Goal: Task Accomplishment & Management: Manage account settings

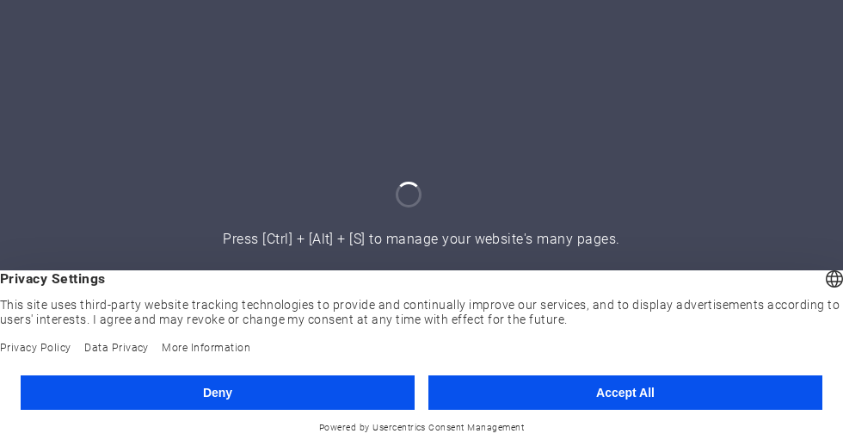
click at [544, 394] on button "Accept All" at bounding box center [625, 392] width 394 height 34
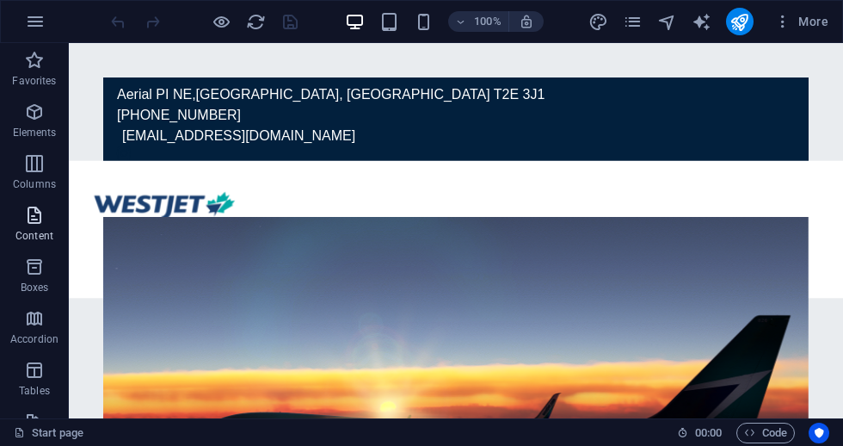
click at [39, 229] on p "Content" at bounding box center [34, 236] width 38 height 14
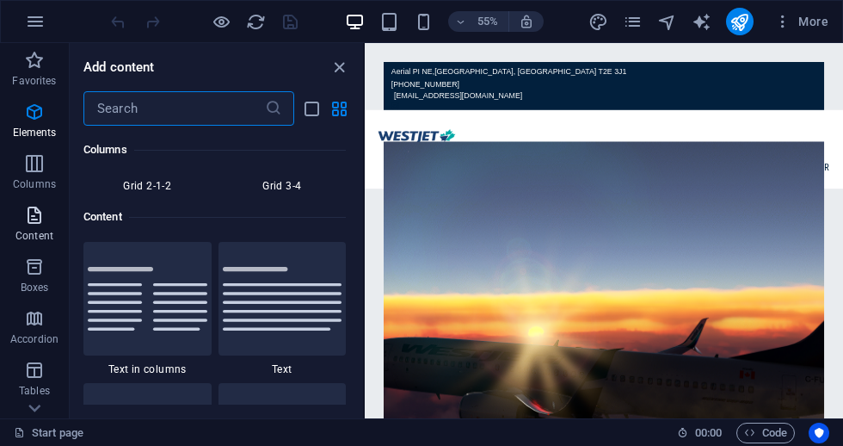
scroll to position [3011, 0]
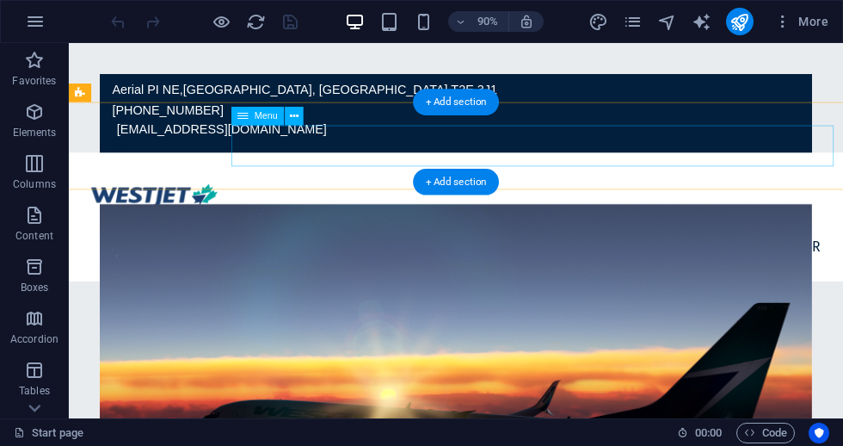
click at [842, 247] on nav "Home flights Legal Crew Center" at bounding box center [499, 270] width 841 height 46
click at [835, 247] on nav "Home flights Legal Crew Center" at bounding box center [499, 270] width 841 height 46
select select
select select "1"
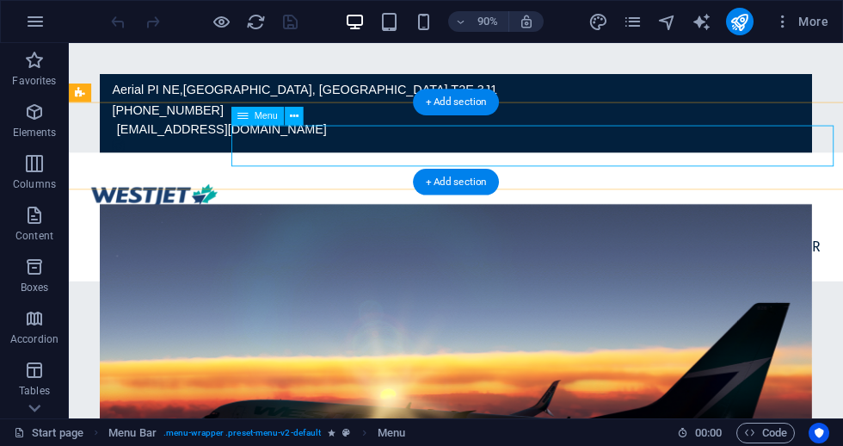
select select
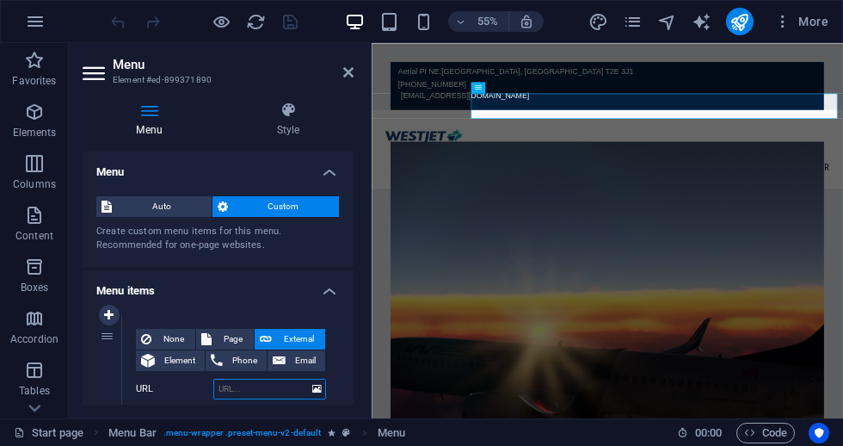
click at [283, 387] on input "URL" at bounding box center [269, 389] width 113 height 21
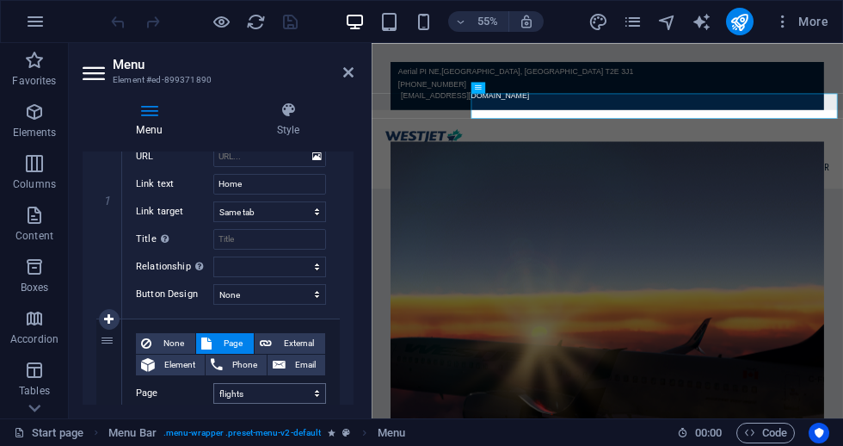
scroll to position [262, 0]
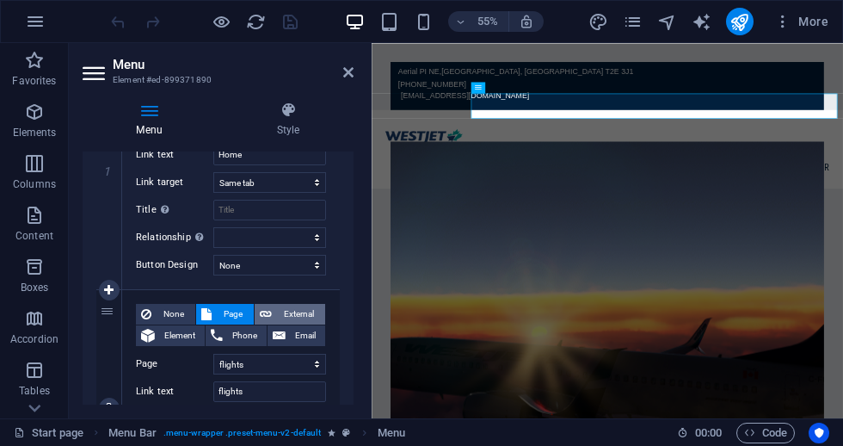
click at [294, 314] on span "External" at bounding box center [298, 314] width 43 height 21
select select
select select "blank"
select select
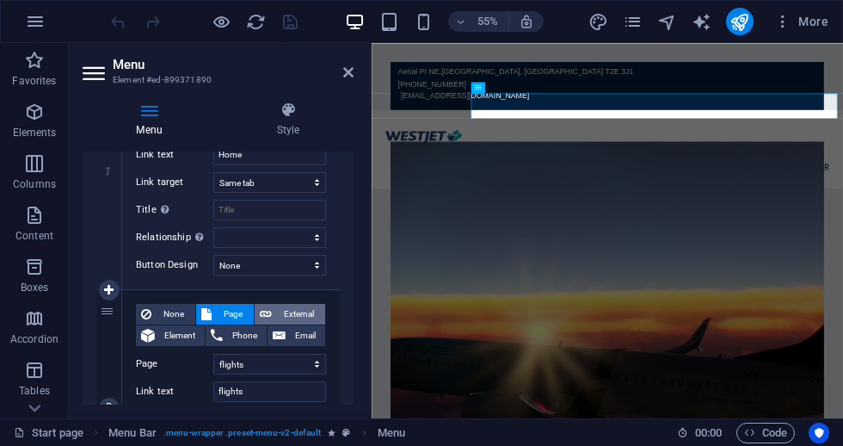
select select
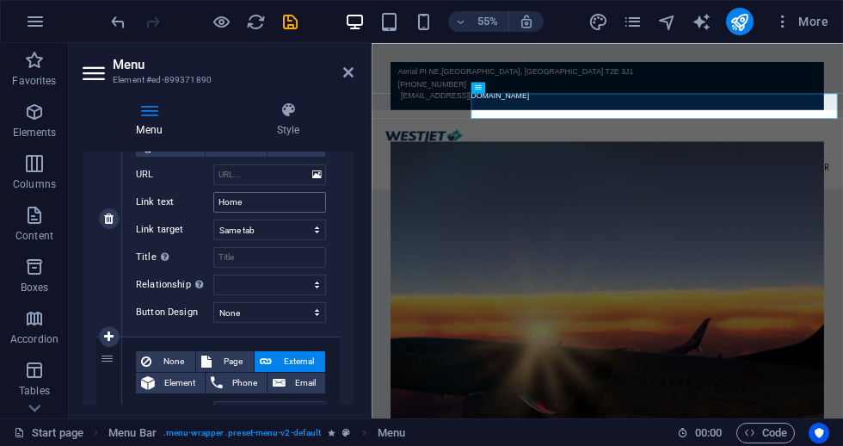
scroll to position [137, 0]
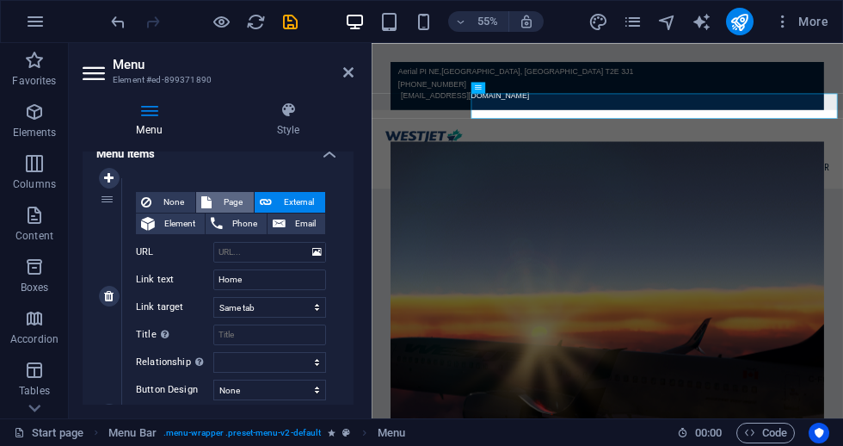
click at [233, 200] on span "Page" at bounding box center [233, 202] width 32 height 21
select select
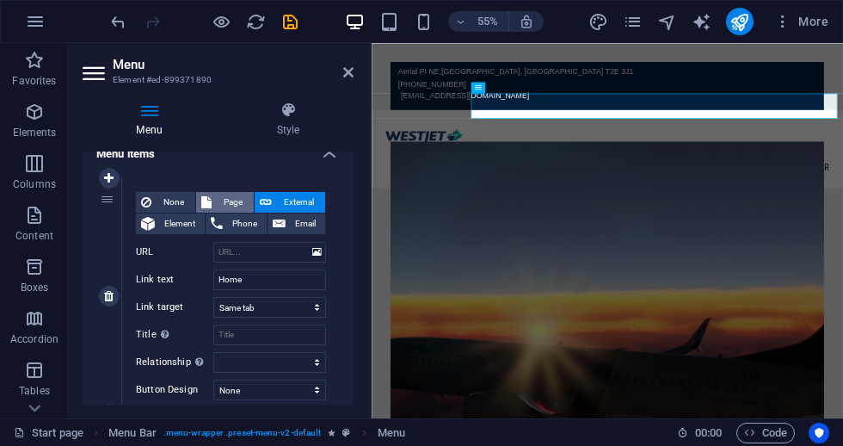
select select
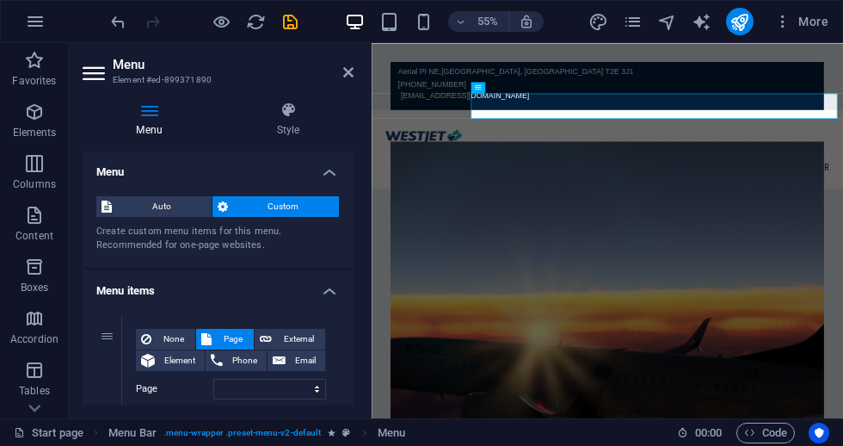
scroll to position [0, 0]
click at [293, 339] on span "External" at bounding box center [298, 339] width 43 height 21
select select "blank"
select select
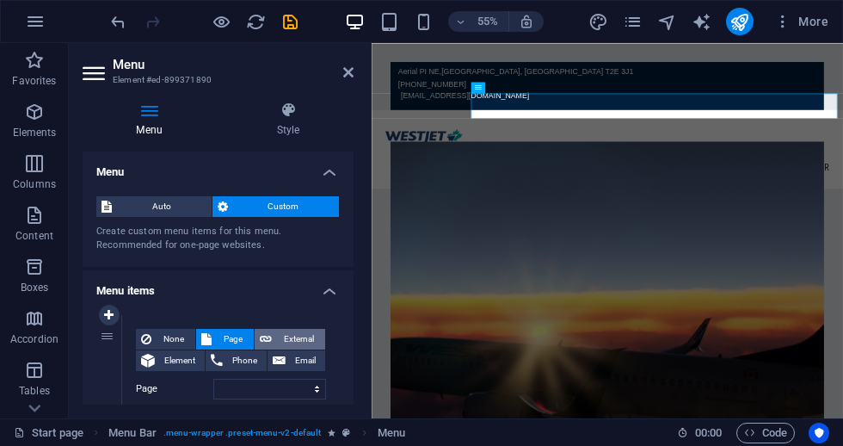
select select
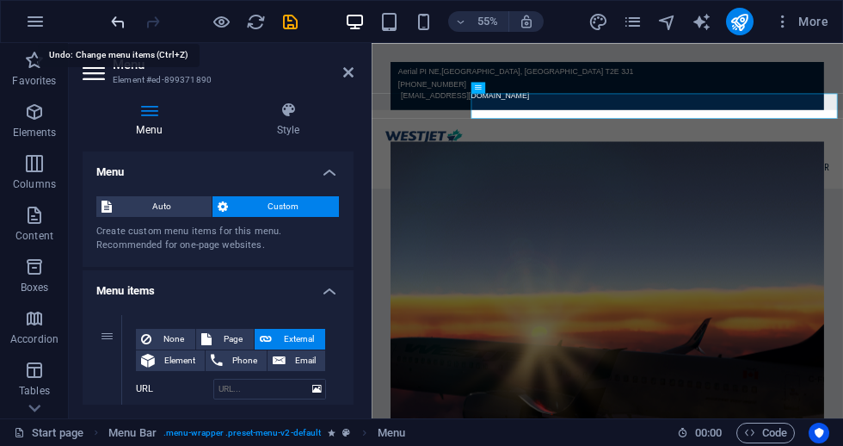
click at [119, 24] on icon "undo" at bounding box center [118, 22] width 20 height 20
select select
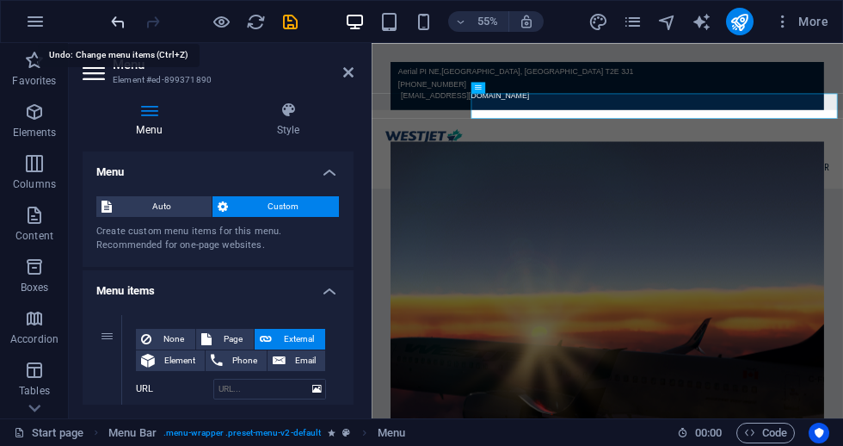
select select
click at [118, 22] on icon "undo" at bounding box center [118, 22] width 20 height 20
select select
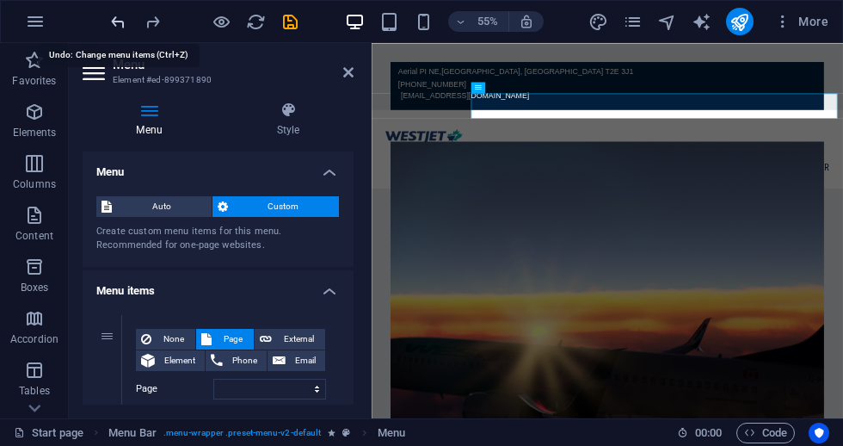
select select
click at [826, 28] on span "More" at bounding box center [801, 21] width 54 height 17
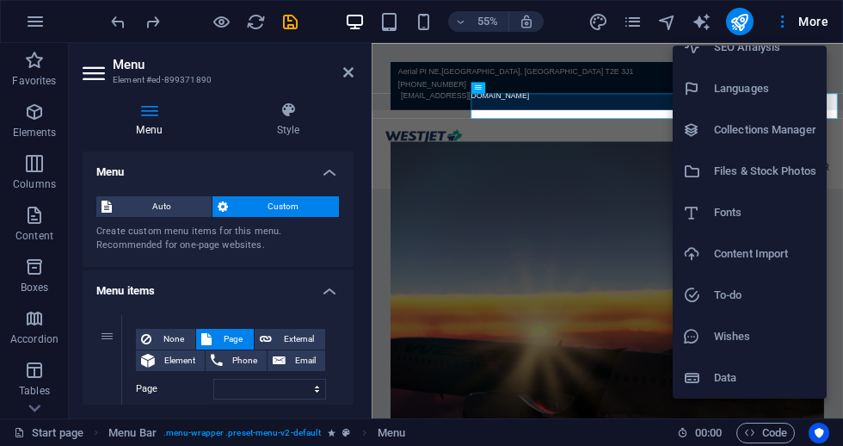
scroll to position [102, 0]
click at [749, 381] on h6 "Data" at bounding box center [765, 377] width 102 height 21
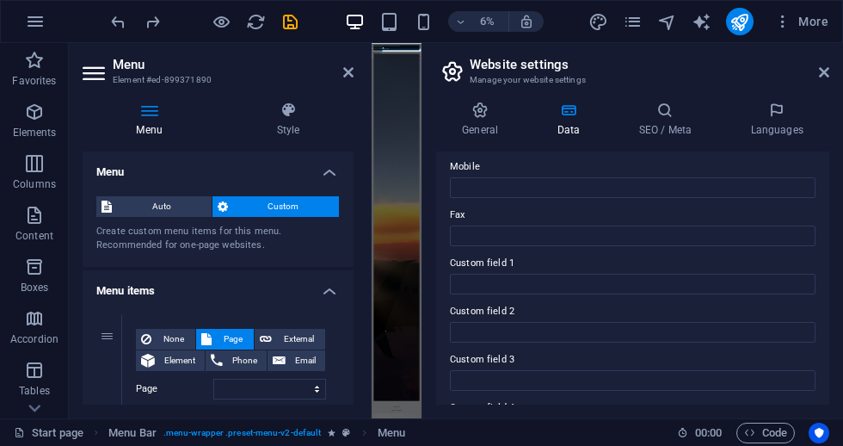
scroll to position [463, 0]
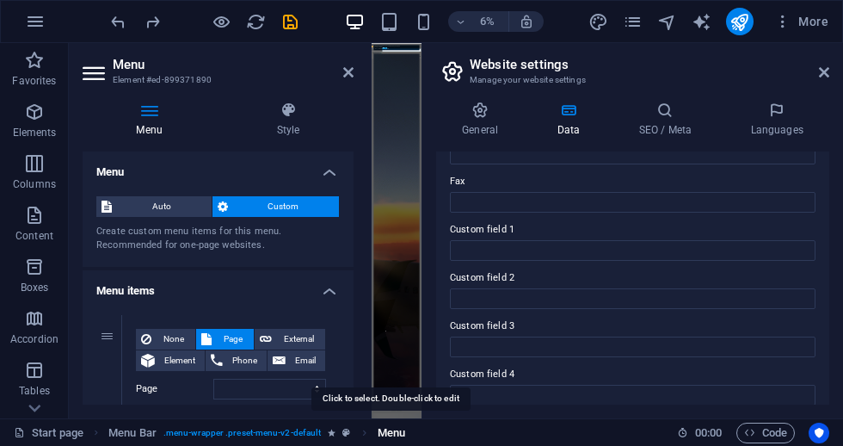
click at [391, 435] on span "Menu" at bounding box center [392, 432] width 28 height 21
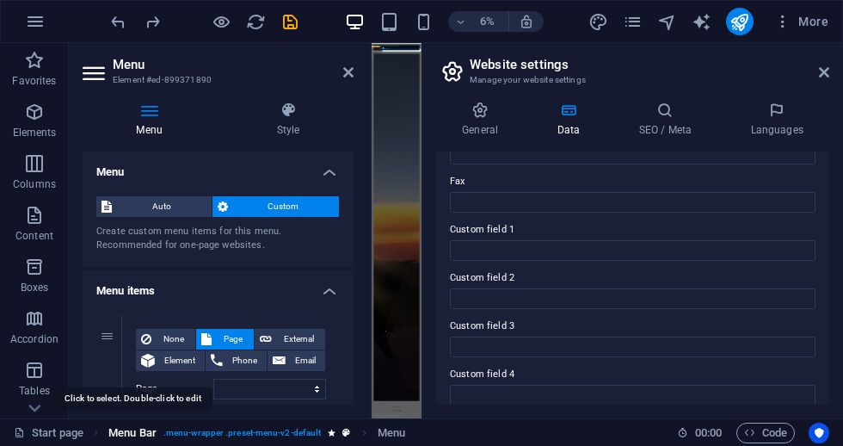
click at [139, 432] on span "Menu Bar" at bounding box center [132, 432] width 48 height 21
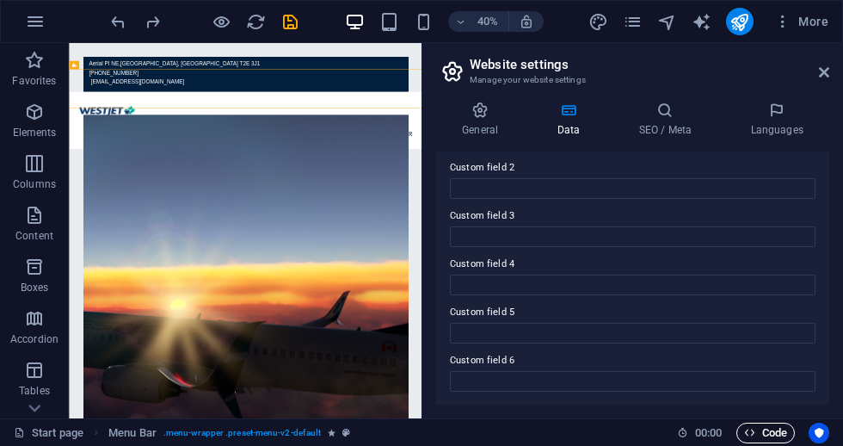
scroll to position [572, 0]
click at [778, 429] on span "Code" at bounding box center [765, 432] width 43 height 21
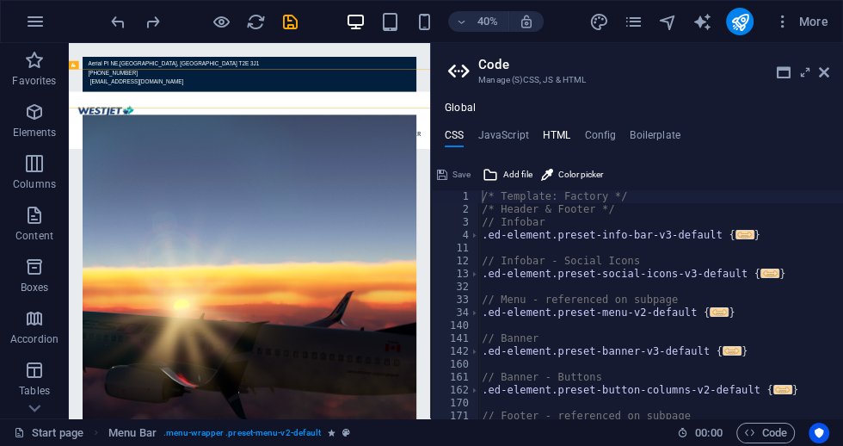
click at [555, 136] on h4 "HTML" at bounding box center [557, 138] width 28 height 19
type textarea "abcde fg"
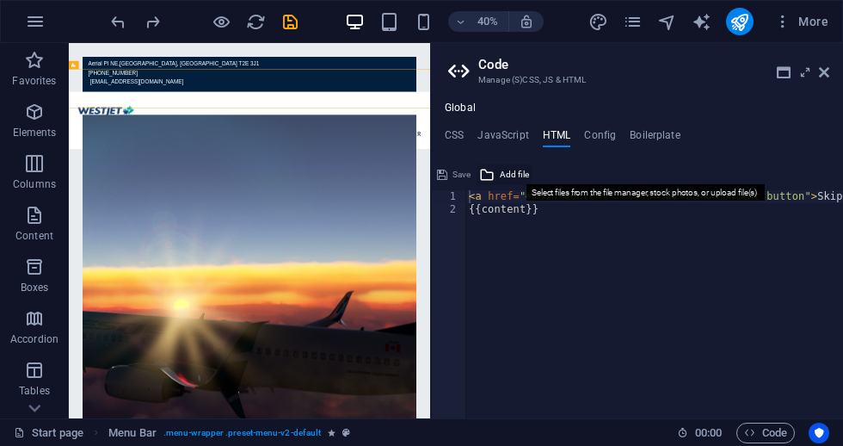
click at [510, 173] on span "Add file" at bounding box center [514, 174] width 29 height 21
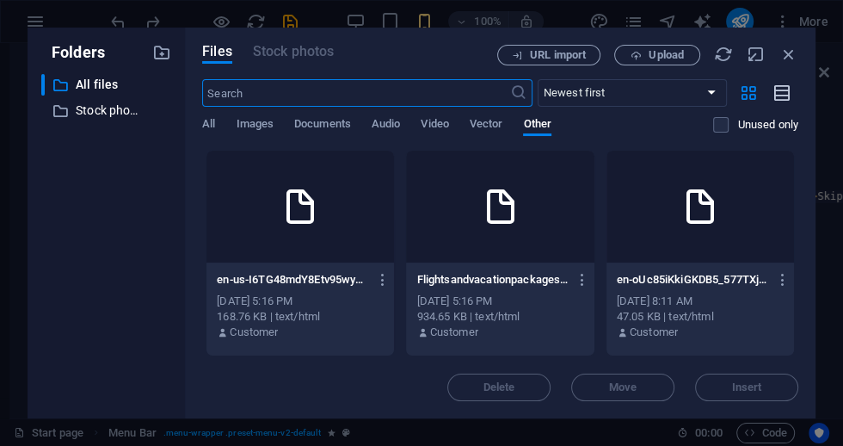
click at [786, 95] on icon "button" at bounding box center [782, 93] width 19 height 20
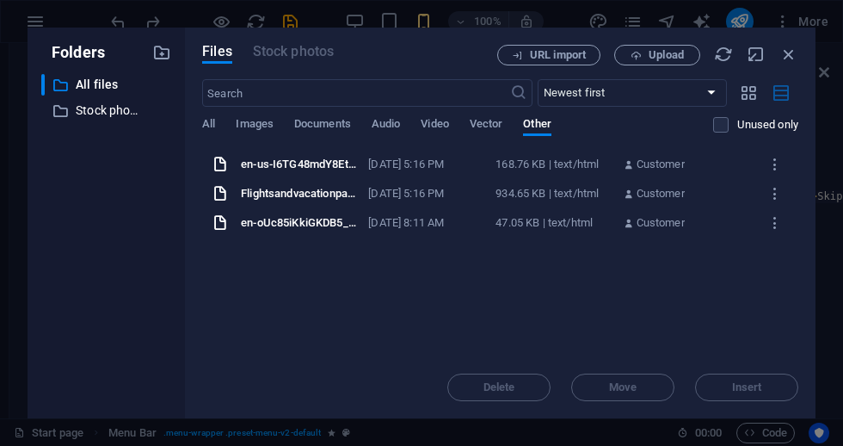
click at [791, 97] on icon "button" at bounding box center [782, 93] width 19 height 20
click at [743, 95] on icon "button" at bounding box center [749, 92] width 20 height 19
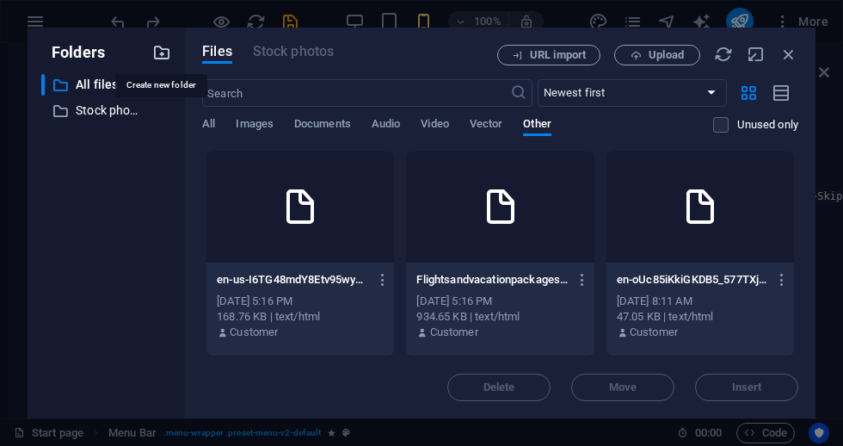
click at [159, 54] on icon "button" at bounding box center [161, 52] width 19 height 19
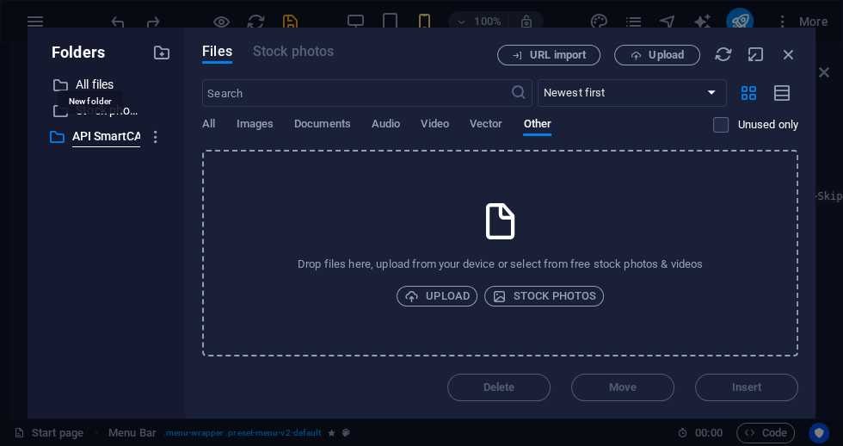
type input "API SmartCARS"
click at [153, 139] on icon "button" at bounding box center [156, 136] width 18 height 17
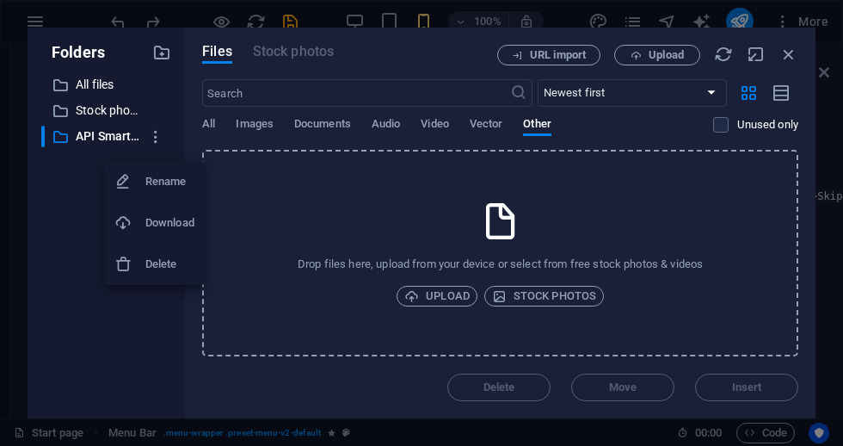
click at [68, 212] on div at bounding box center [421, 223] width 843 height 446
click at [213, 131] on span "All" at bounding box center [208, 126] width 13 height 24
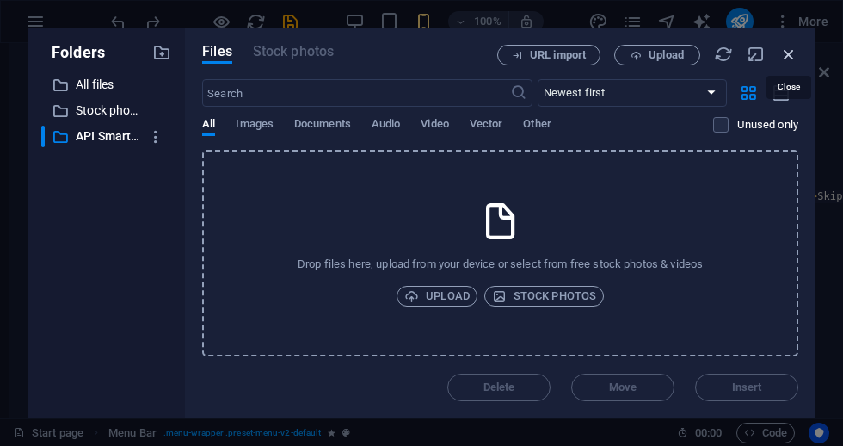
click at [790, 58] on icon "button" at bounding box center [789, 54] width 19 height 19
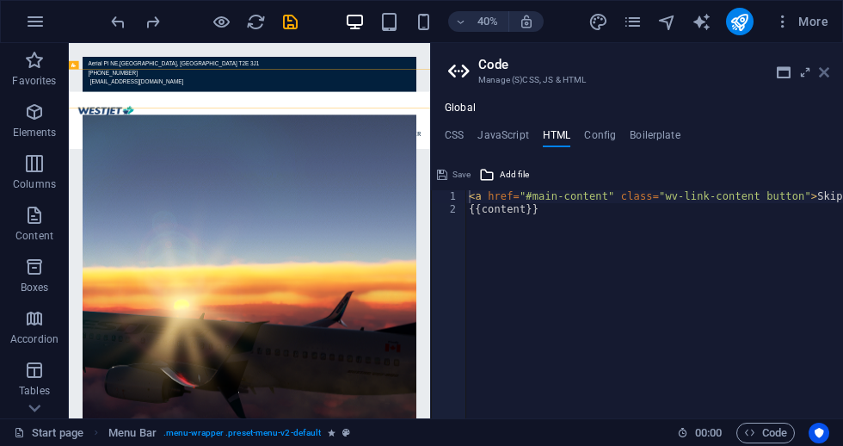
click at [825, 74] on icon at bounding box center [824, 72] width 10 height 14
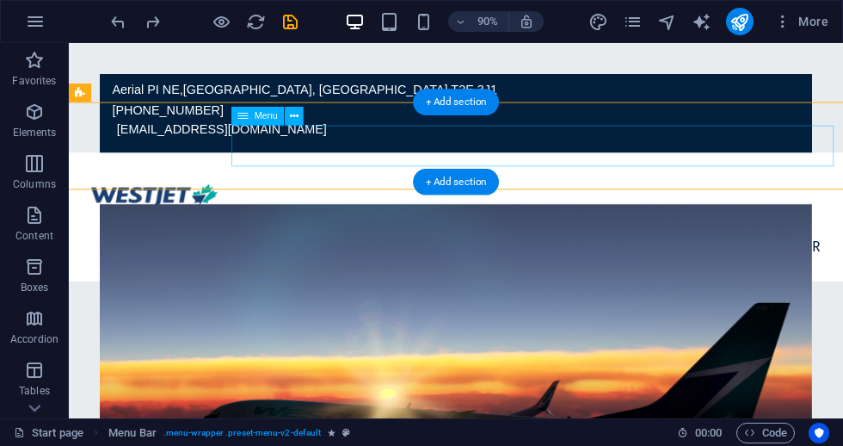
click at [842, 247] on nav "Home flights Legal Crew Center" at bounding box center [499, 270] width 841 height 46
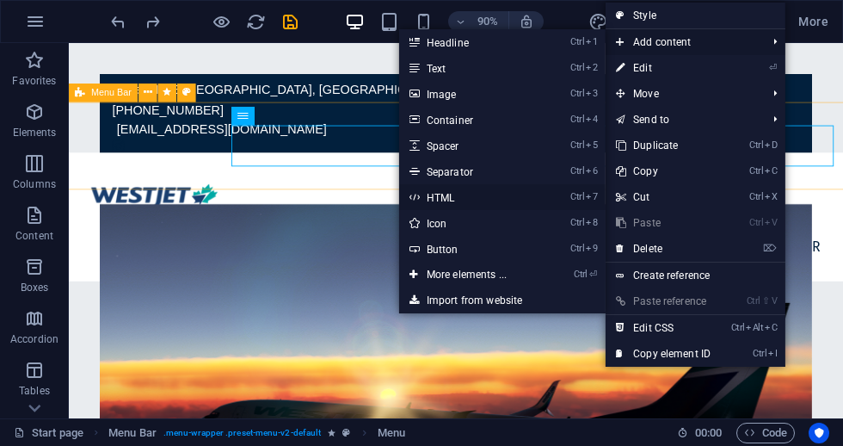
click at [492, 200] on link "Ctrl 7 HTML" at bounding box center [470, 197] width 142 height 26
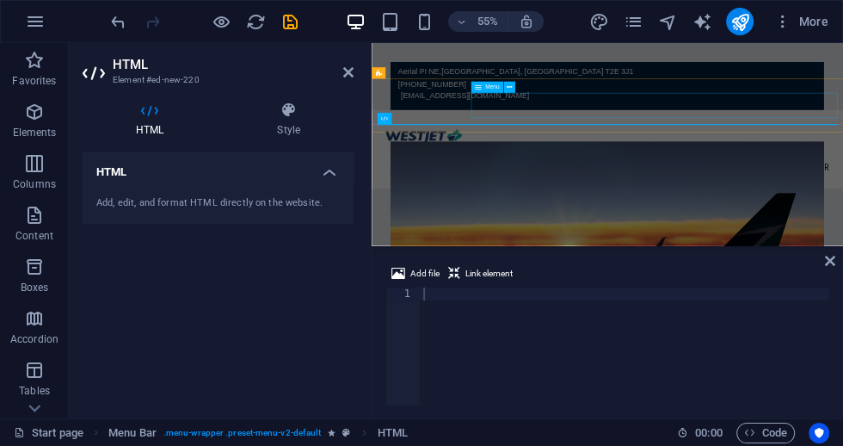
click at [842, 247] on nav "Home flights Legal Crew Center" at bounding box center [800, 270] width 836 height 46
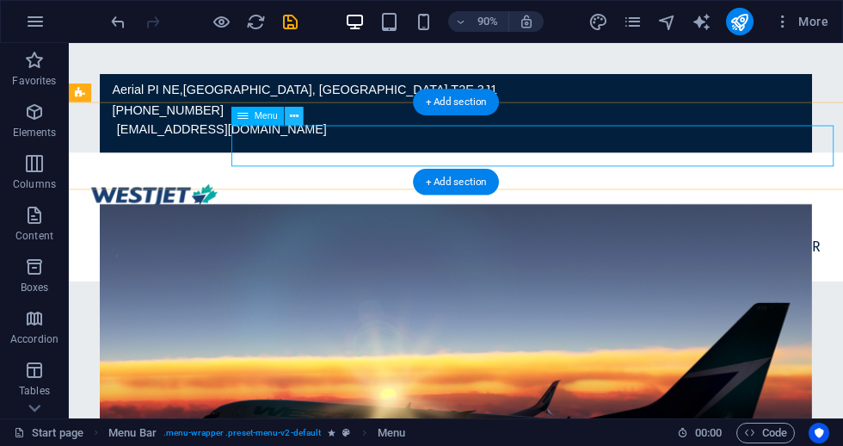
click at [293, 118] on icon at bounding box center [294, 116] width 9 height 16
click at [842, 247] on nav "Home flights Legal Crew Center" at bounding box center [499, 270] width 841 height 46
select select
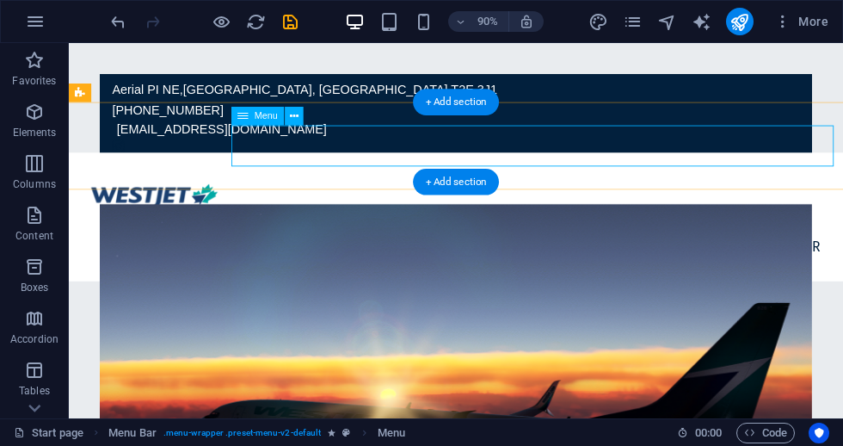
select select
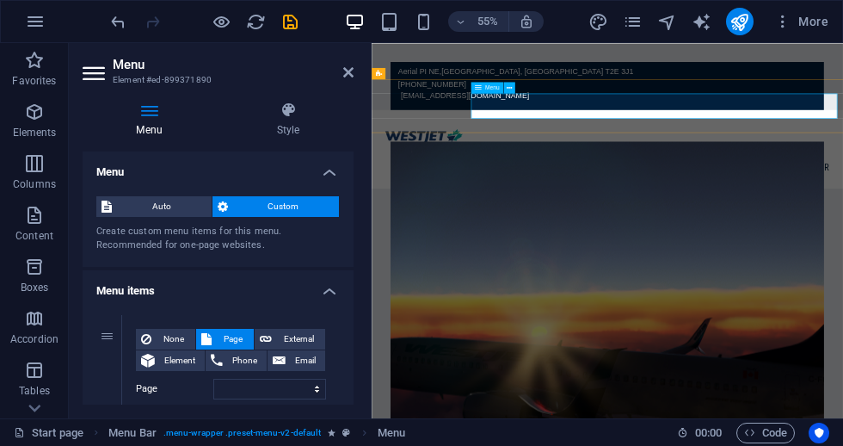
click at [842, 247] on nav "Home flights Legal Crew Center" at bounding box center [800, 270] width 836 height 46
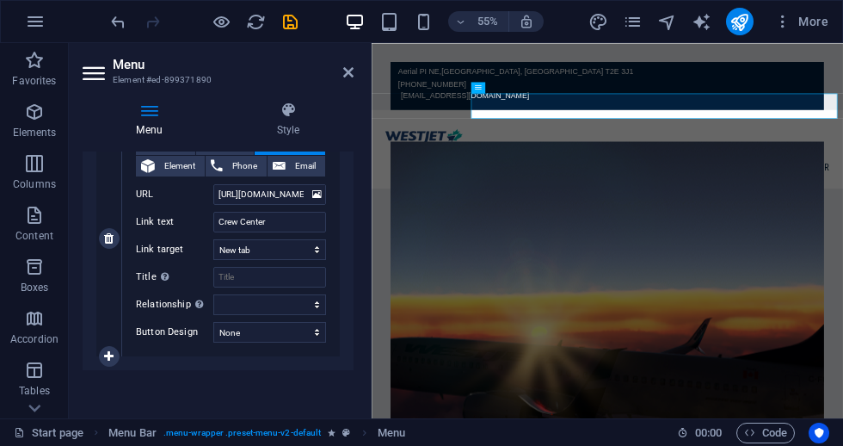
scroll to position [905, 0]
select select
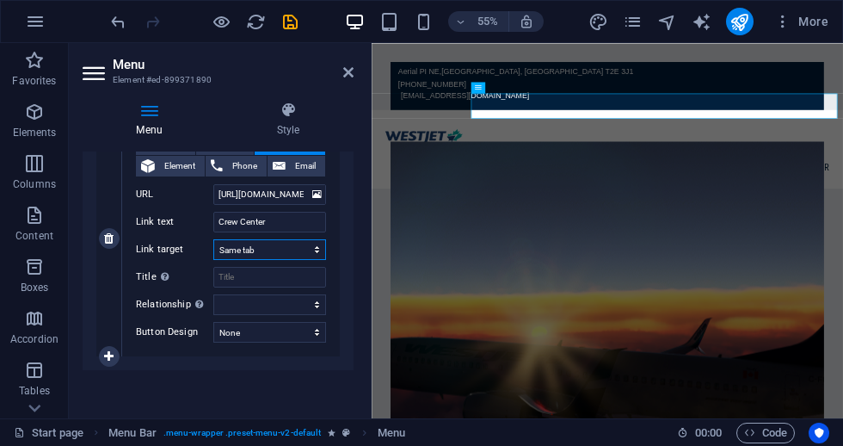
select select
click at [40, 234] on p "Content" at bounding box center [34, 236] width 38 height 14
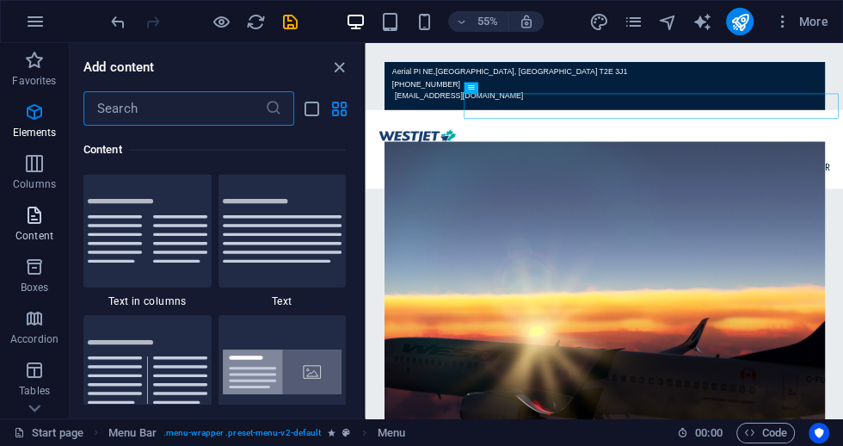
scroll to position [3027, 0]
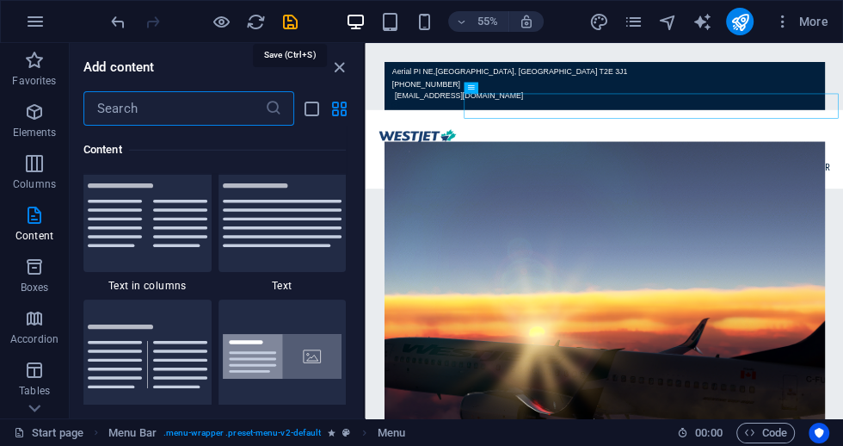
click at [290, 26] on icon "save" at bounding box center [291, 22] width 20 height 20
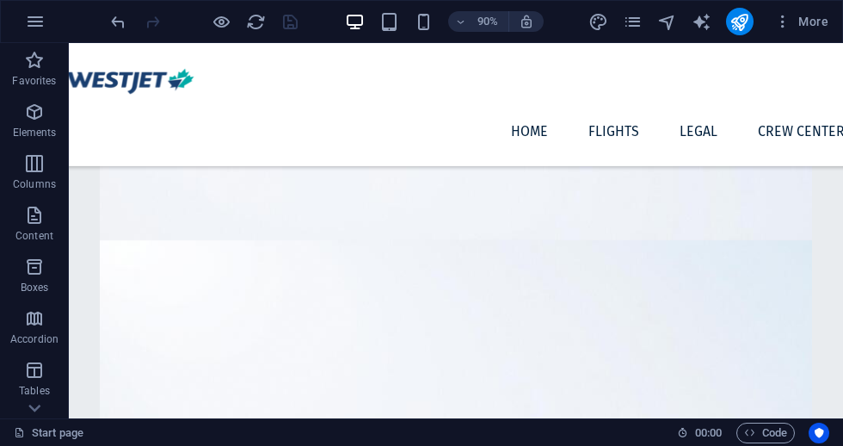
scroll to position [823, 0]
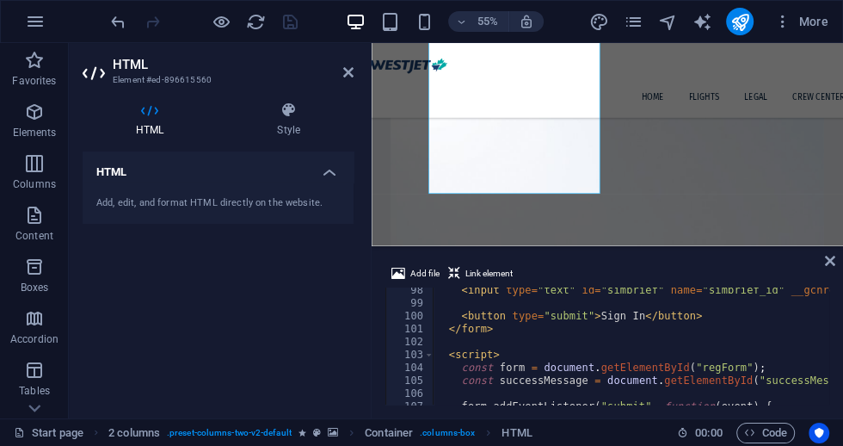
scroll to position [1380, 0]
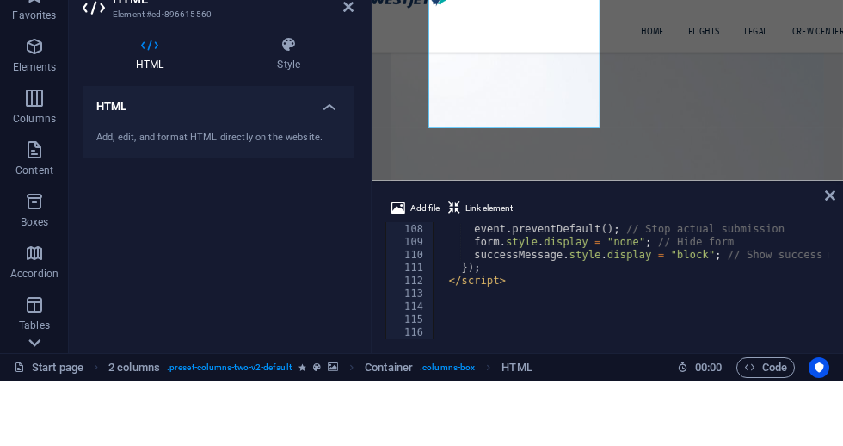
click at [37, 65] on icon at bounding box center [34, 53] width 24 height 24
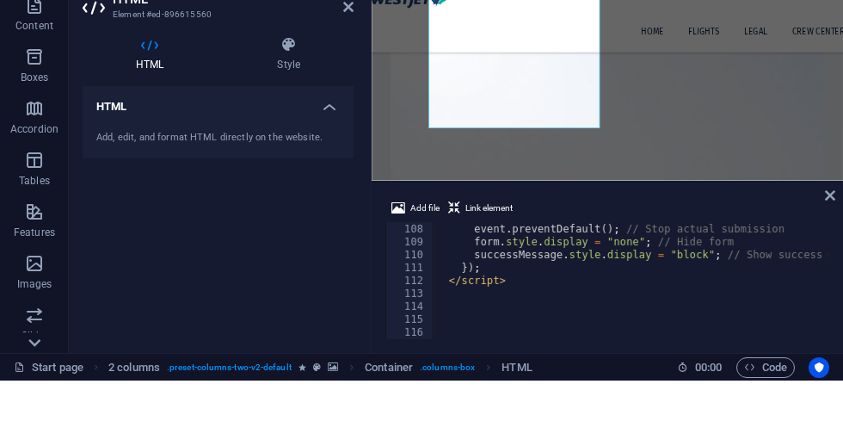
scroll to position [375, 0]
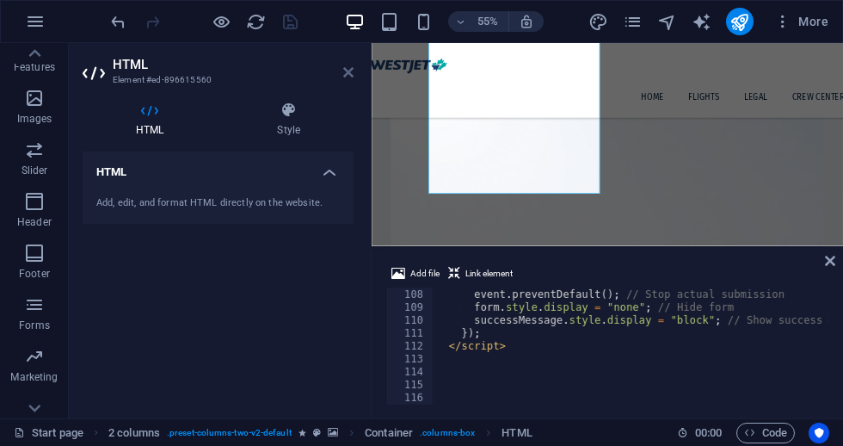
drag, startPoint x: 349, startPoint y: 74, endPoint x: 311, endPoint y: 34, distance: 54.8
click at [349, 75] on icon at bounding box center [348, 72] width 10 height 14
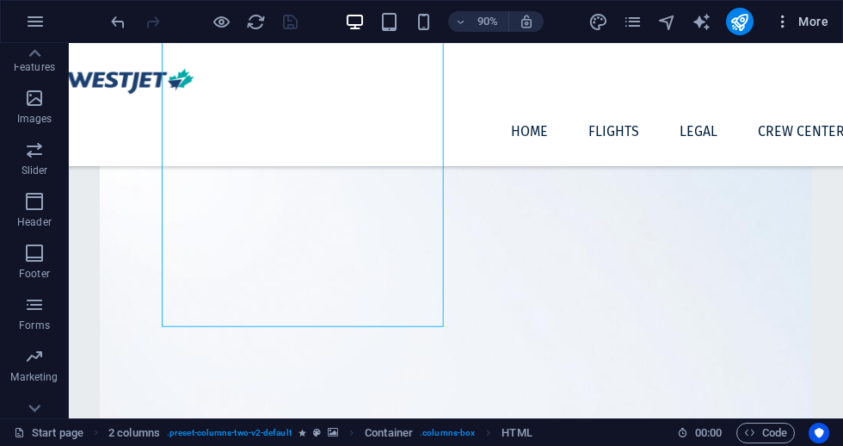
click at [788, 22] on icon "button" at bounding box center [782, 21] width 17 height 17
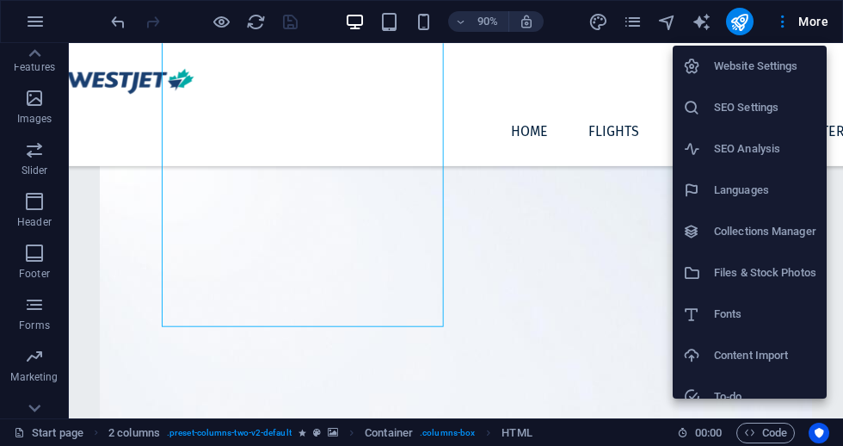
click at [764, 73] on h6 "Website Settings" at bounding box center [765, 66] width 102 height 21
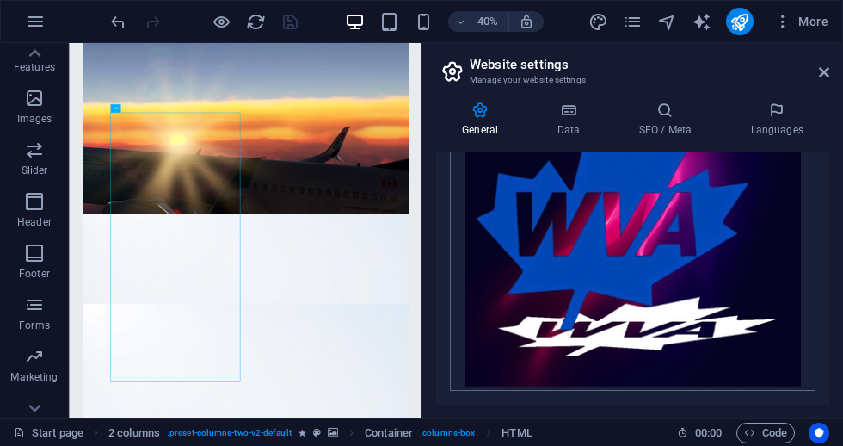
scroll to position [524, 0]
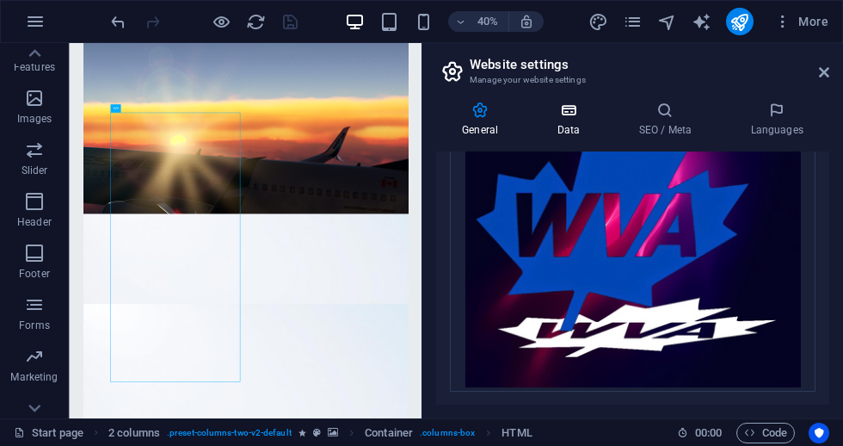
click at [564, 125] on h4 "Data" at bounding box center [572, 120] width 82 height 36
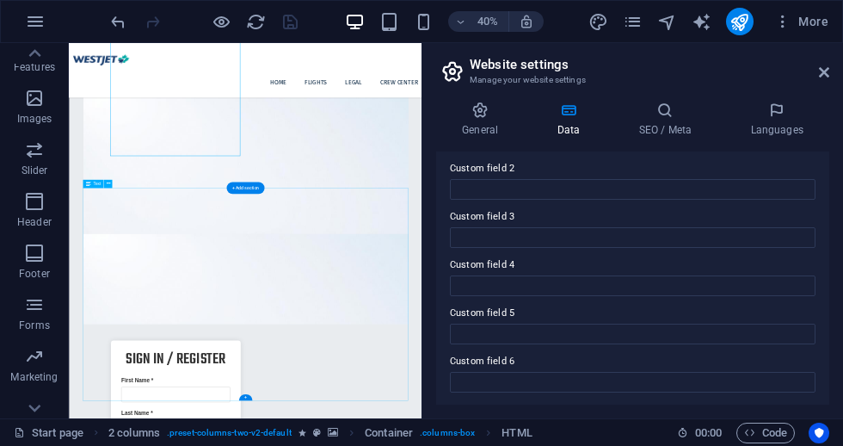
scroll to position [1298, 0]
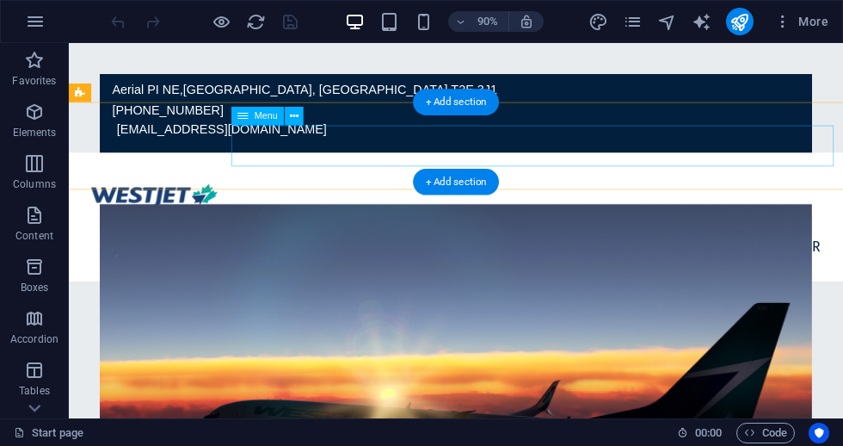
click at [837, 247] on nav "Home flights Legal Crew Center" at bounding box center [499, 270] width 841 height 46
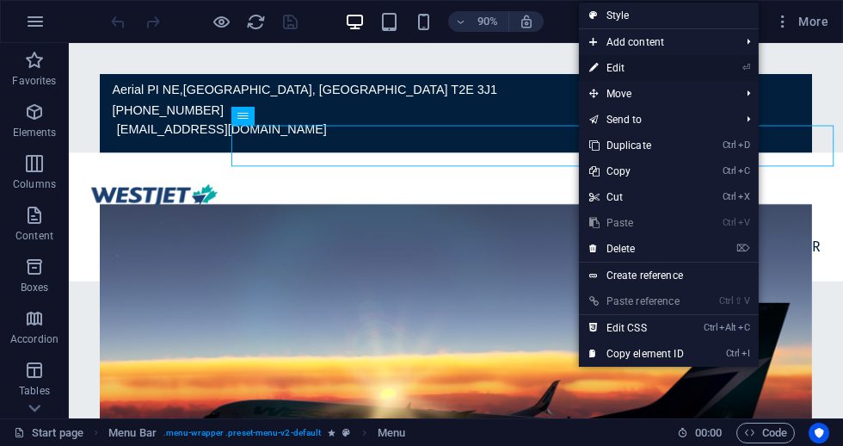
click at [607, 69] on link "⏎ Edit" at bounding box center [636, 68] width 115 height 26
select select
select select "1"
select select
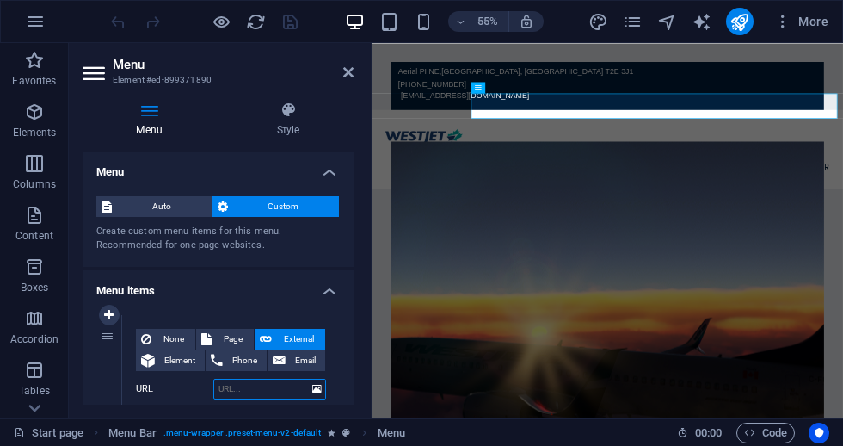
click at [246, 395] on input "URL" at bounding box center [269, 389] width 113 height 21
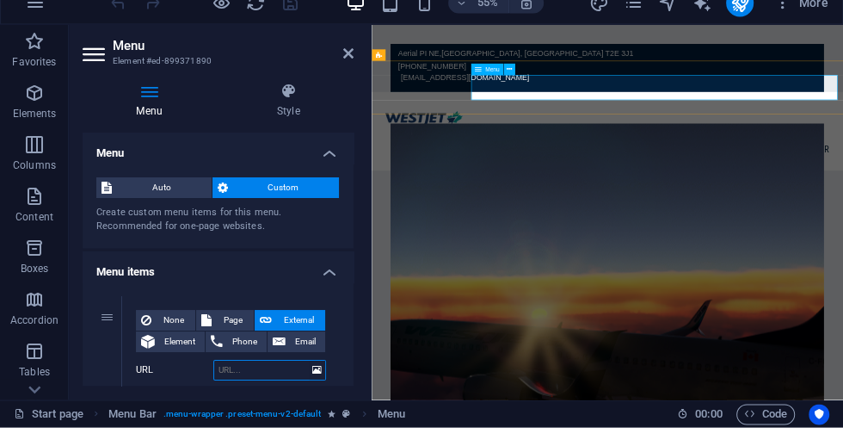
click at [489, 84] on span "Menu" at bounding box center [492, 87] width 15 height 6
click at [509, 83] on icon at bounding box center [509, 88] width 5 height 10
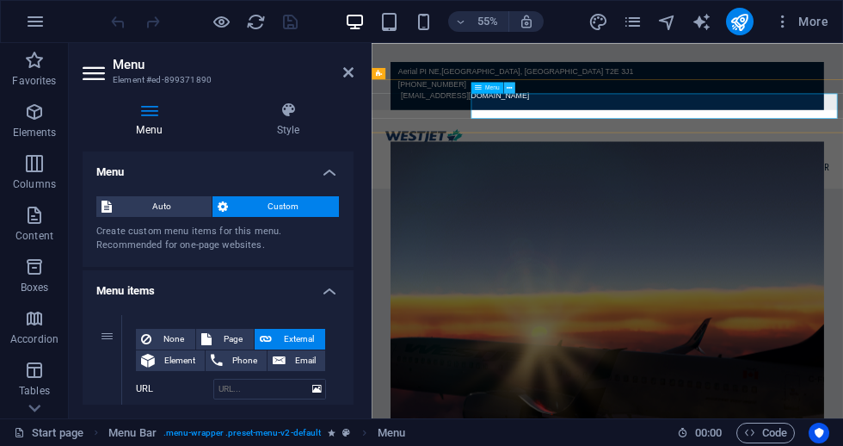
click at [512, 83] on icon at bounding box center [509, 88] width 5 height 10
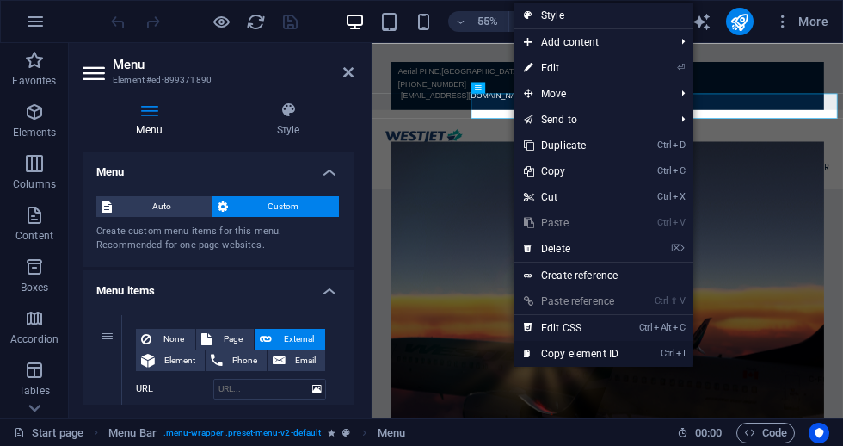
click at [572, 364] on link "Ctrl I Copy element ID" at bounding box center [571, 354] width 115 height 26
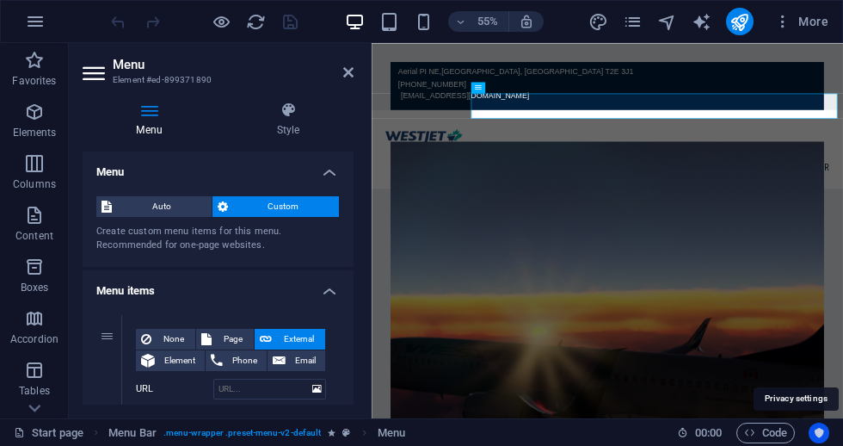
click at [816, 432] on icon "Usercentrics" at bounding box center [819, 433] width 12 height 12
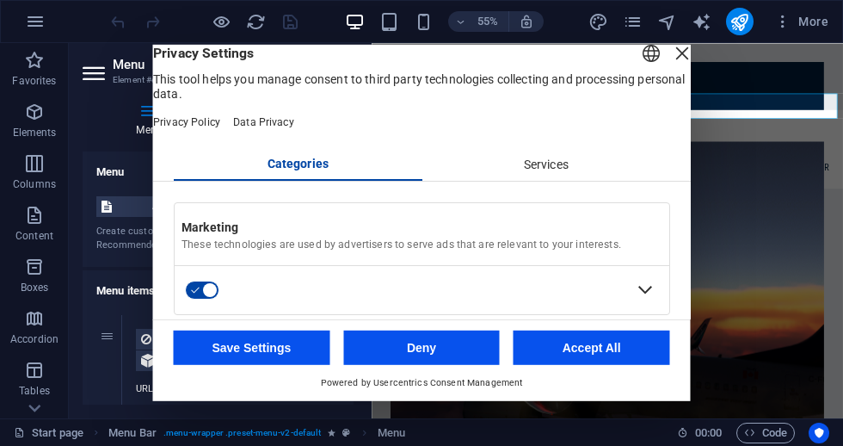
click at [564, 180] on div "Services" at bounding box center [546, 165] width 249 height 29
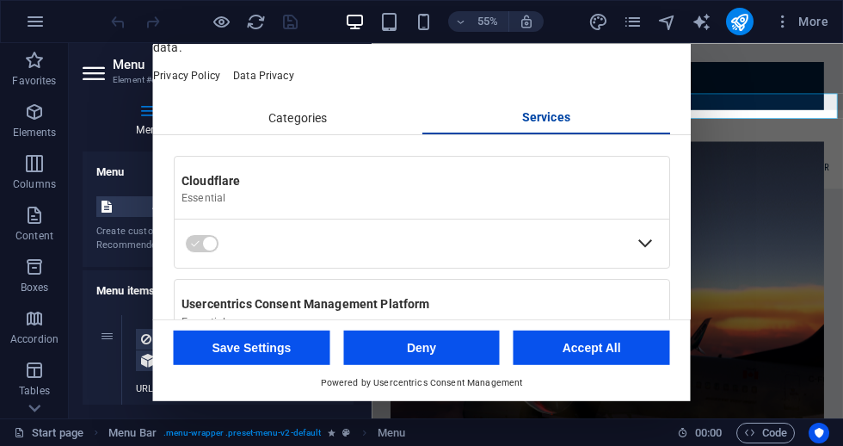
scroll to position [115, 0]
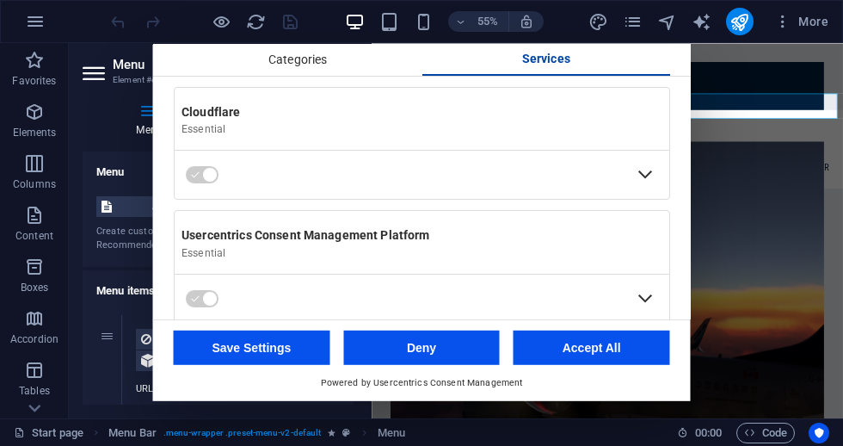
click at [639, 188] on div "Expand Cloudflare" at bounding box center [646, 175] width 28 height 28
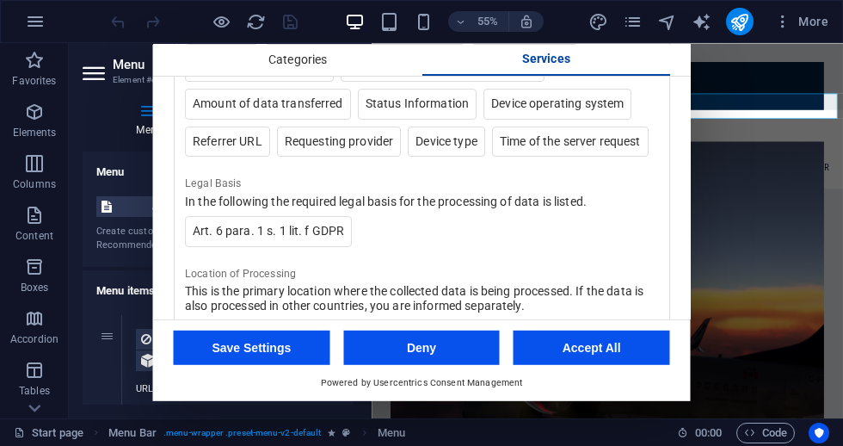
scroll to position [858, 0]
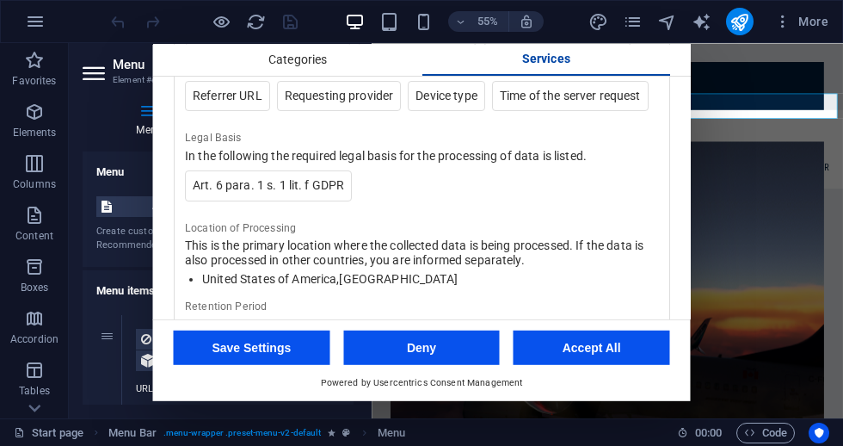
click at [572, 358] on button "Accept All" at bounding box center [592, 347] width 157 height 34
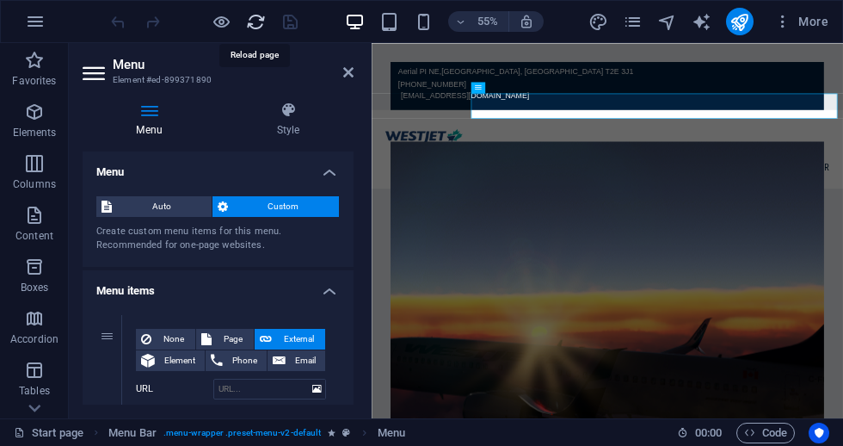
click at [256, 23] on icon "reload" at bounding box center [256, 22] width 20 height 20
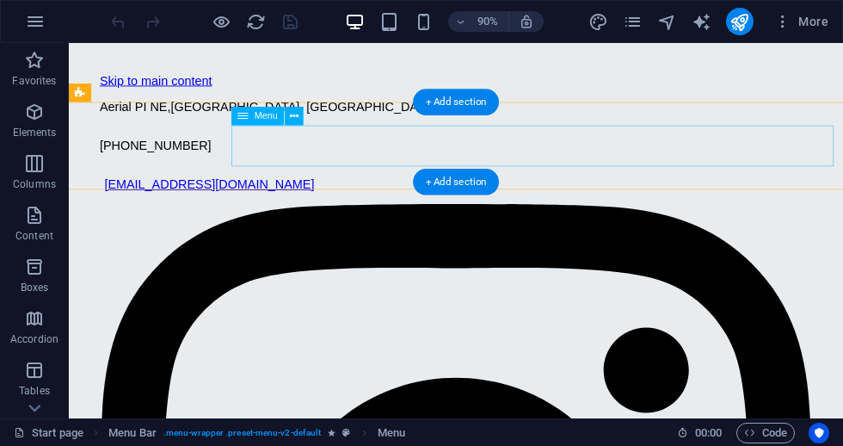
scroll to position [0, 0]
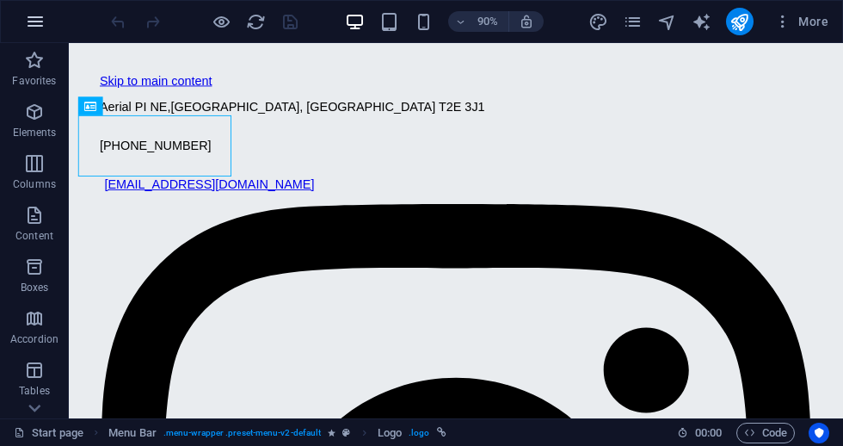
click at [42, 21] on icon "button" at bounding box center [35, 21] width 21 height 21
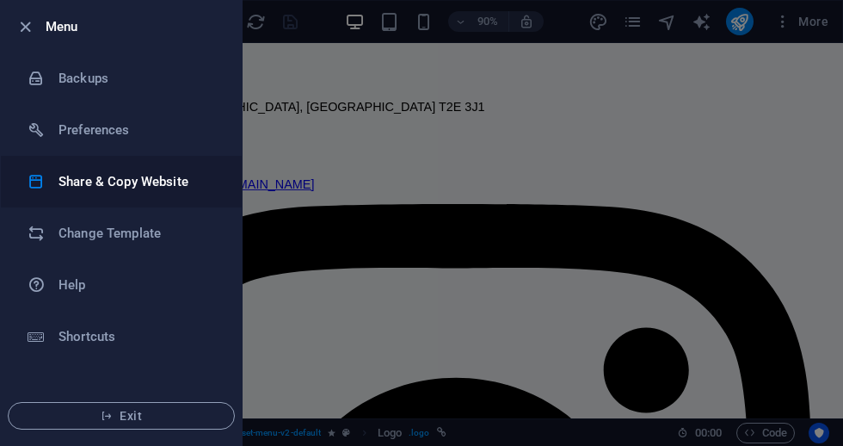
click at [121, 175] on h6 "Share & Copy Website" at bounding box center [138, 181] width 159 height 21
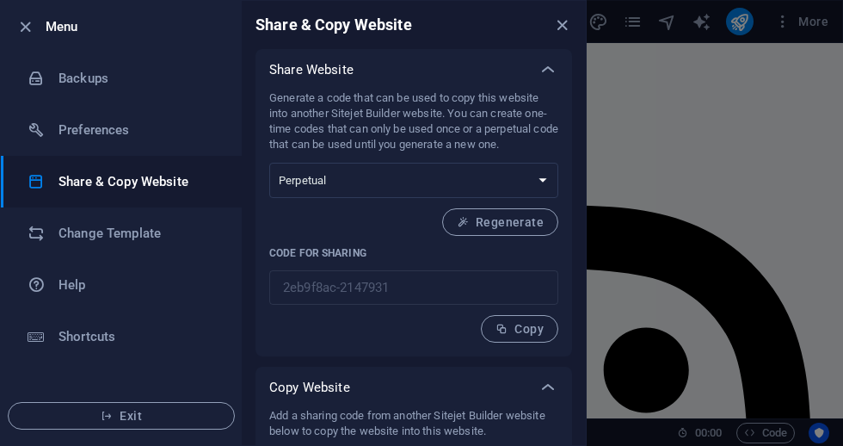
click at [509, 343] on div "Generate a code that can be used to copy this website into another Sitejet Buil…" at bounding box center [414, 223] width 317 height 266
click at [509, 327] on span "Copy" at bounding box center [520, 329] width 48 height 14
click at [106, 342] on h6 "Shortcuts" at bounding box center [138, 336] width 159 height 21
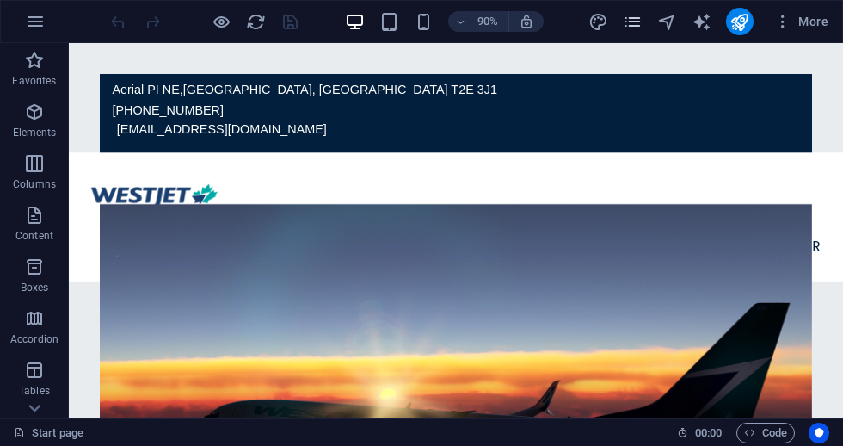
click at [638, 23] on icon "pages" at bounding box center [633, 22] width 20 height 20
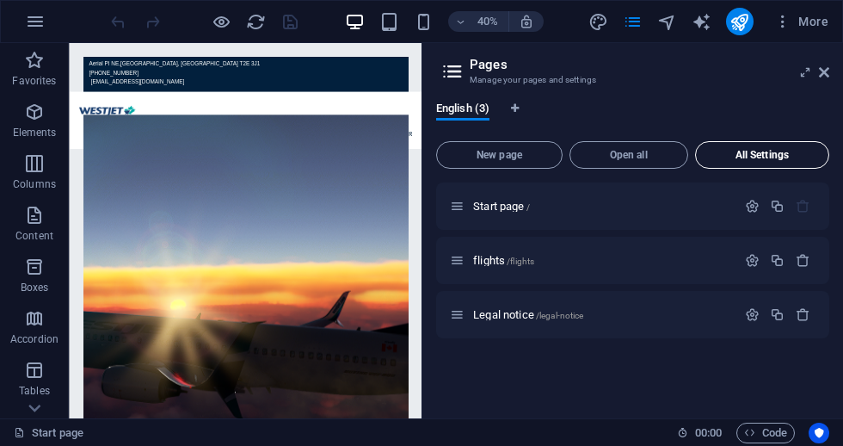
click at [703, 156] on span "All Settings" at bounding box center [762, 155] width 119 height 10
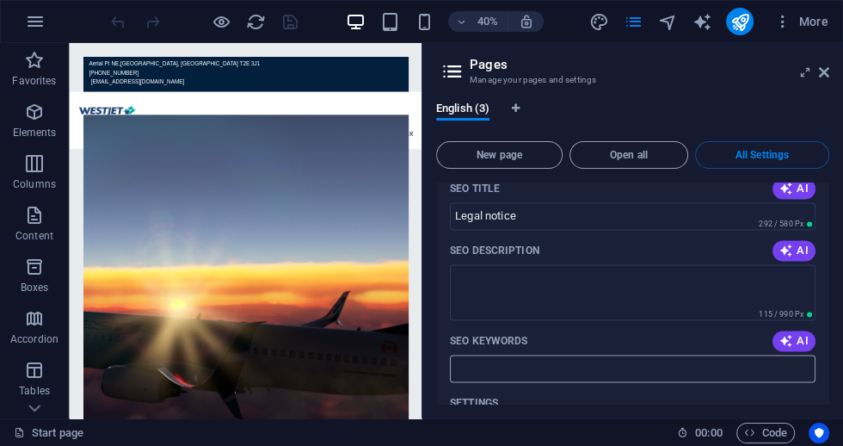
scroll to position [1600, 0]
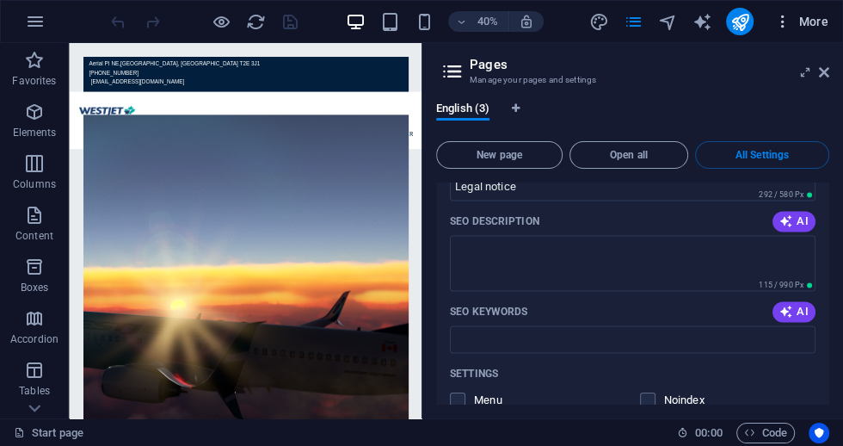
click at [790, 29] on icon "button" at bounding box center [782, 21] width 17 height 17
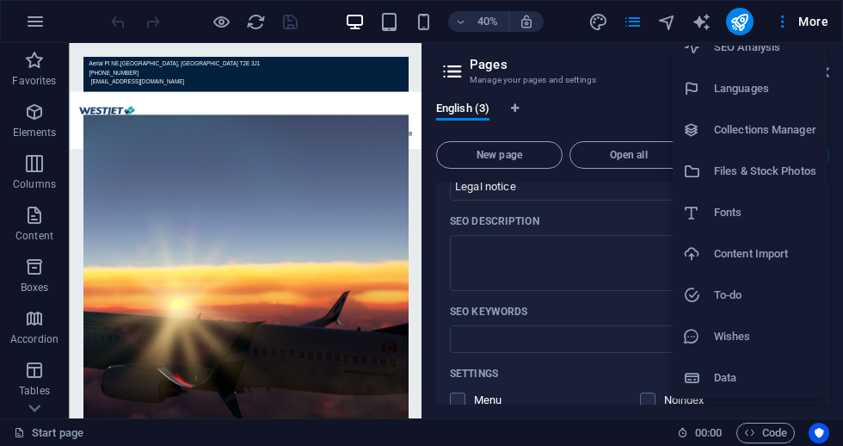
scroll to position [102, 0]
click at [734, 387] on h6 "Data" at bounding box center [765, 377] width 102 height 21
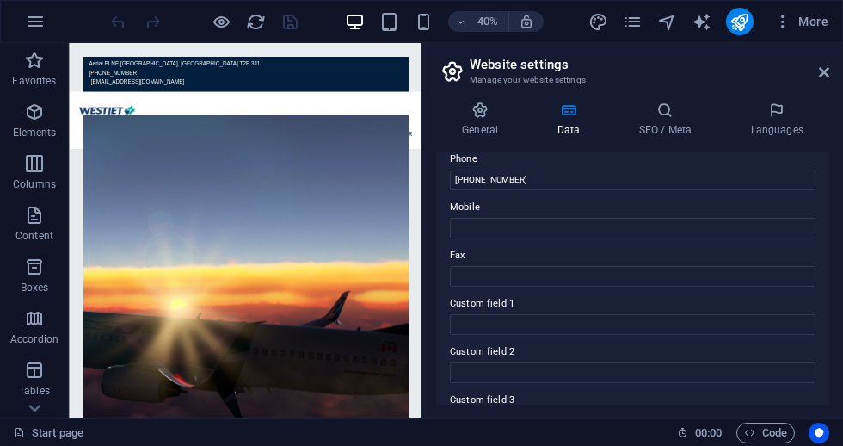
scroll to position [450, 0]
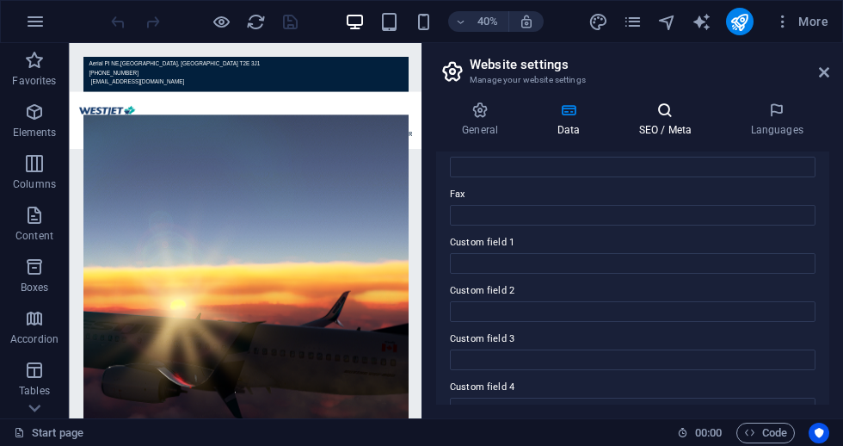
click at [669, 117] on icon at bounding box center [665, 110] width 105 height 17
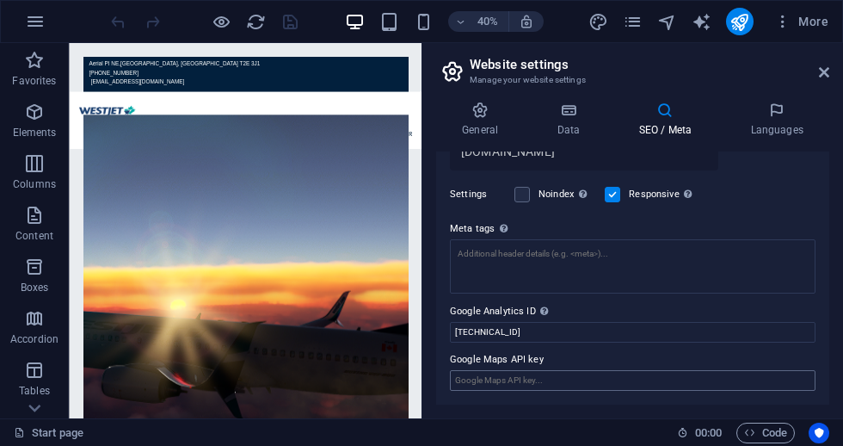
scroll to position [379, 0]
click at [780, 24] on icon "button" at bounding box center [782, 21] width 17 height 17
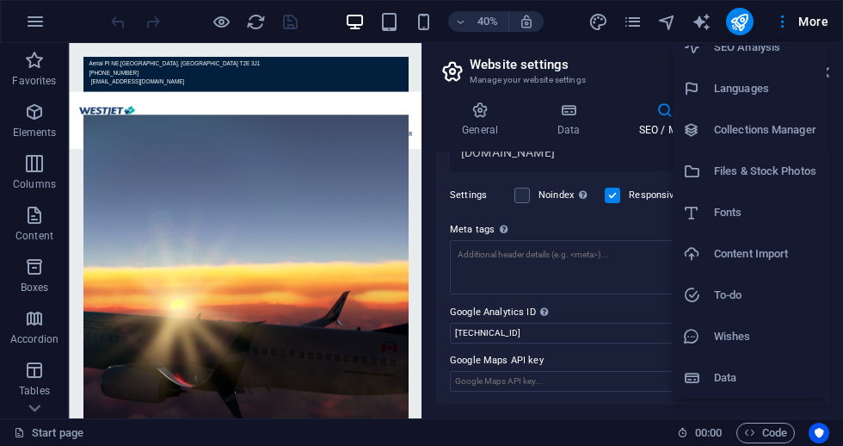
scroll to position [102, 0]
click at [748, 179] on h6 "Files & Stock Photos" at bounding box center [765, 171] width 102 height 21
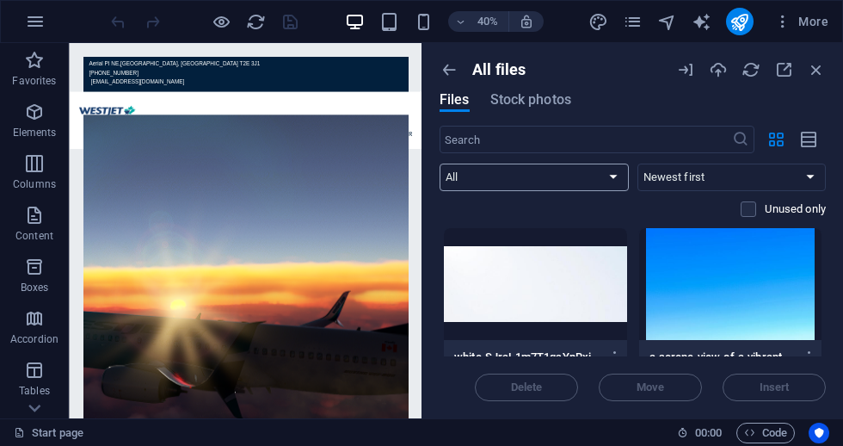
select select "document"
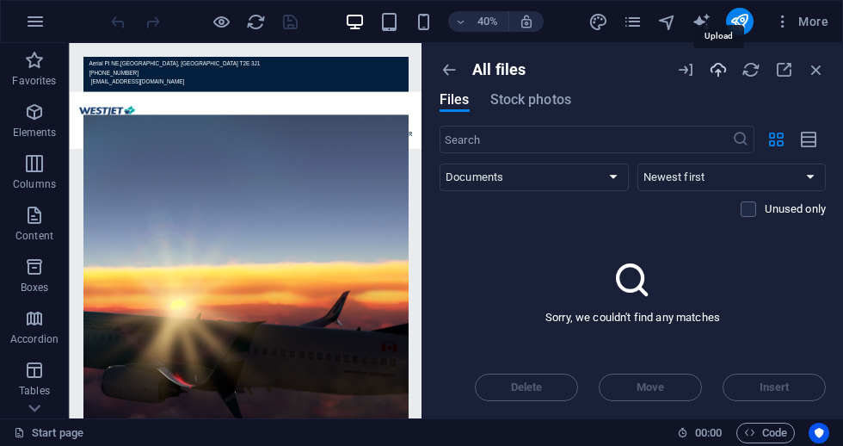
click at [718, 74] on icon "button" at bounding box center [718, 69] width 19 height 19
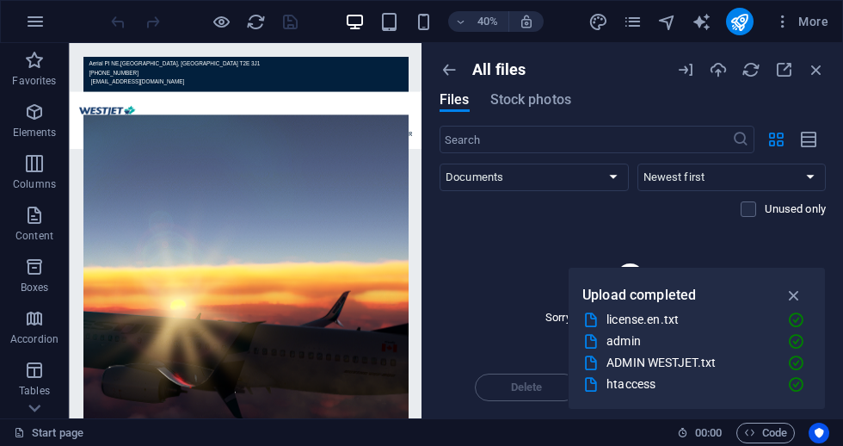
scroll to position [22, 0]
click at [540, 267] on div "Sorry, we couldn't find any matches" at bounding box center [633, 291] width 386 height 129
click at [798, 294] on icon "button" at bounding box center [795, 295] width 20 height 19
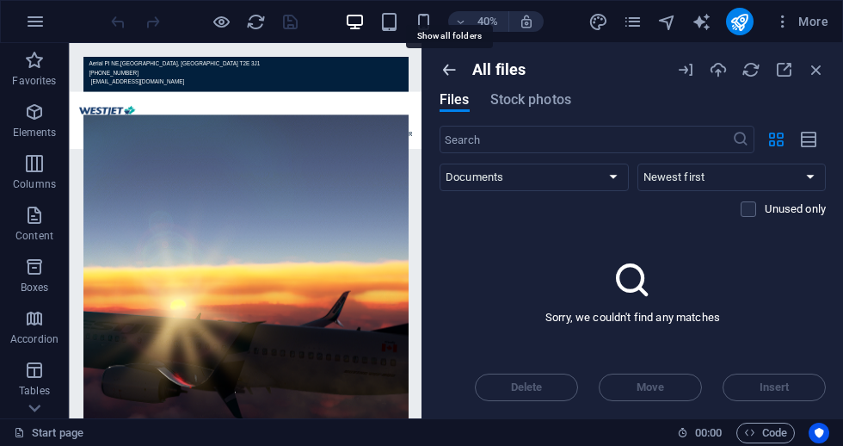
click at [450, 73] on icon "button" at bounding box center [449, 69] width 19 height 19
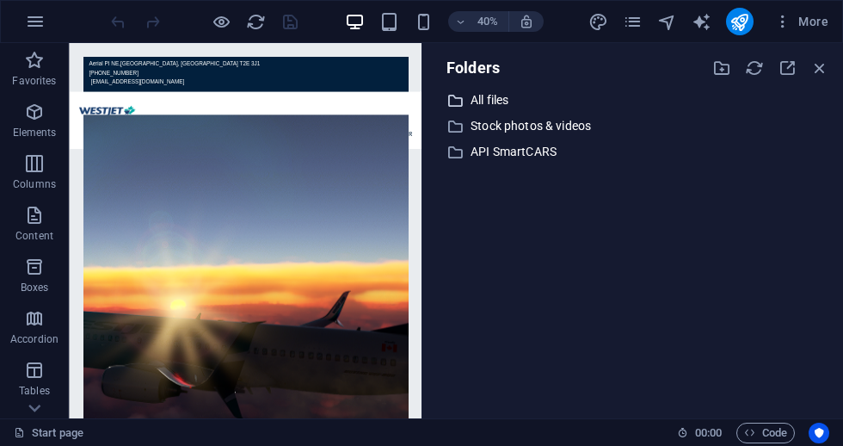
click at [473, 106] on p "All files" at bounding box center [634, 100] width 327 height 20
select select "document"
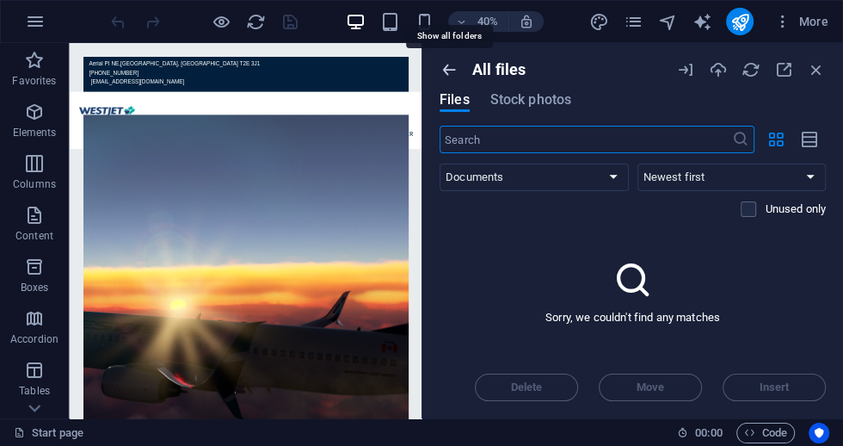
click at [454, 72] on icon "button" at bounding box center [449, 69] width 19 height 19
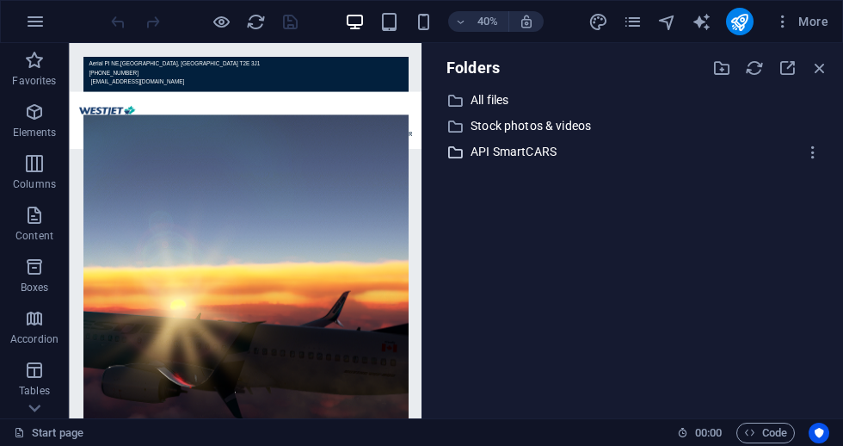
click at [465, 156] on div "​ API SmartCARS API SmartCARS" at bounding box center [616, 152] width 361 height 22
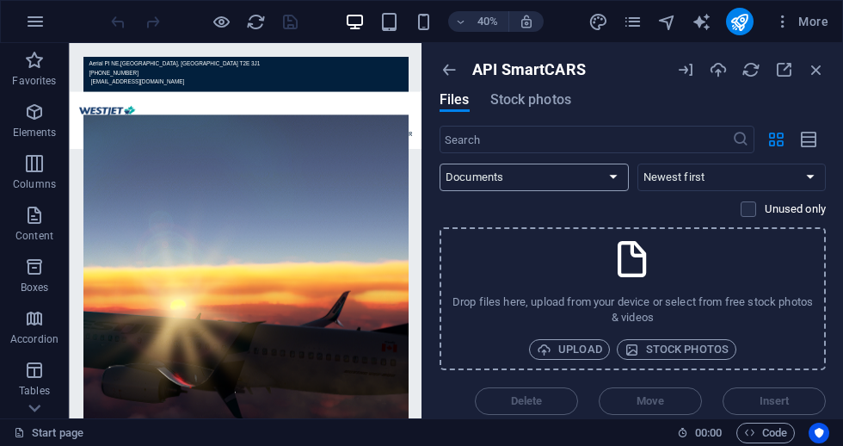
select select "all"
click at [672, 125] on div "API SmartCARS Files Stock photos" at bounding box center [633, 92] width 386 height 65
click at [480, 68] on p "API SmartCARS" at bounding box center [529, 69] width 114 height 19
click at [454, 72] on icon "button" at bounding box center [449, 69] width 19 height 19
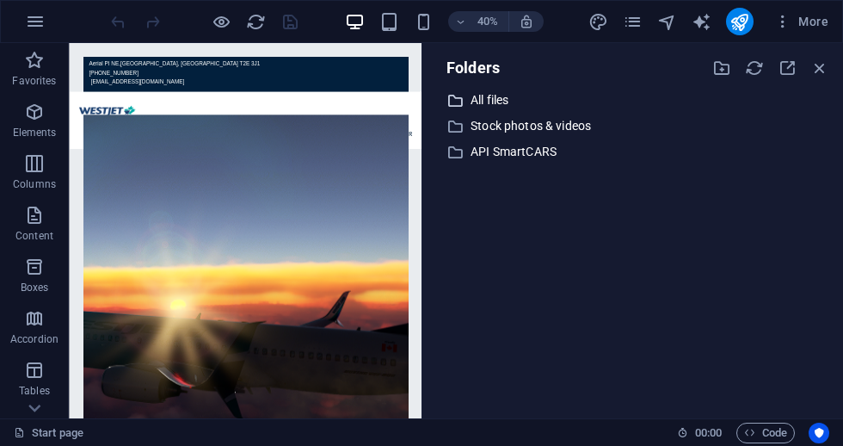
click at [497, 99] on p "All files" at bounding box center [634, 100] width 327 height 20
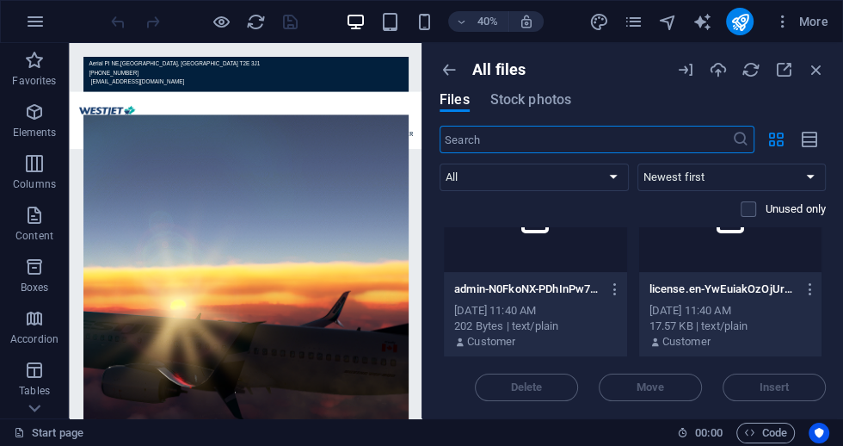
scroll to position [216, 0]
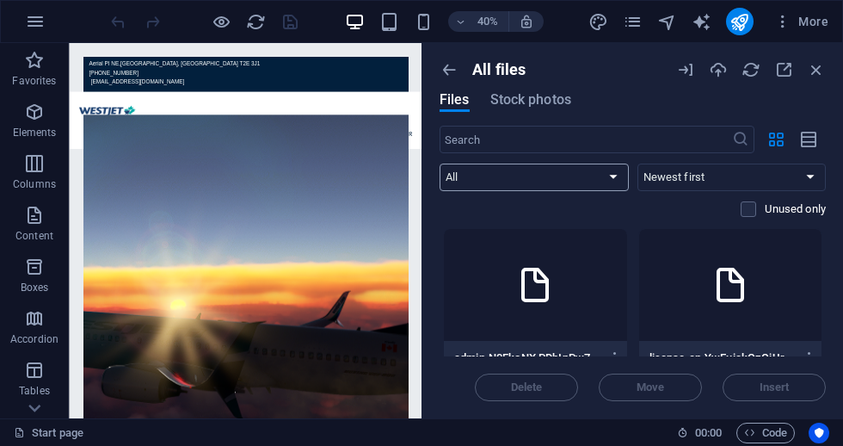
select select "document"
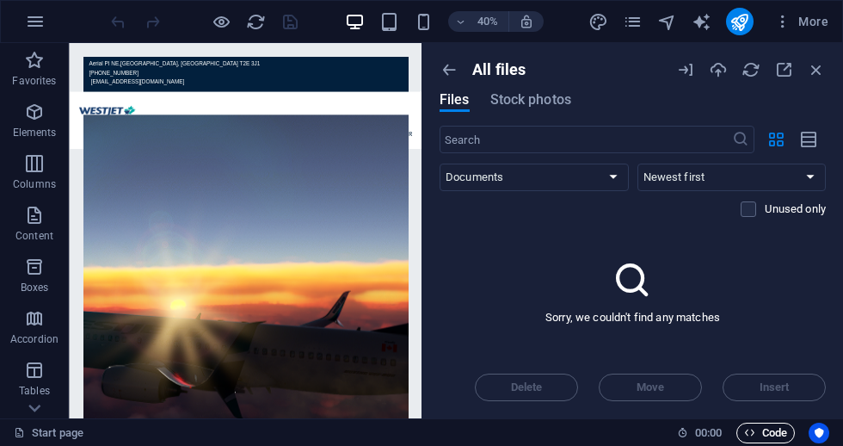
click at [768, 437] on span "Code" at bounding box center [765, 432] width 43 height 21
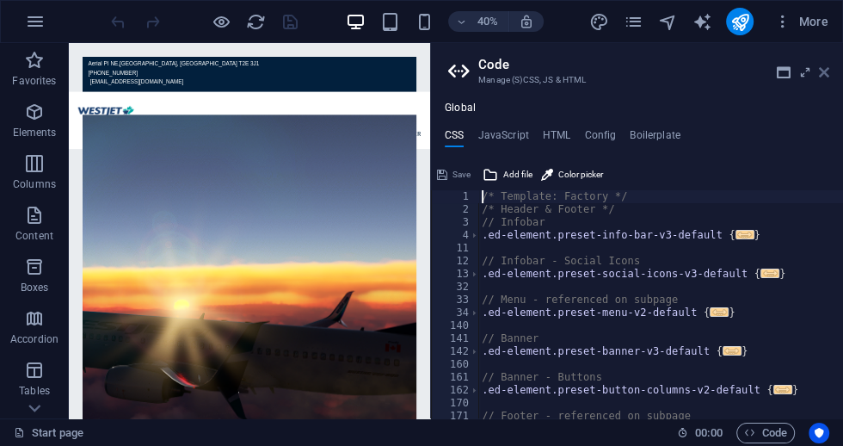
click at [825, 75] on icon at bounding box center [824, 72] width 10 height 14
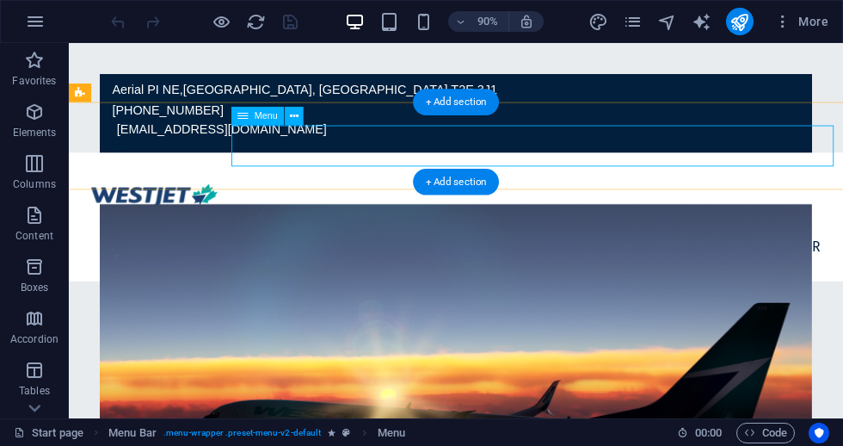
click at [250, 121] on div "Menu" at bounding box center [257, 116] width 52 height 19
click at [249, 120] on div "Menu" at bounding box center [257, 116] width 52 height 19
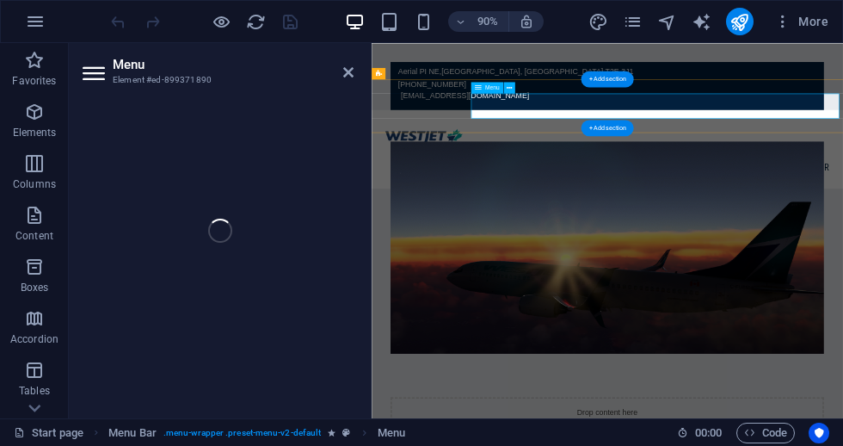
select select
select select "1"
select select
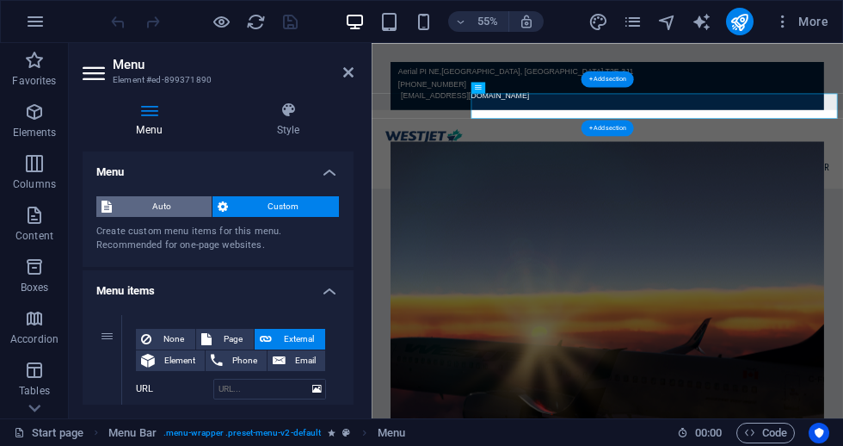
click at [146, 202] on span "Auto" at bounding box center [161, 206] width 89 height 21
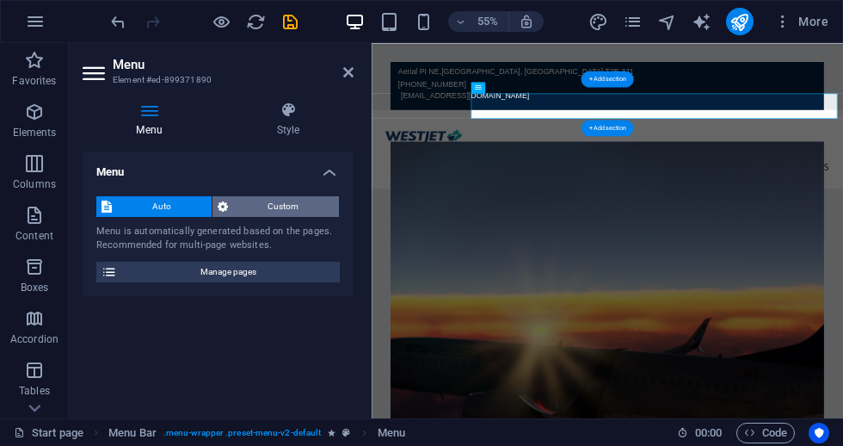
click at [266, 209] on span "Custom" at bounding box center [284, 206] width 102 height 21
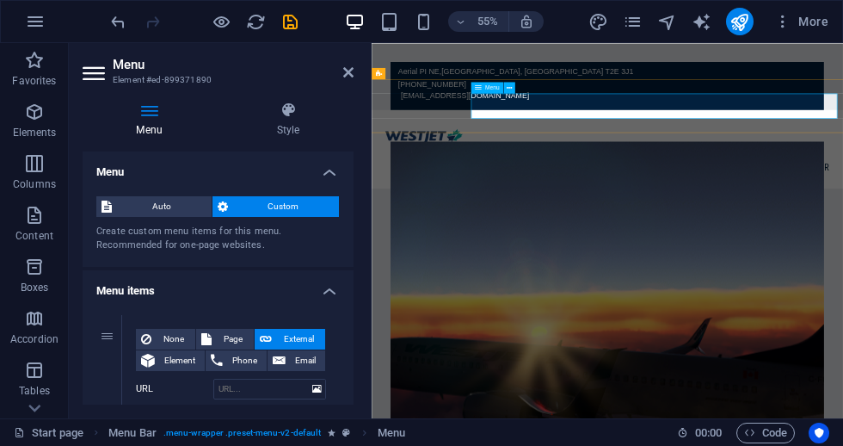
click at [842, 247] on nav "Home flights Legal Crew Center" at bounding box center [800, 270] width 836 height 46
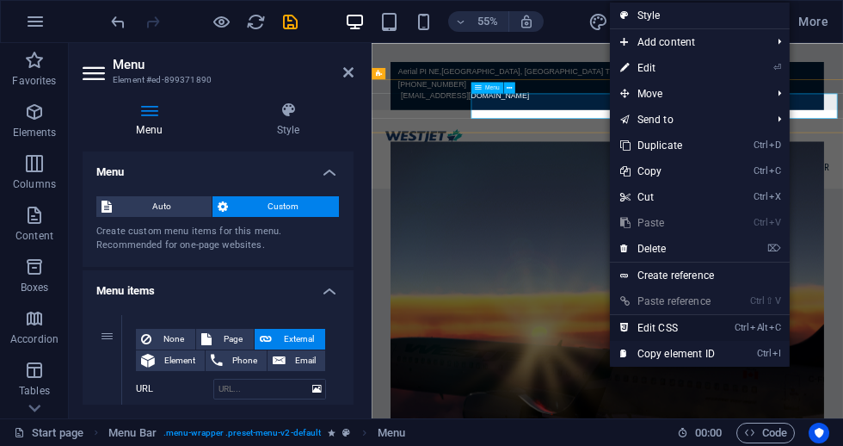
click at [691, 328] on link "Ctrl Alt C Edit CSS" at bounding box center [667, 328] width 115 height 26
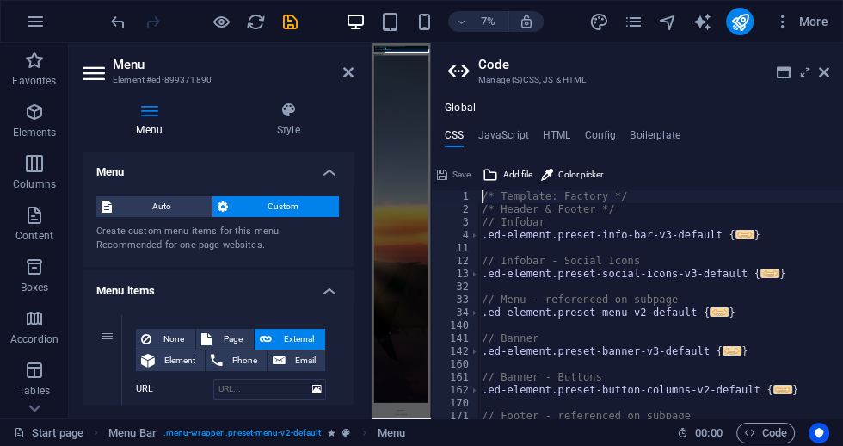
click at [88, 73] on icon at bounding box center [96, 73] width 26 height 28
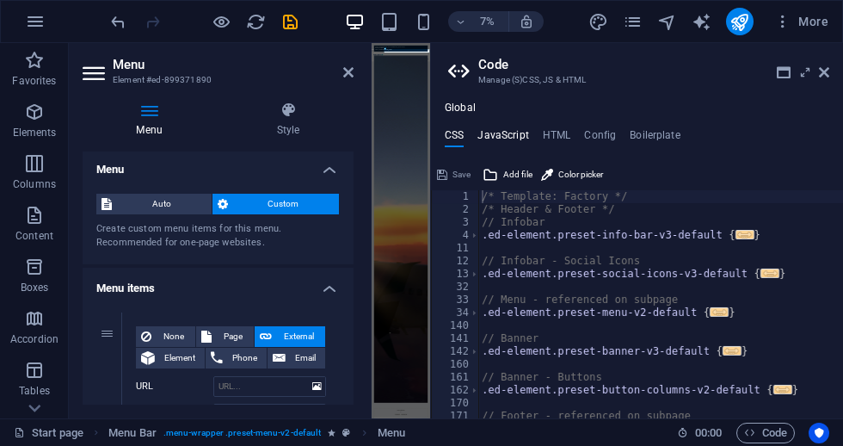
click at [508, 136] on h4 "JavaScript" at bounding box center [503, 138] width 51 height 19
type textarea "abcde fg"
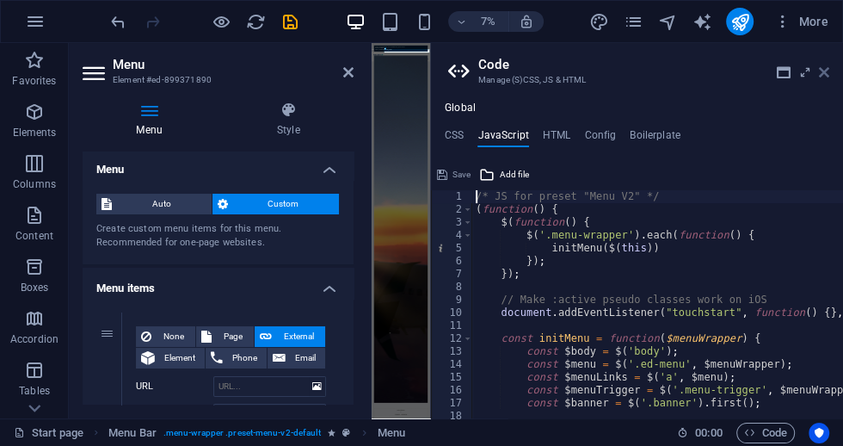
click at [828, 75] on icon at bounding box center [824, 72] width 10 height 14
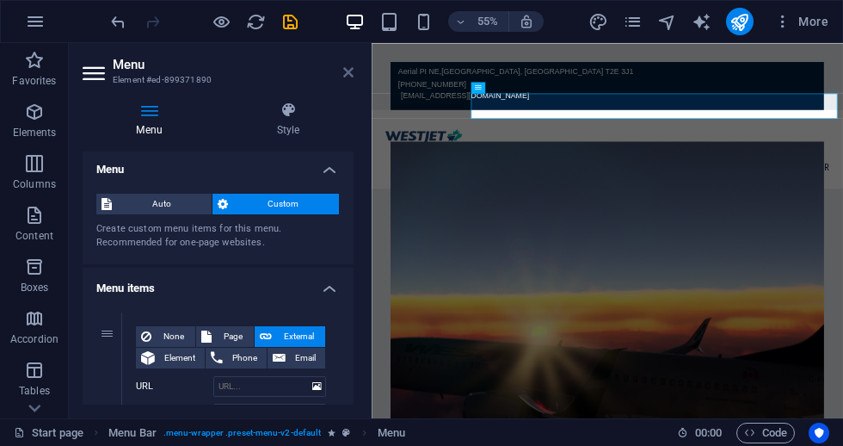
click at [347, 73] on icon at bounding box center [348, 72] width 10 height 14
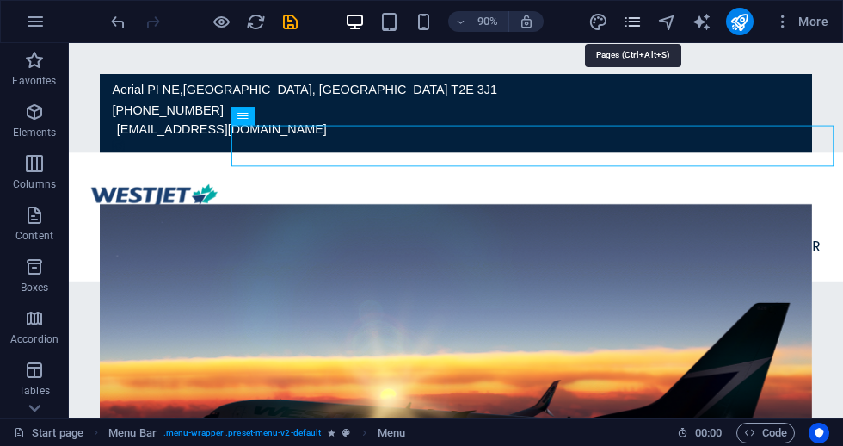
click at [627, 20] on icon "pages" at bounding box center [633, 22] width 20 height 20
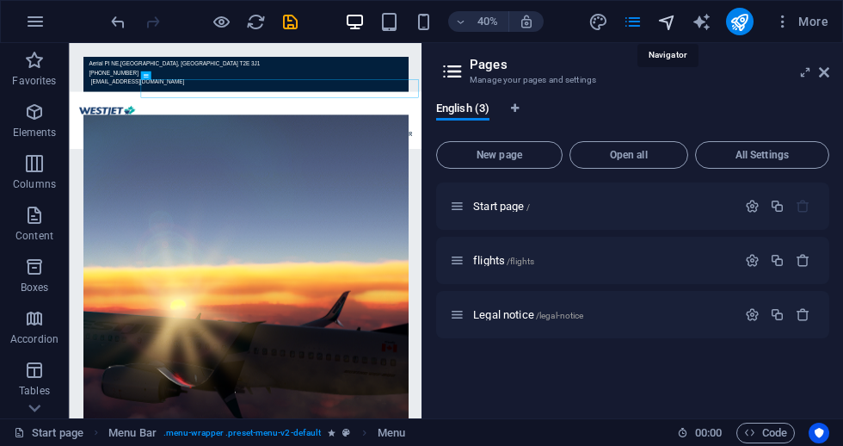
click at [671, 26] on icon "navigator" at bounding box center [667, 22] width 20 height 20
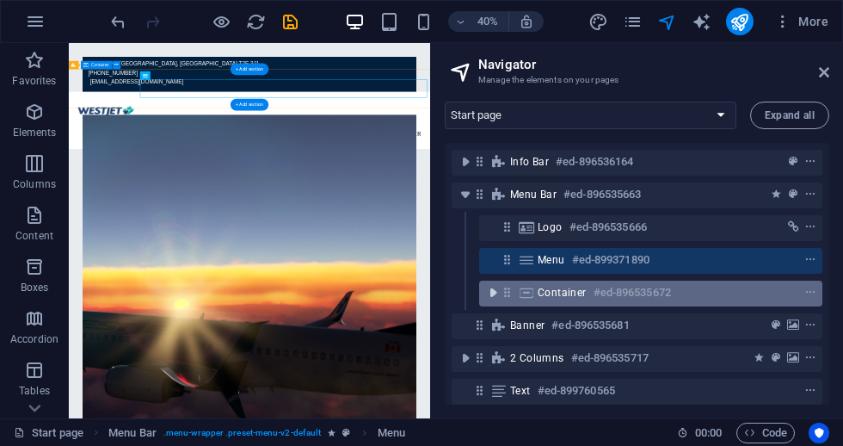
click at [493, 296] on icon "toggle-expand" at bounding box center [492, 292] width 17 height 17
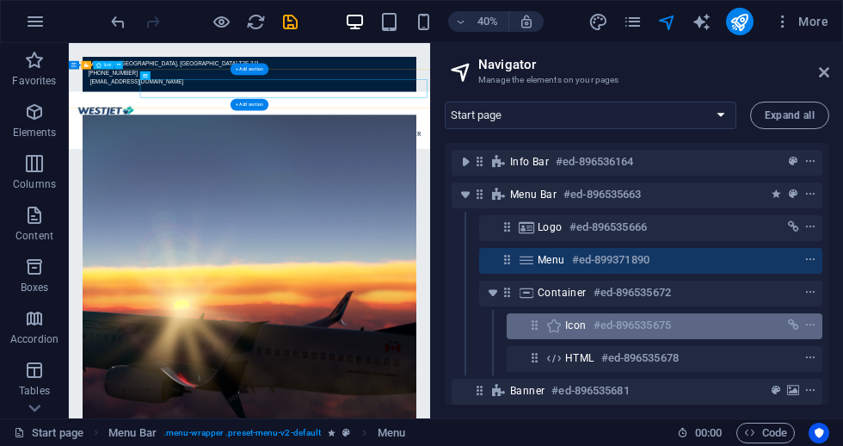
click at [648, 333] on h6 "#ed-896535675" at bounding box center [632, 325] width 77 height 21
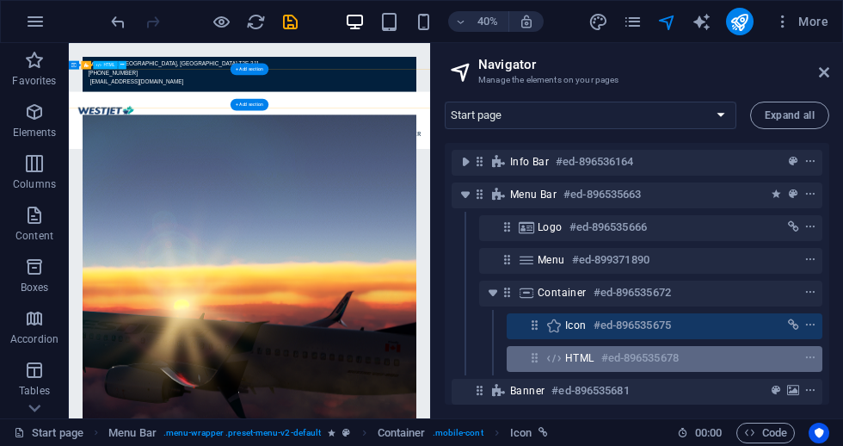
click at [643, 366] on h6 "#ed-896535678" at bounding box center [639, 358] width 77 height 21
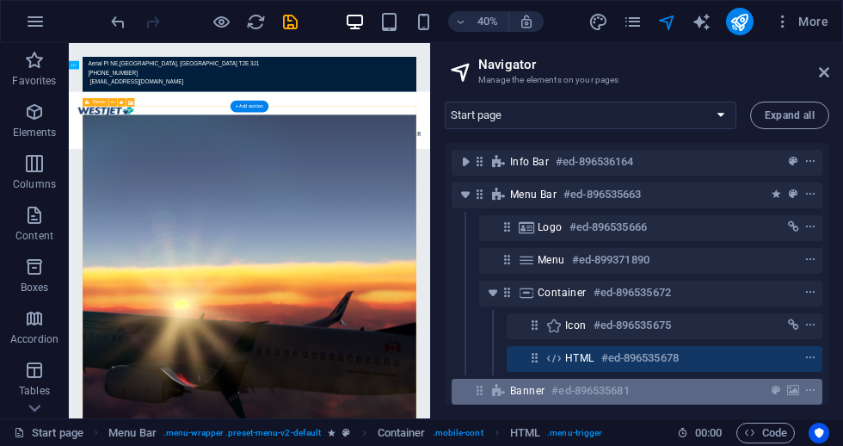
click at [694, 401] on div "Banner #ed-896535681" at bounding box center [637, 392] width 371 height 26
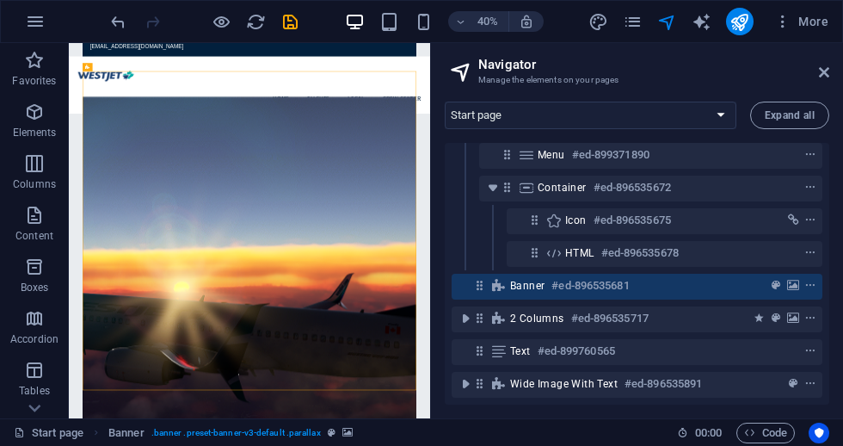
scroll to position [37, 0]
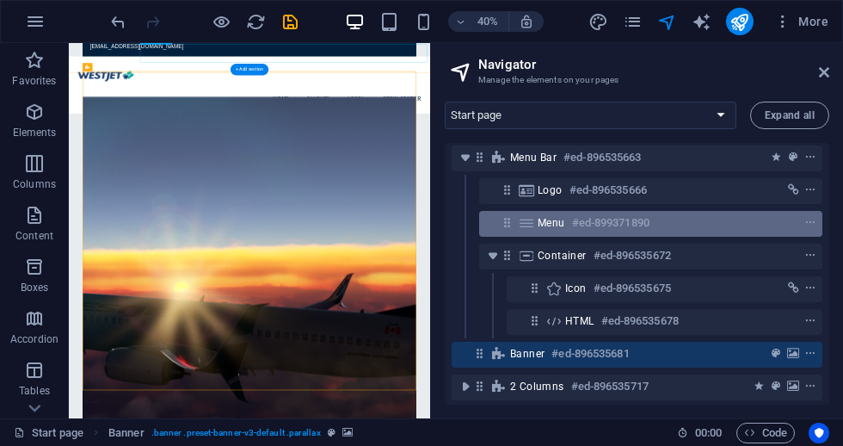
click at [596, 225] on h6 "#ed-899371890" at bounding box center [610, 223] width 77 height 21
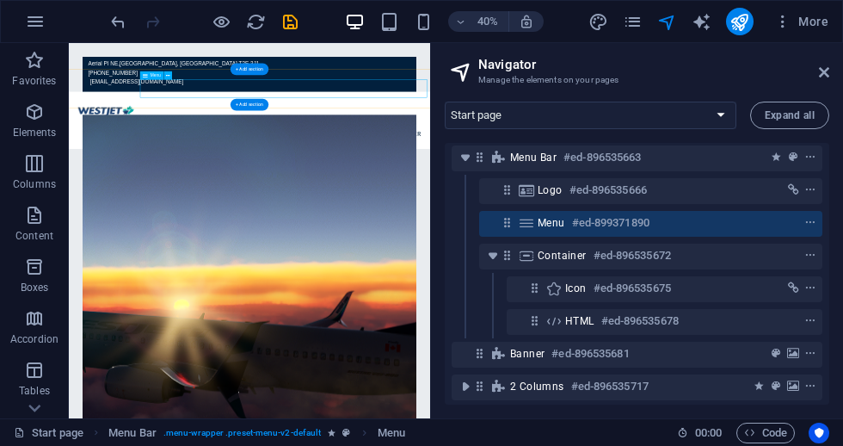
click at [522, 224] on icon at bounding box center [526, 223] width 19 height 14
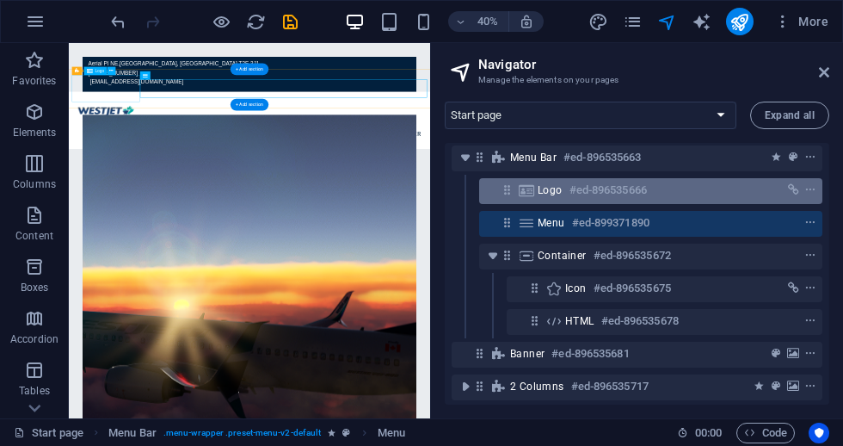
click at [627, 200] on h6 "#ed-896535666" at bounding box center [608, 190] width 77 height 21
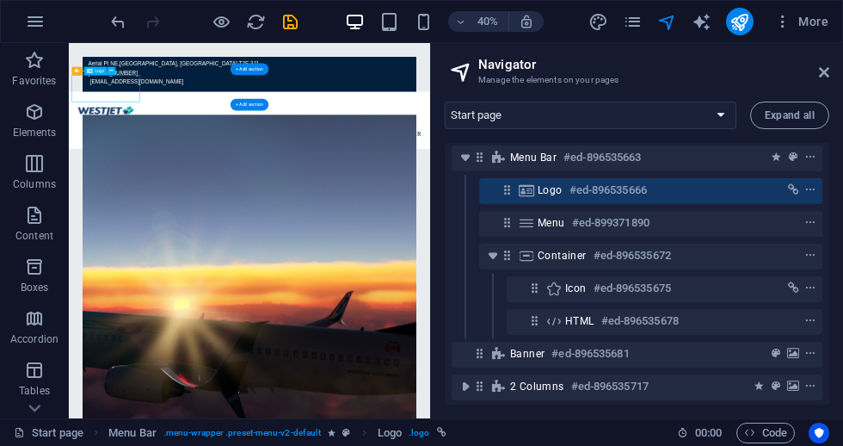
click at [606, 199] on h6 "#ed-896535666" at bounding box center [608, 190] width 77 height 21
click at [526, 194] on icon at bounding box center [526, 190] width 19 height 14
click at [507, 194] on icon at bounding box center [507, 189] width 15 height 15
click at [613, 188] on h6 "#ed-896535666" at bounding box center [608, 190] width 77 height 21
click at [794, 192] on icon "link" at bounding box center [793, 190] width 11 height 12
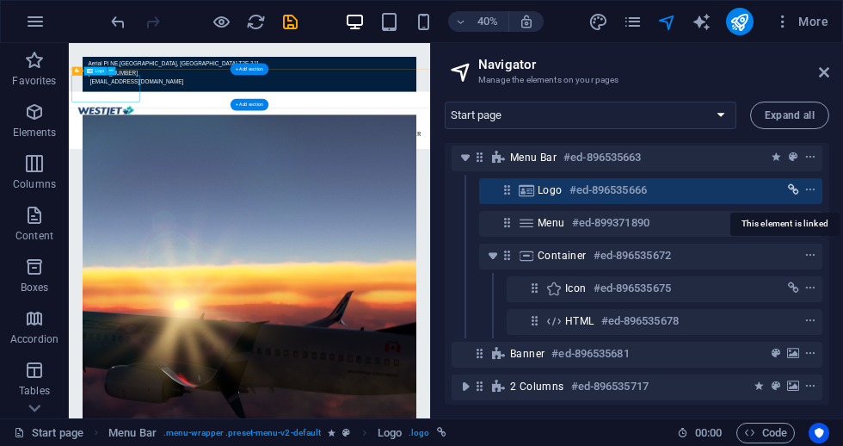
select select
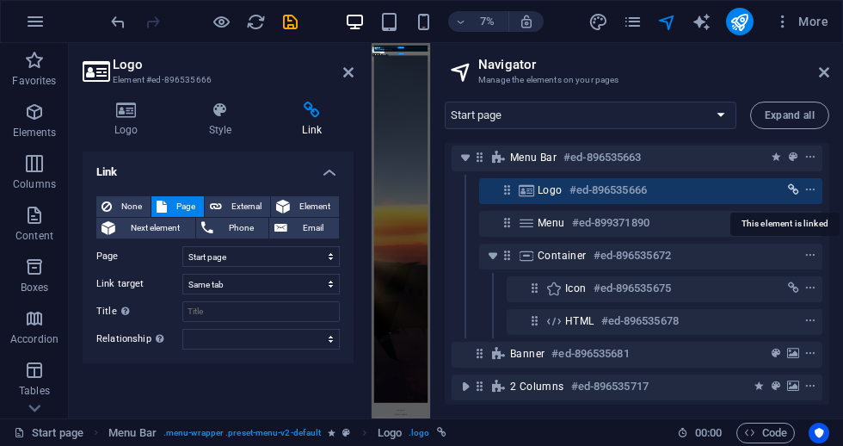
click at [792, 191] on icon "link" at bounding box center [793, 190] width 11 height 12
click at [809, 194] on icon "context-menu" at bounding box center [811, 190] width 12 height 12
click at [348, 72] on icon at bounding box center [348, 72] width 10 height 14
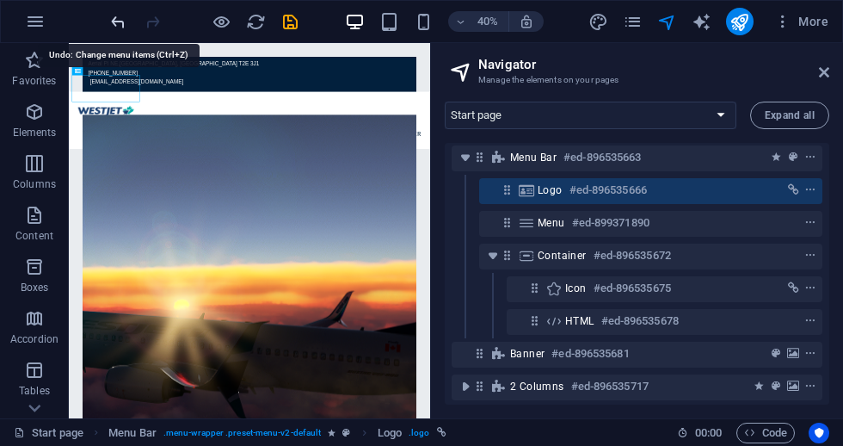
click at [120, 27] on icon "undo" at bounding box center [118, 22] width 20 height 20
click at [146, 26] on icon "redo" at bounding box center [153, 22] width 20 height 20
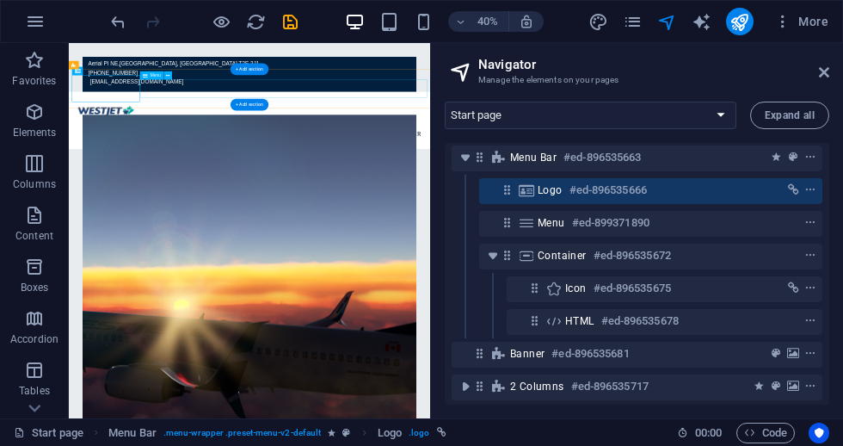
click at [721, 247] on nav "Home flights Legal Crew Center" at bounding box center [521, 270] width 888 height 46
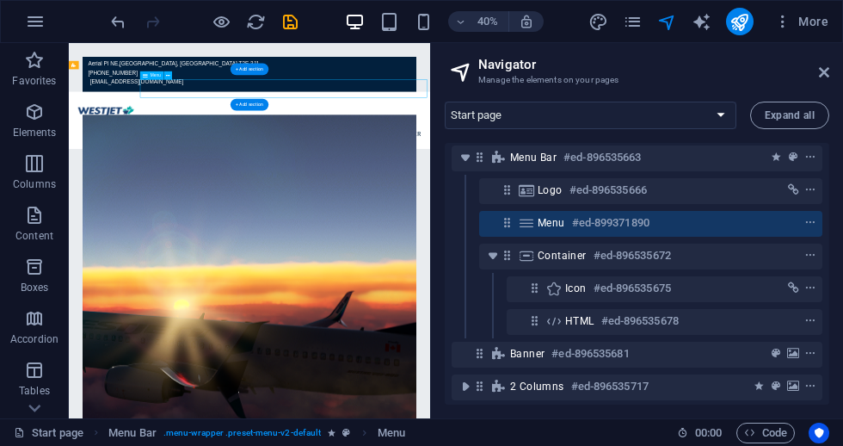
click at [718, 247] on nav "Home flights Legal Crew Center" at bounding box center [521, 270] width 888 height 46
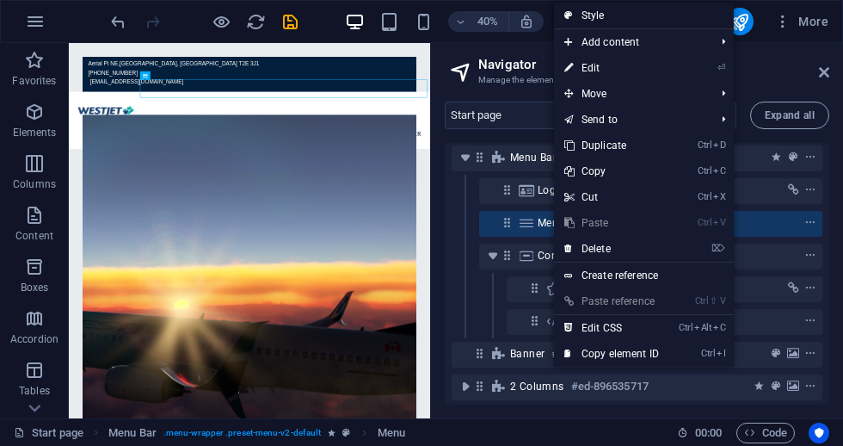
click at [607, 21] on link "Style" at bounding box center [644, 16] width 180 height 26
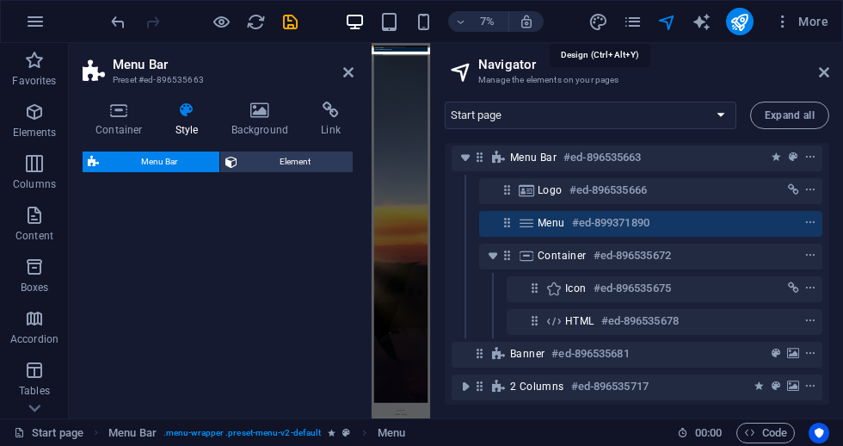
select select "rem"
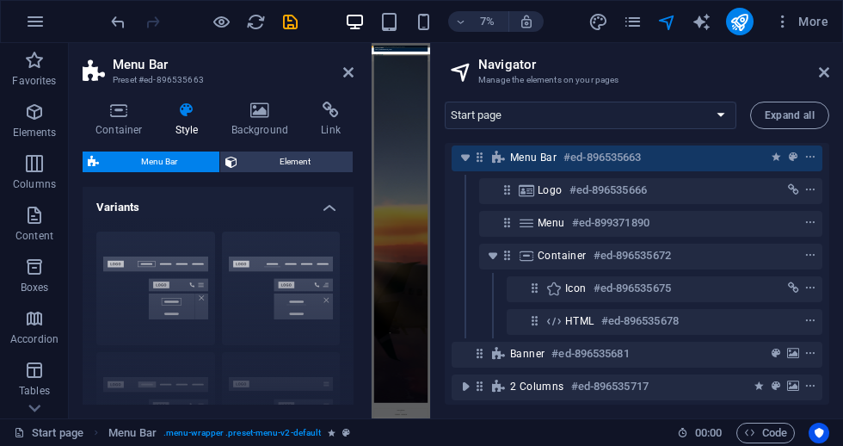
scroll to position [61, 0]
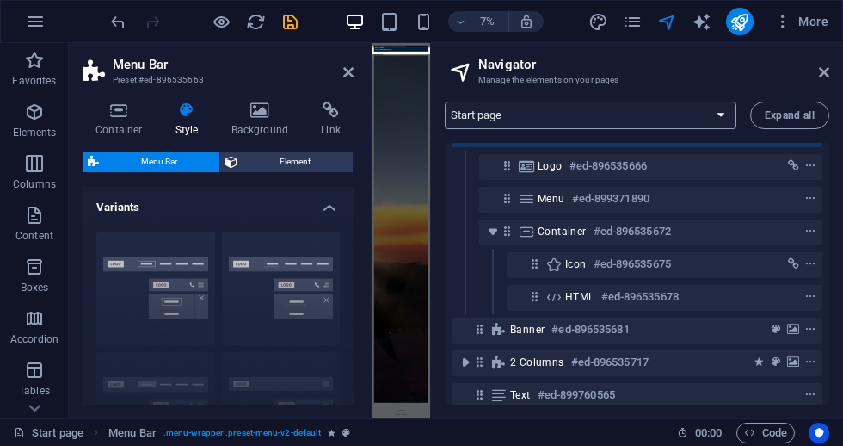
click at [720, 115] on select "Start page flights Legal notice" at bounding box center [591, 116] width 292 height 28
select select "16886098-en"
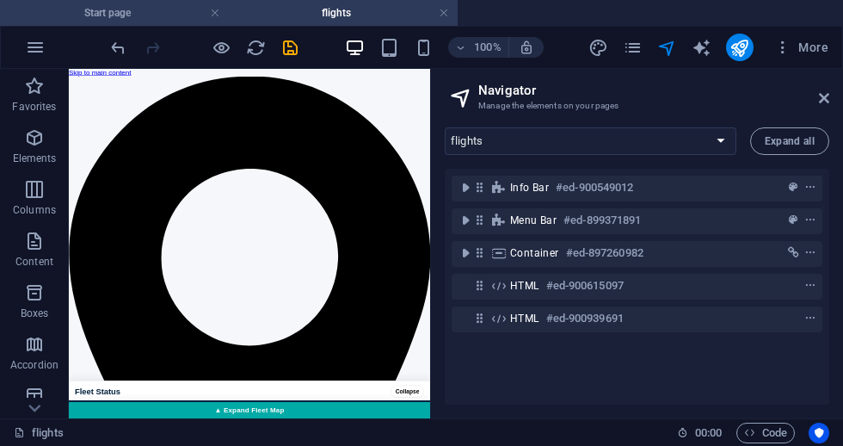
scroll to position [0, 0]
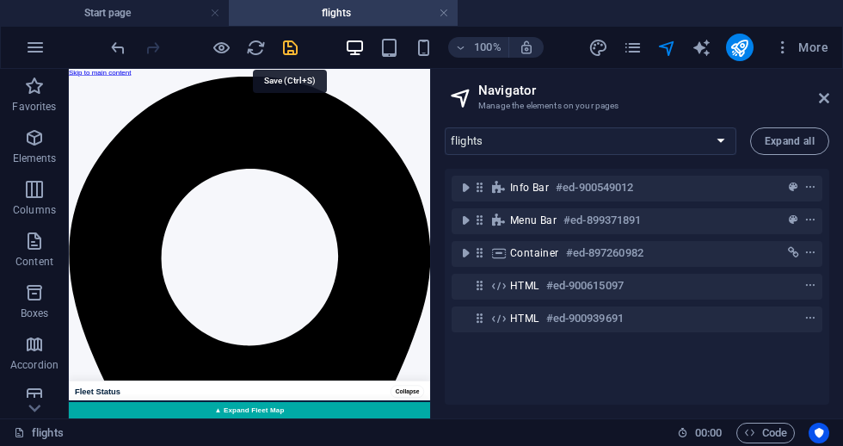
click at [293, 52] on icon "save" at bounding box center [291, 48] width 20 height 20
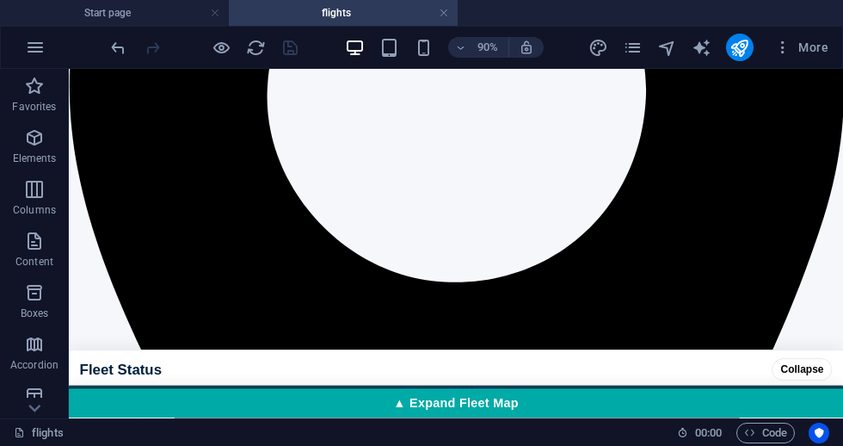
scroll to position [415, 0]
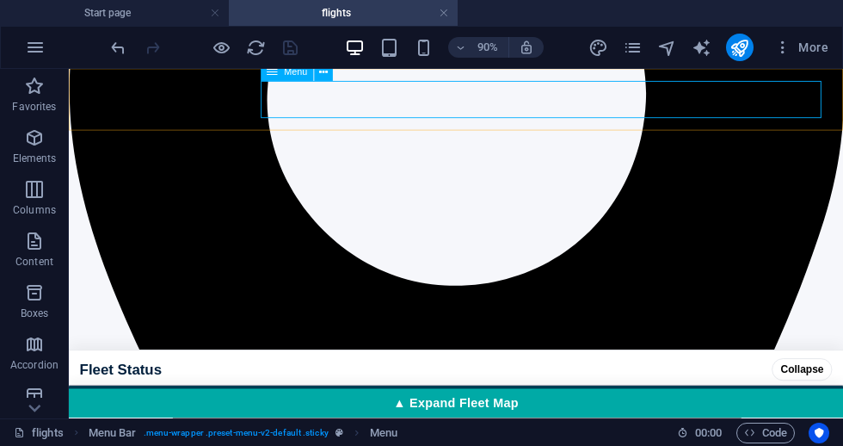
select select
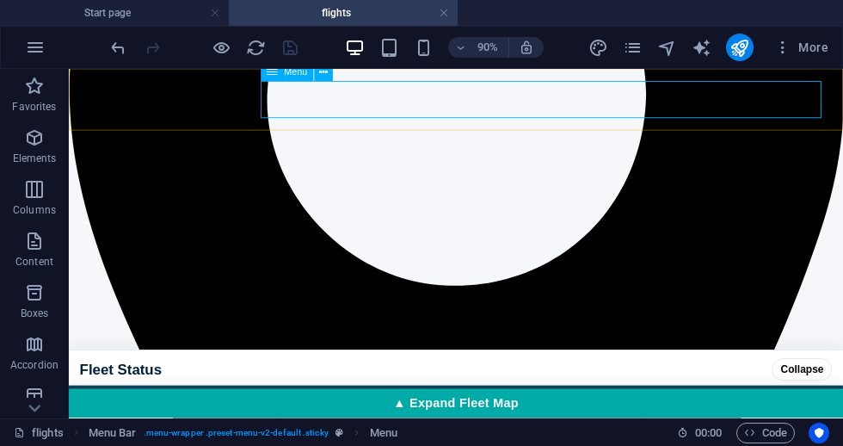
select select "1"
select select
select select "2"
select select
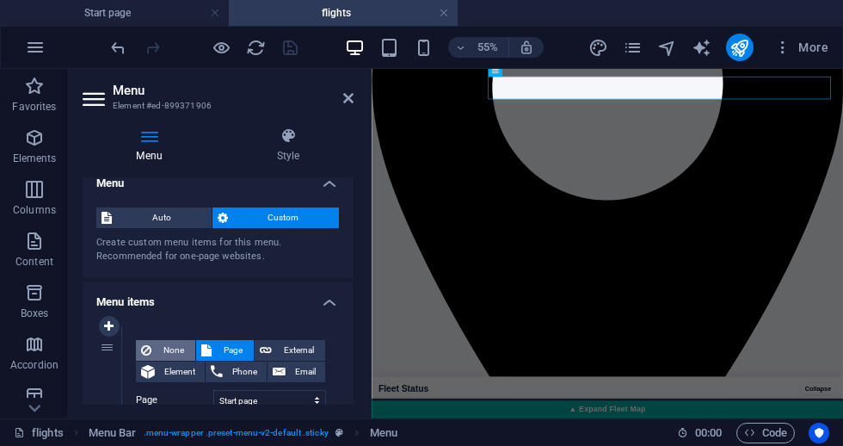
scroll to position [84, 0]
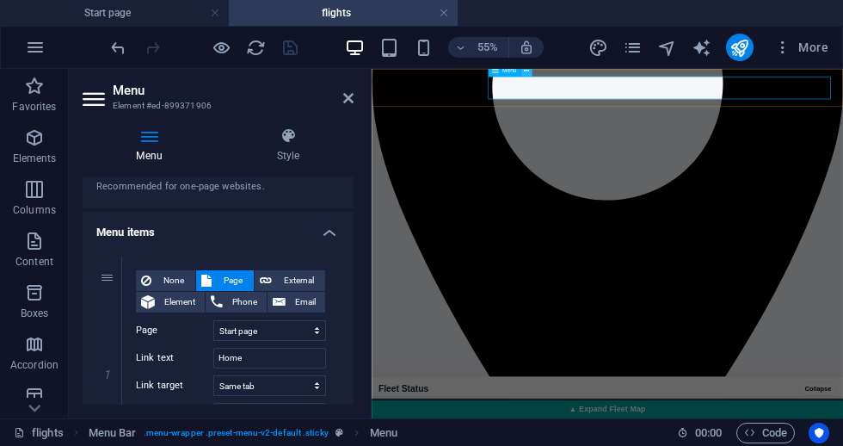
click at [531, 71] on button at bounding box center [526, 70] width 11 height 11
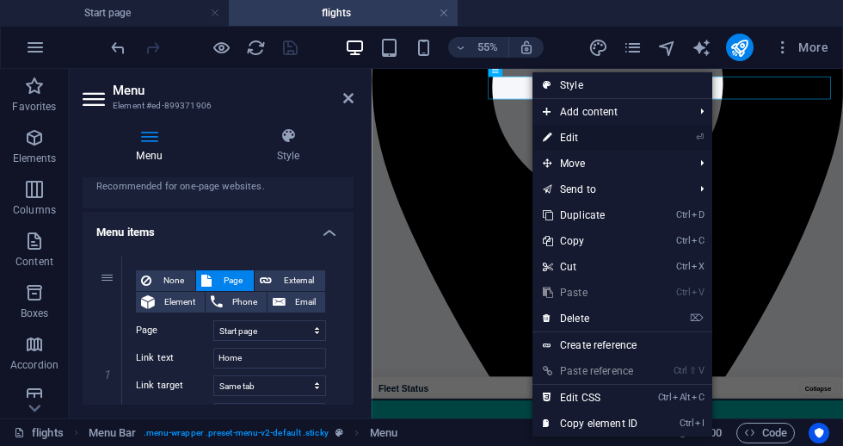
click at [573, 138] on link "⏎ Edit" at bounding box center [590, 138] width 115 height 26
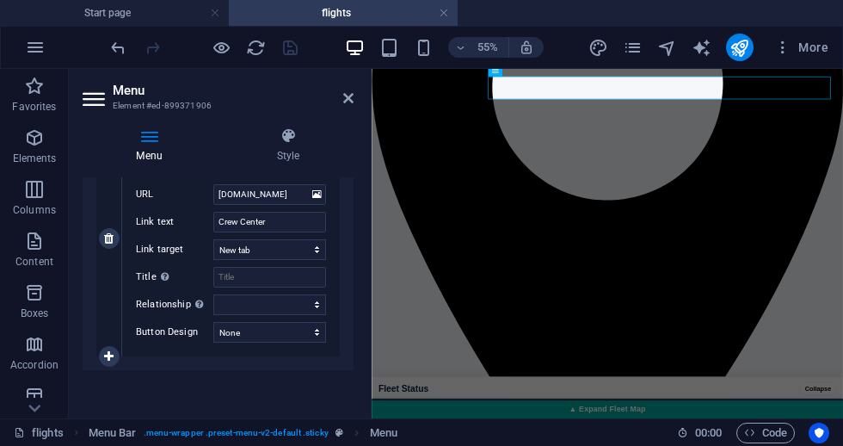
scroll to position [931, 0]
click at [279, 194] on input "crew.voegolvirtual.com" at bounding box center [269, 194] width 113 height 21
click at [280, 194] on input "crew.voegolvirtual.com" at bounding box center [269, 194] width 113 height 21
click at [279, 191] on input "crew.voegolvirtual.com" at bounding box center [269, 194] width 113 height 21
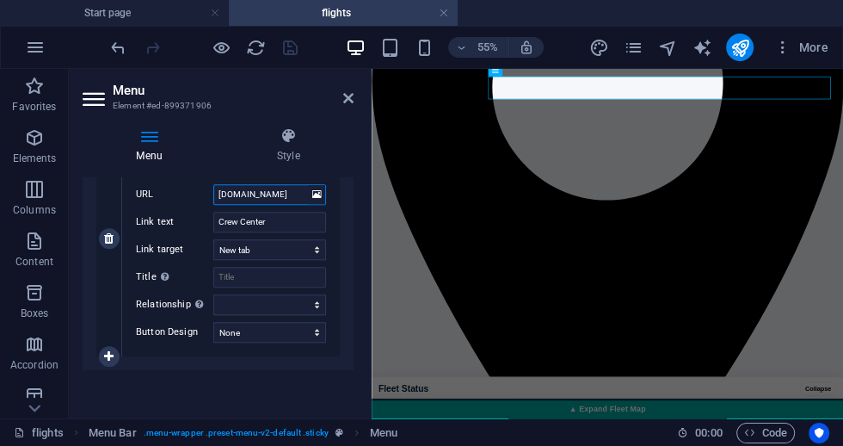
click at [279, 191] on input "crew.voegolvirtual.com" at bounding box center [269, 194] width 113 height 21
click at [278, 191] on input "crew.voegolvirtual.com" at bounding box center [269, 194] width 113 height 21
paste input "[URL][DOMAIN_NAME]?"
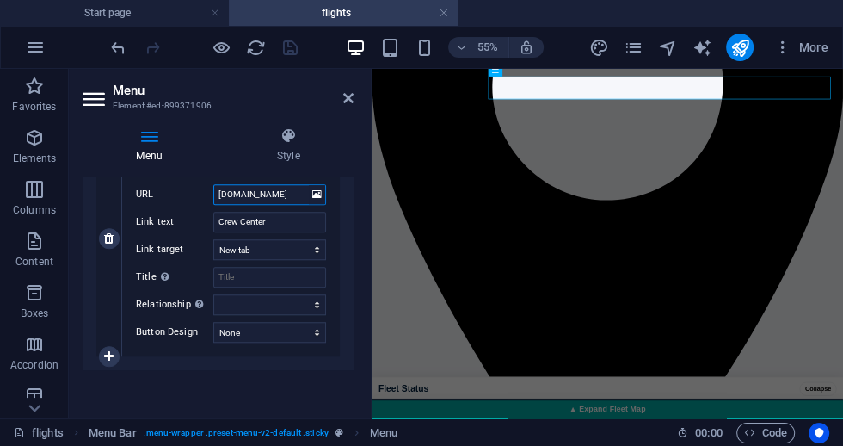
type input "[URL][DOMAIN_NAME]?"
select select
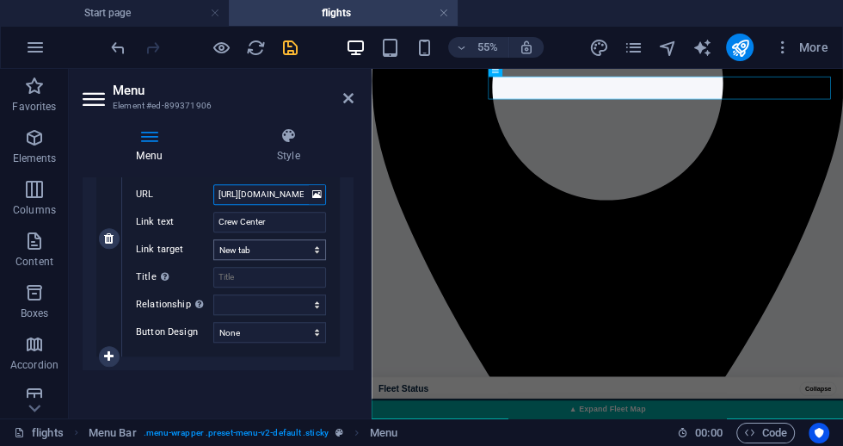
type input "[URL][DOMAIN_NAME]?"
select select
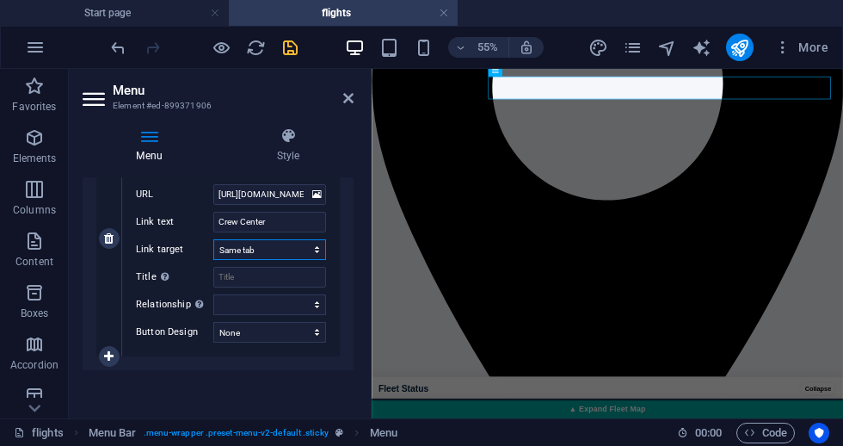
select select
click at [252, 277] on input "Title Additional link description, should not be the same as the link text. The…" at bounding box center [269, 277] width 113 height 21
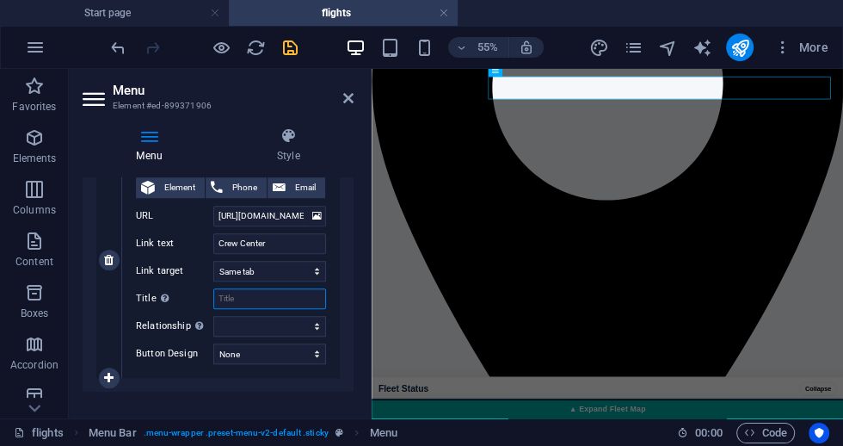
scroll to position [910, 0]
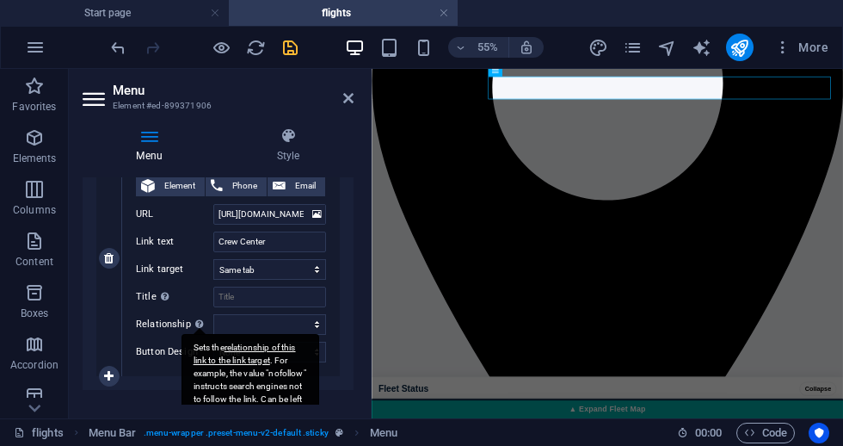
click at [197, 323] on icon at bounding box center [199, 323] width 8 height 9
click at [213, 323] on select "alternate author bookmark external help license next nofollow noreferrer noopen…" at bounding box center [269, 324] width 113 height 21
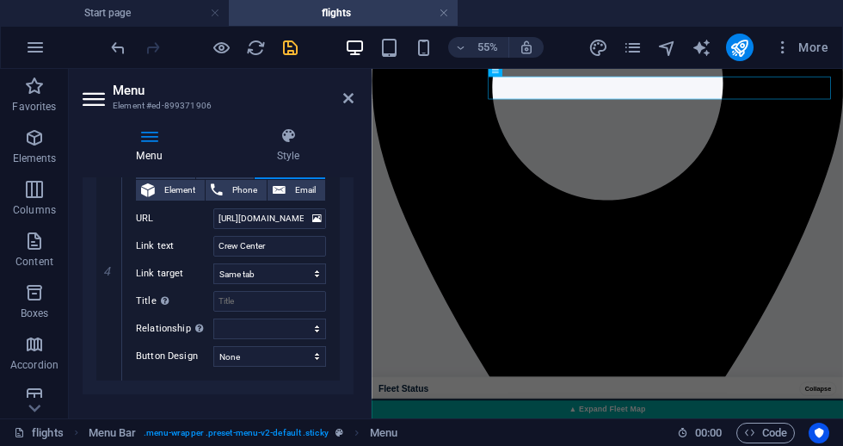
scroll to position [741, 0]
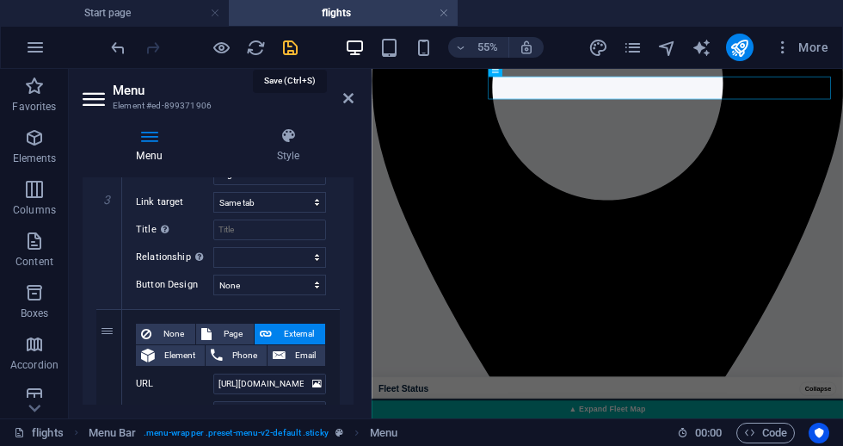
click at [292, 50] on icon "save" at bounding box center [291, 48] width 20 height 20
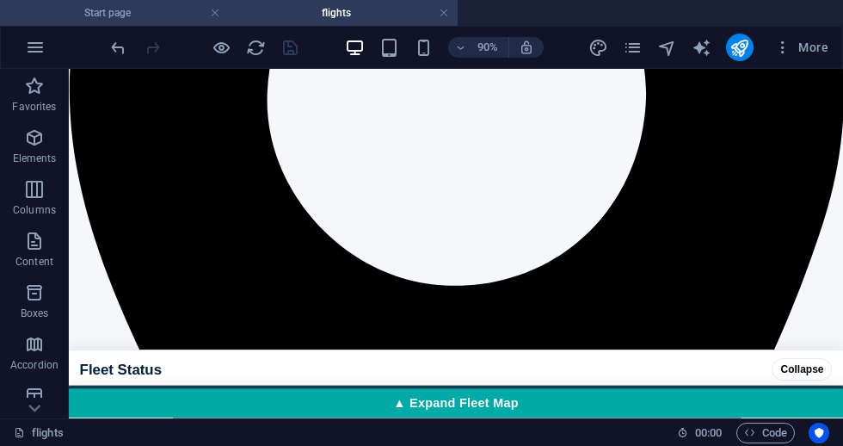
click at [126, 13] on h4 "Start page" at bounding box center [114, 12] width 229 height 19
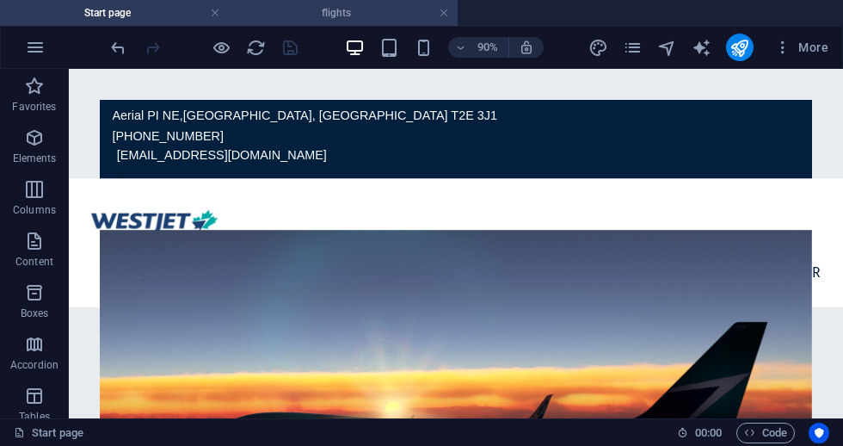
click at [398, 13] on h4 "flights" at bounding box center [343, 12] width 229 height 19
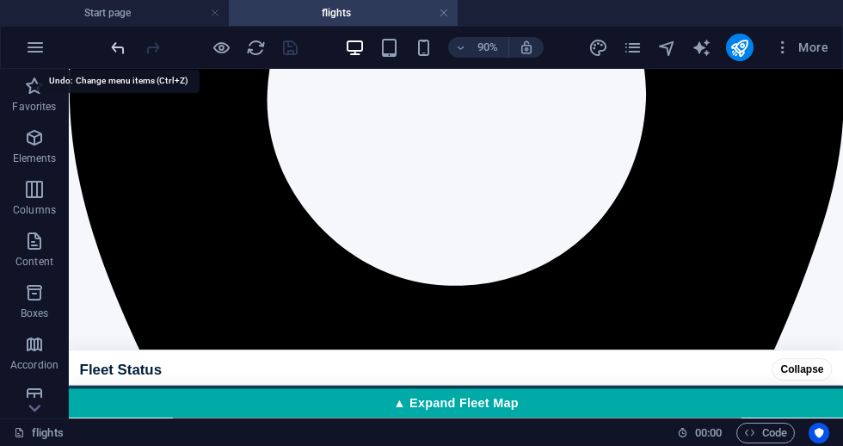
click at [118, 50] on icon "undo" at bounding box center [118, 48] width 20 height 20
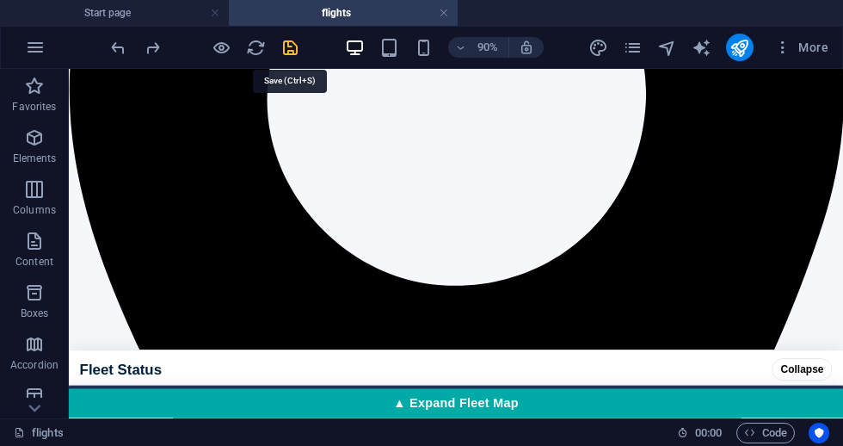
click at [291, 55] on icon "save" at bounding box center [291, 48] width 20 height 20
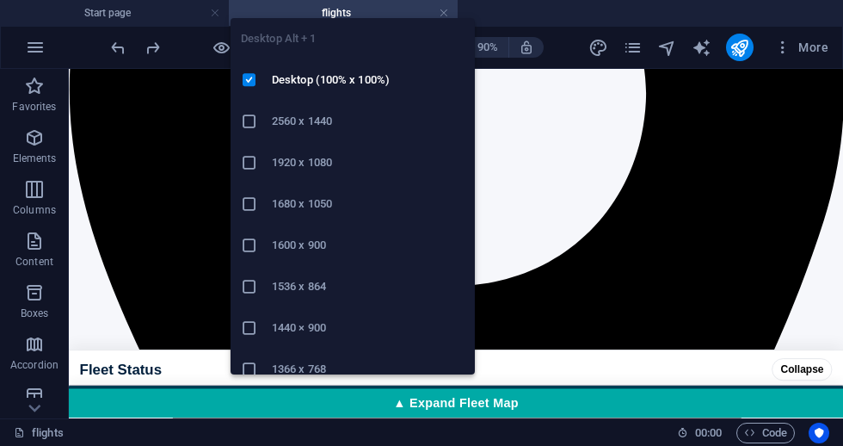
click at [446, 15] on div "Desktop Alt + 1 Desktop (100% x 100%) 2560 x 1440 1920 x 1080 1680 x 1050 1600 …" at bounding box center [353, 189] width 244 height 370
click at [437, 12] on div "Desktop Alt + 1 Desktop (100% x 100%) 2560 x 1440 1920 x 1080 1680 x 1050 1600 …" at bounding box center [353, 189] width 244 height 370
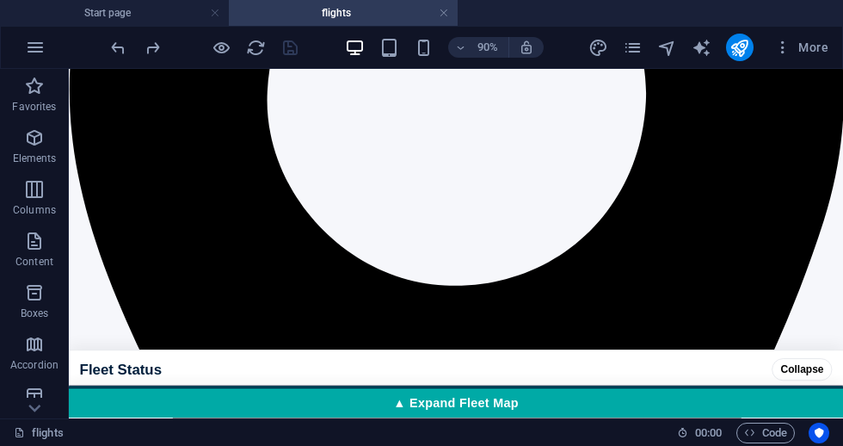
click at [515, 8] on ul "Start page flights" at bounding box center [421, 13] width 843 height 26
click at [442, 15] on link at bounding box center [444, 13] width 10 height 16
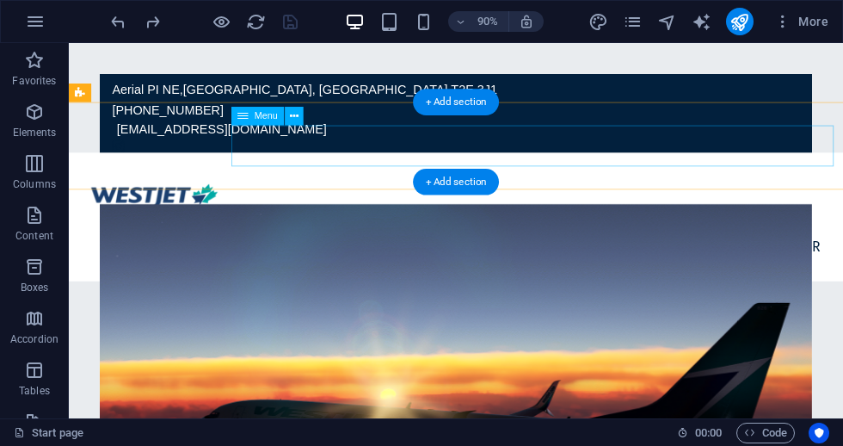
click at [412, 247] on nav "Home flights Legal Crew Center" at bounding box center [499, 270] width 841 height 46
click at [262, 120] on span "Menu" at bounding box center [266, 115] width 23 height 9
click at [293, 118] on icon at bounding box center [294, 116] width 9 height 16
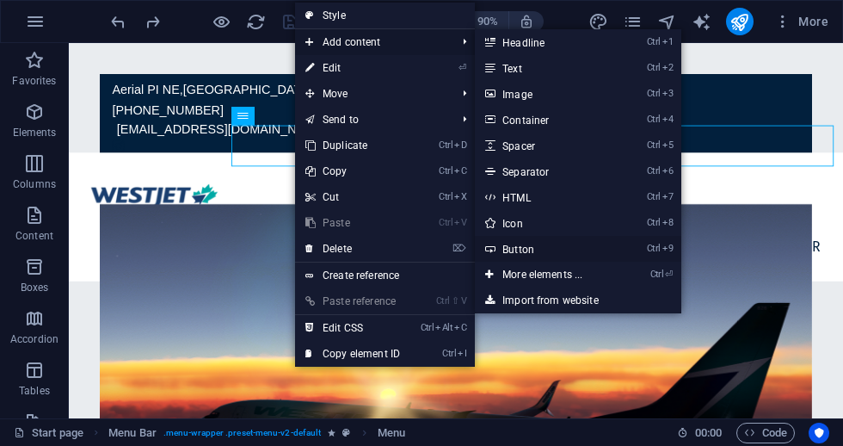
click at [520, 247] on link "Ctrl 9 Button" at bounding box center [546, 249] width 142 height 26
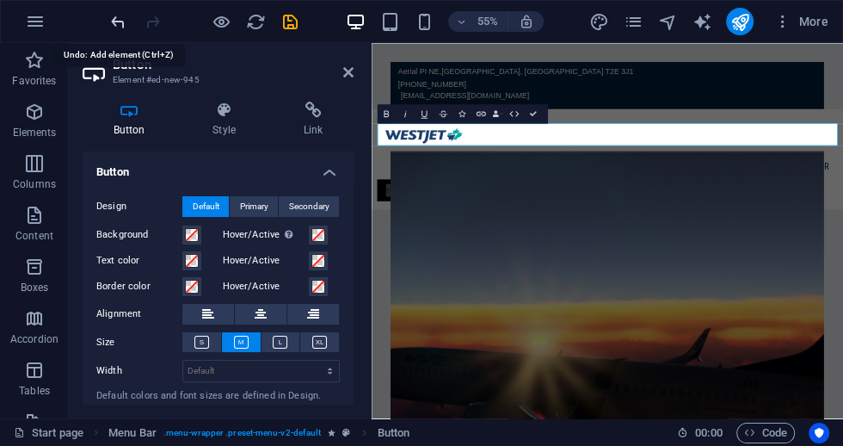
click at [118, 23] on icon "undo" at bounding box center [118, 22] width 20 height 20
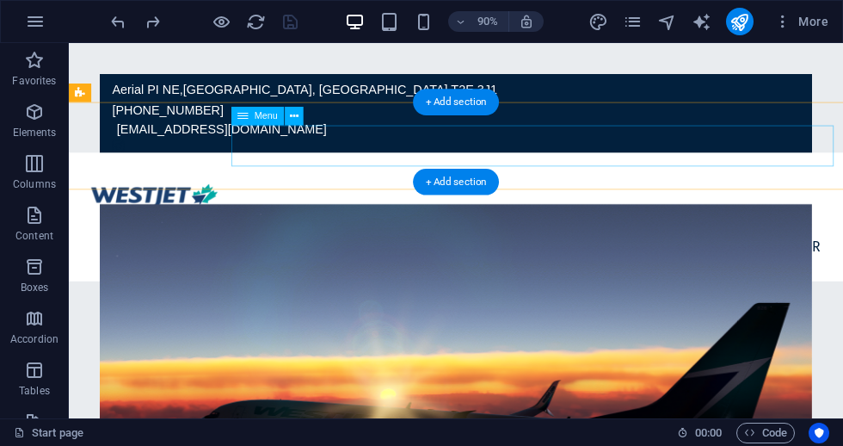
click at [842, 247] on nav "Home flights Legal Crew Center" at bounding box center [499, 270] width 841 height 46
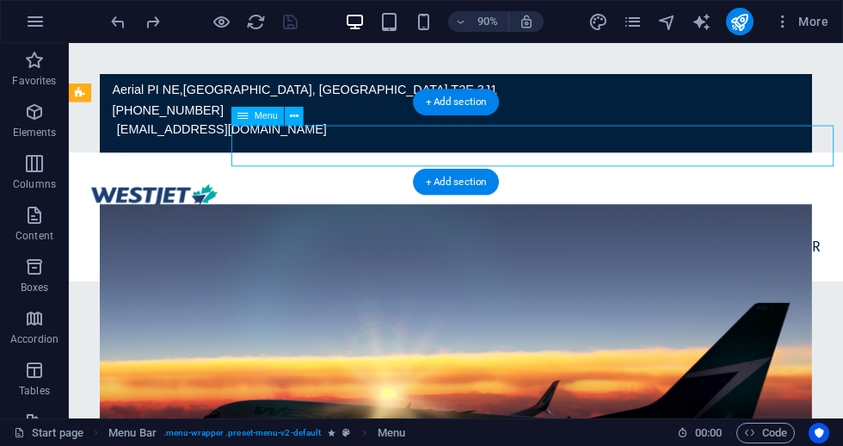
click at [842, 247] on nav "Home flights Legal Crew Center" at bounding box center [499, 270] width 841 height 46
select select
select select "1"
select select
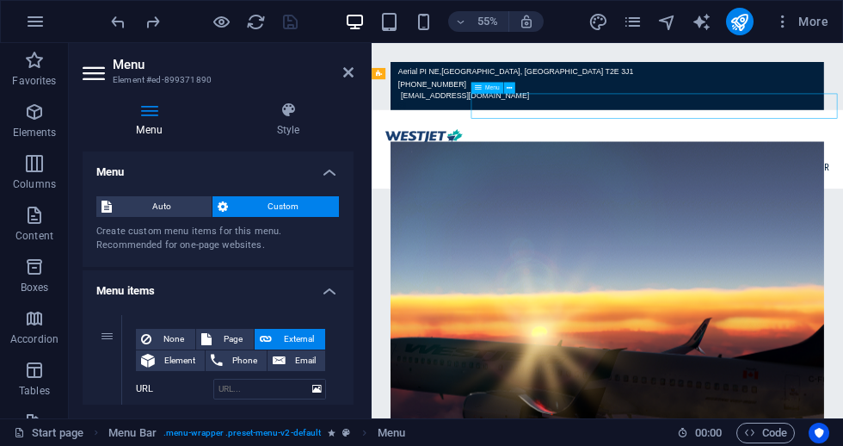
drag, startPoint x: 1150, startPoint y: 159, endPoint x: 1135, endPoint y: 160, distance: 15.5
click at [842, 247] on nav "Home flights Legal Crew Center" at bounding box center [800, 270] width 836 height 46
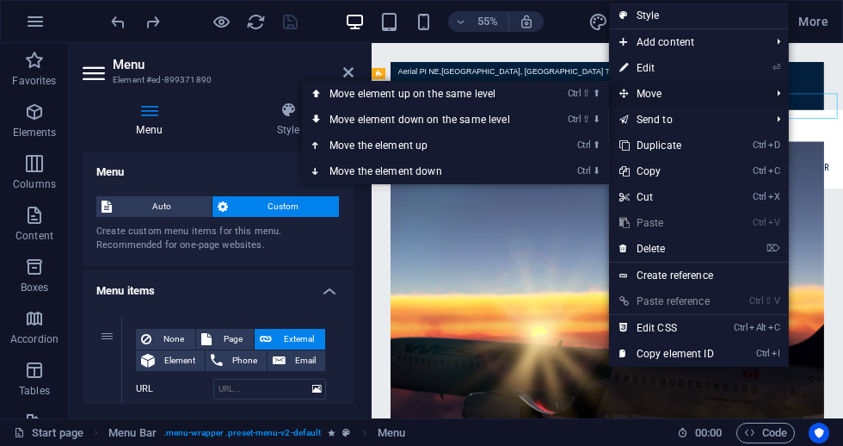
click at [749, 105] on span "Move" at bounding box center [686, 94] width 154 height 26
click at [746, 96] on span "Move" at bounding box center [686, 94] width 154 height 26
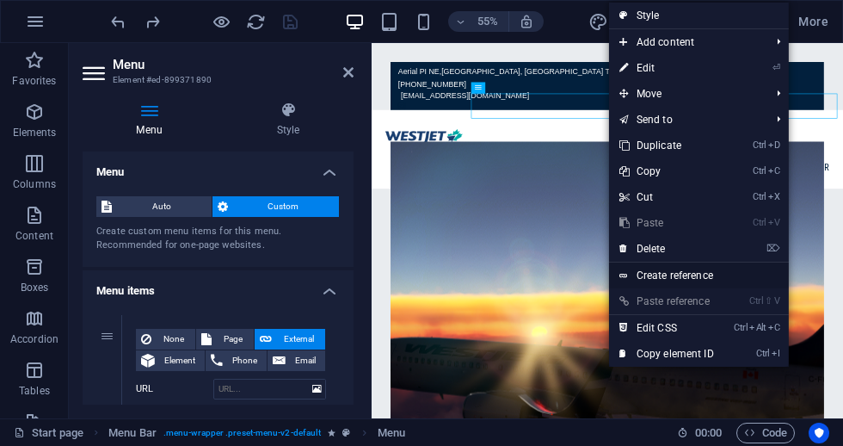
click at [644, 275] on link "Create reference" at bounding box center [699, 275] width 180 height 26
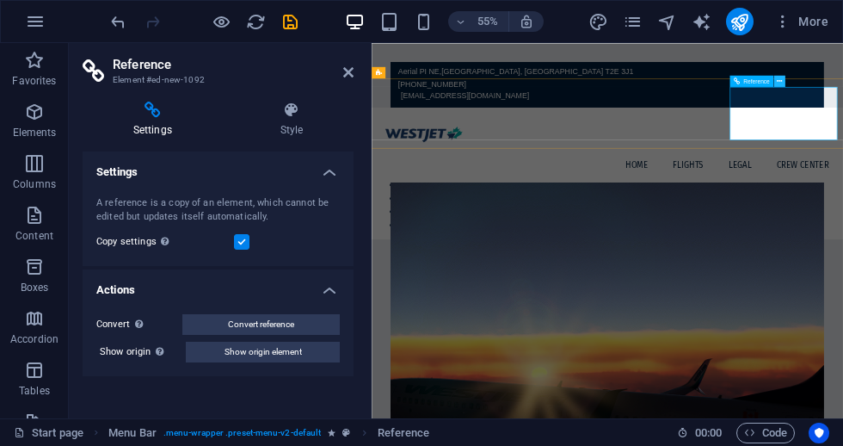
click at [780, 79] on icon at bounding box center [779, 81] width 5 height 10
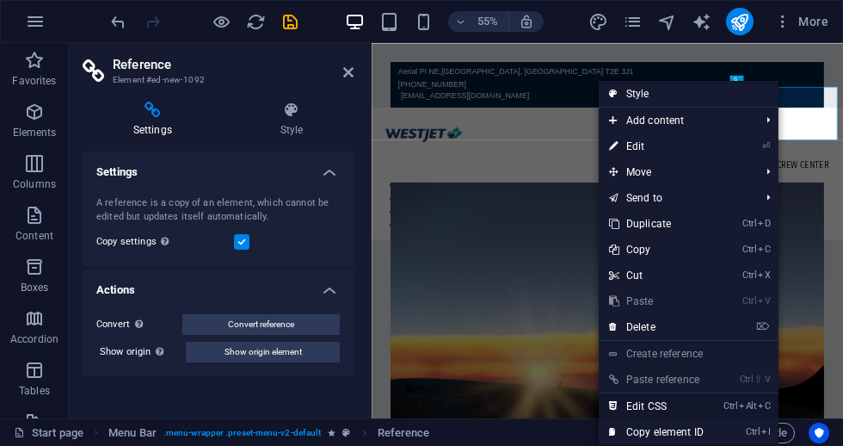
click at [670, 410] on link "Ctrl Alt C Edit CSS" at bounding box center [656, 406] width 115 height 26
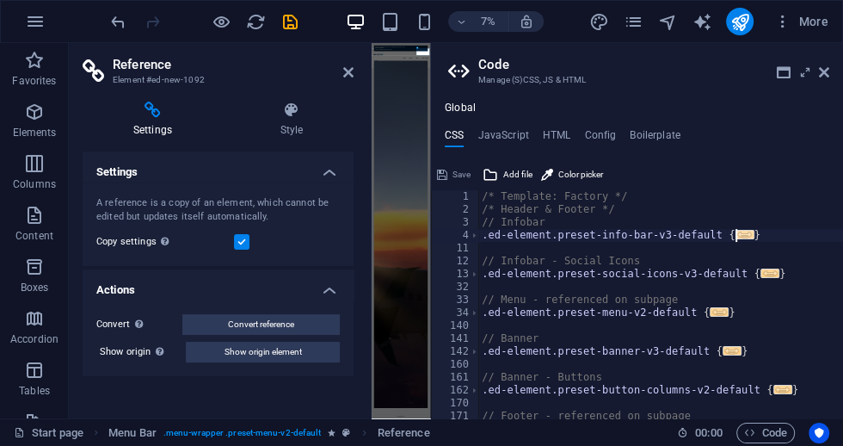
click at [750, 235] on span "..." at bounding box center [745, 234] width 19 height 9
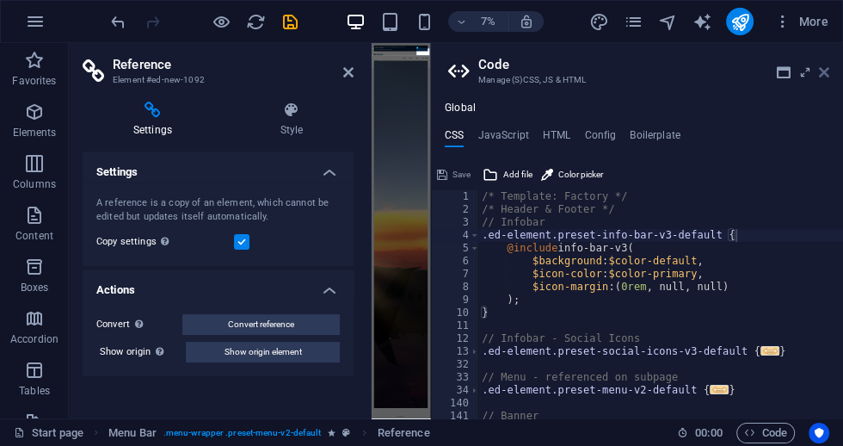
click at [827, 74] on icon at bounding box center [824, 72] width 10 height 14
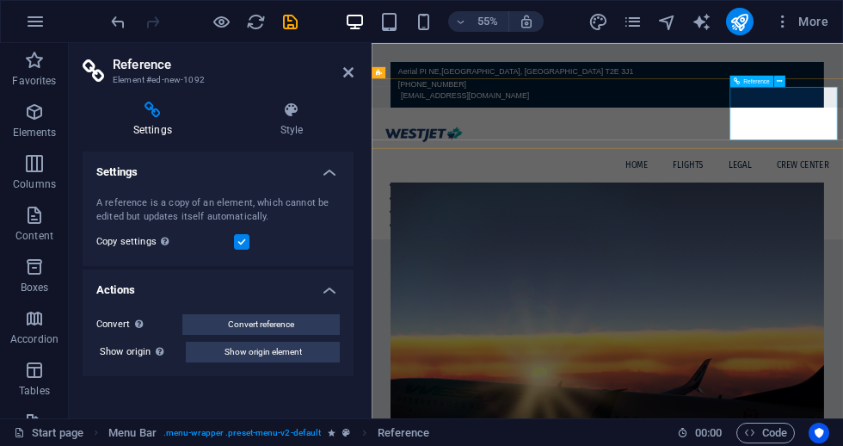
click at [762, 81] on span "Reference" at bounding box center [756, 81] width 26 height 6
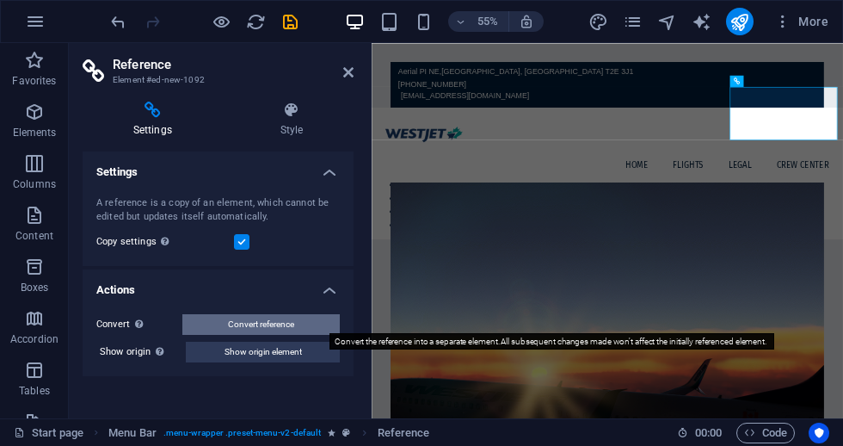
click at [279, 317] on span "Convert reference" at bounding box center [261, 324] width 66 height 21
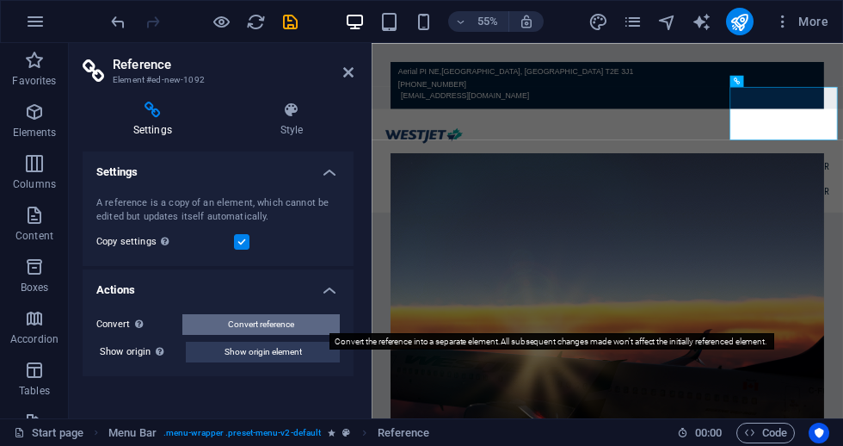
select select "1"
select select
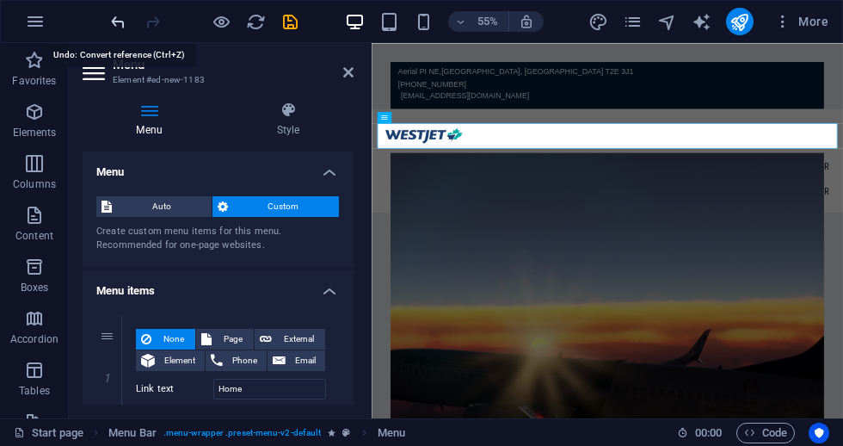
click at [114, 25] on icon "undo" at bounding box center [118, 22] width 20 height 20
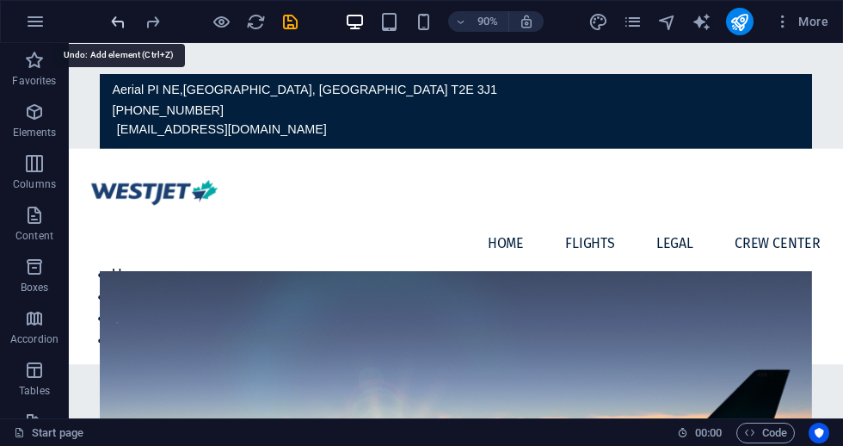
click at [119, 24] on icon "undo" at bounding box center [118, 22] width 20 height 20
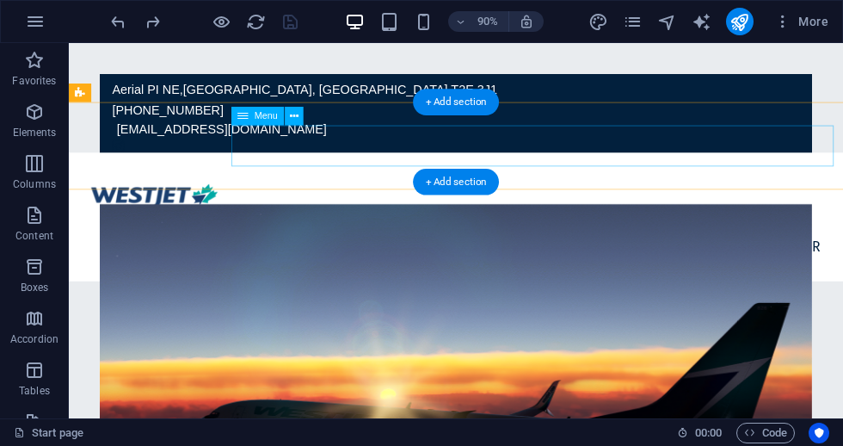
click at [789, 247] on nav "Home flights Legal Crew Center" at bounding box center [499, 270] width 841 height 46
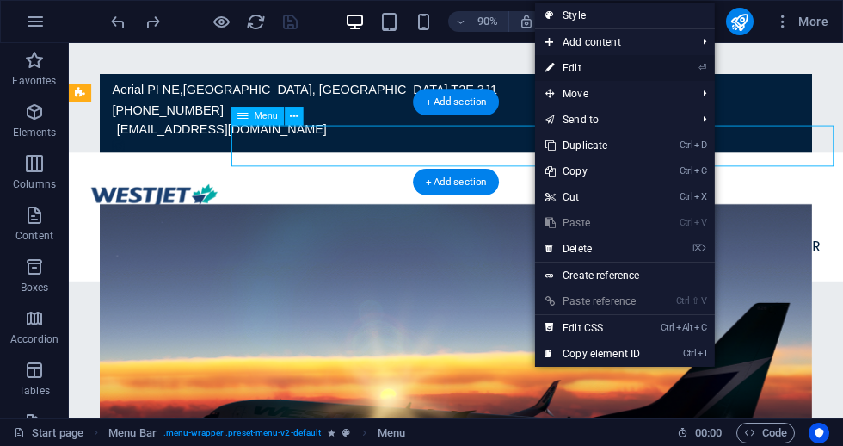
click at [632, 70] on link "⏎ Edit" at bounding box center [592, 68] width 115 height 26
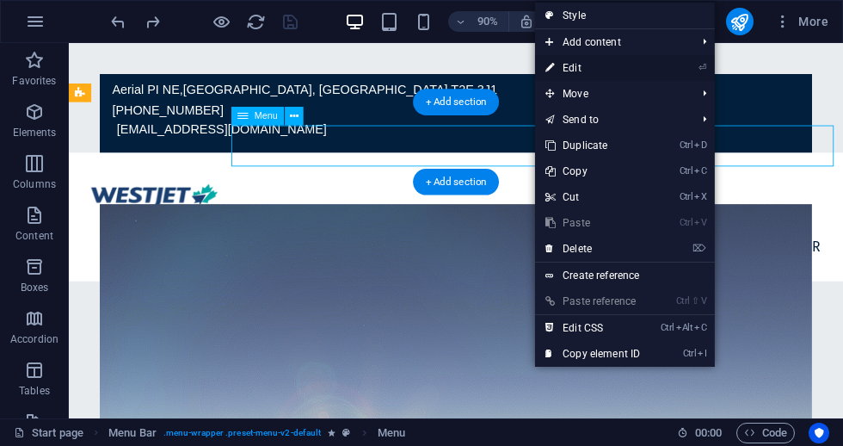
select select
select select "1"
select select
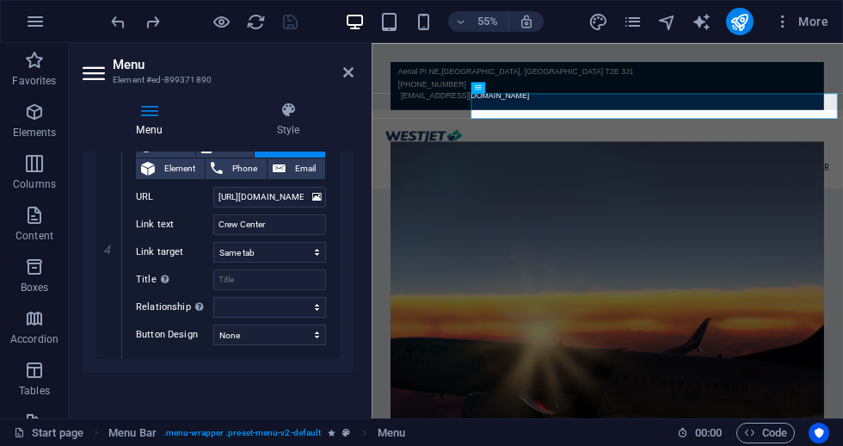
scroll to position [793, 0]
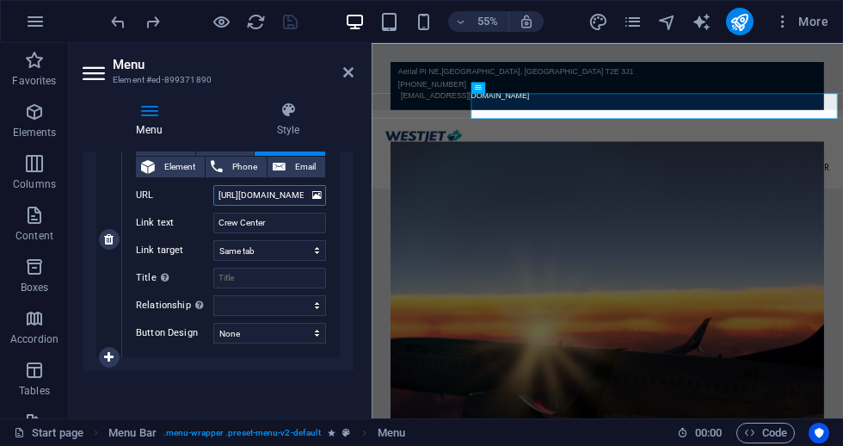
click at [299, 193] on input "https://westjetvirtual.aero/register" at bounding box center [269, 195] width 113 height 21
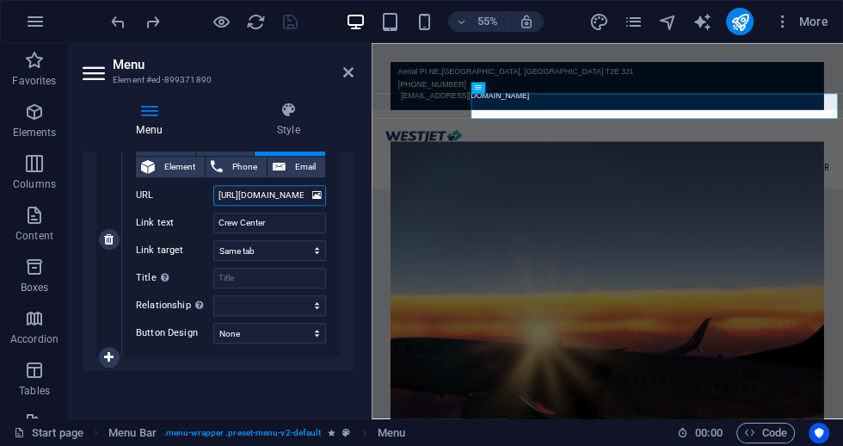
click at [299, 193] on input "https://westjetvirtual.aero/register" at bounding box center [269, 195] width 113 height 21
paste input "crew.westjetvirtual.aero/?"
type input "[URL][DOMAIN_NAME]?"
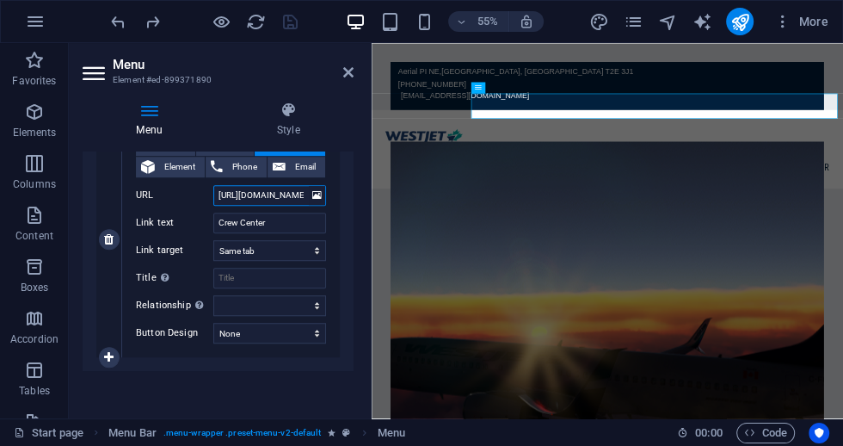
select select
type input "[URL][DOMAIN_NAME]?"
click at [244, 252] on select "New tab Same tab Overlay" at bounding box center [269, 250] width 113 height 21
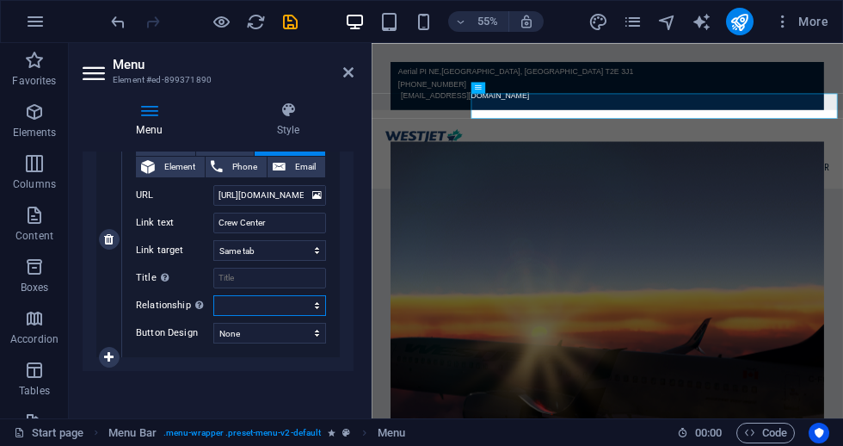
select select "external"
select select
click at [281, 342] on div "None Page External Element Phone Email Page Start page flights Legal notice Ele…" at bounding box center [231, 239] width 218 height 236
click at [281, 339] on select "None Default Primary Secondary" at bounding box center [269, 333] width 113 height 21
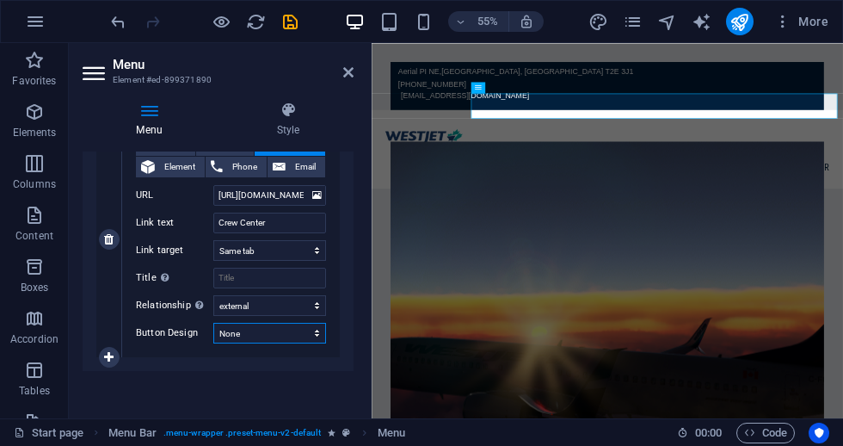
select select "primary"
select select
click at [257, 332] on select "None Default Primary Secondary" at bounding box center [269, 333] width 113 height 21
select select "secondary"
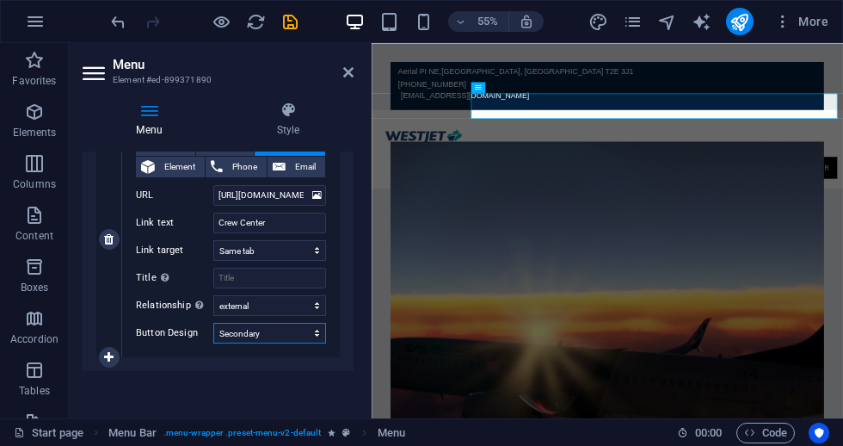
select select
click at [257, 351] on div "None Page External Element Phone Email Page Start page flights Legal notice Ele…" at bounding box center [231, 239] width 218 height 236
select select "default"
select select
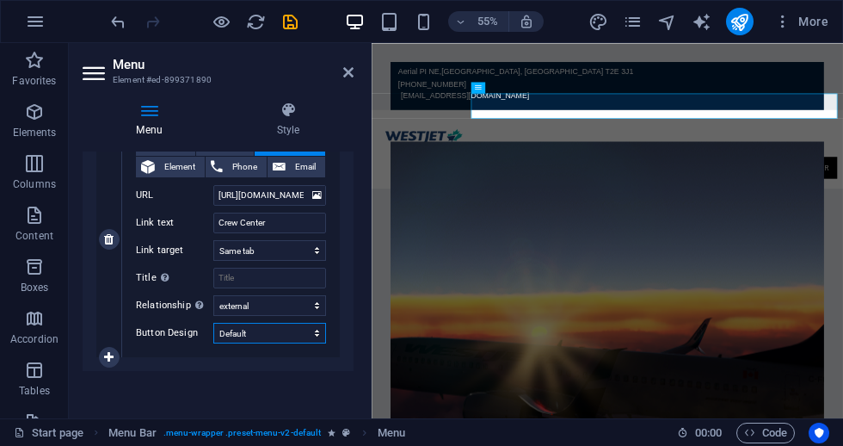
select select
click at [264, 336] on select "None Default Primary Secondary" at bounding box center [269, 333] width 113 height 21
select select
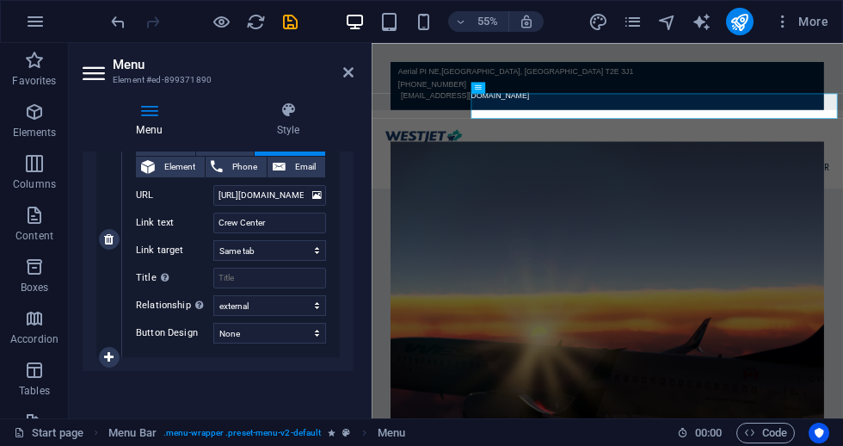
click at [256, 343] on div "None Page External Element Phone Email Page Start page flights Legal notice Ele…" at bounding box center [231, 239] width 218 height 236
click at [251, 337] on select "None Default Primary Secondary" at bounding box center [269, 333] width 113 height 21
select select "primary"
select select
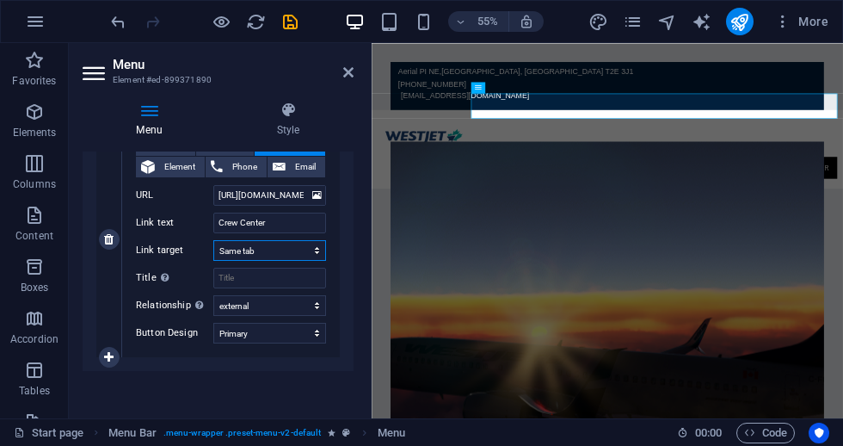
click at [241, 248] on select "New tab Same tab Overlay" at bounding box center [269, 250] width 113 height 21
select select "default"
select select
click at [295, 111] on icon at bounding box center [288, 110] width 131 height 17
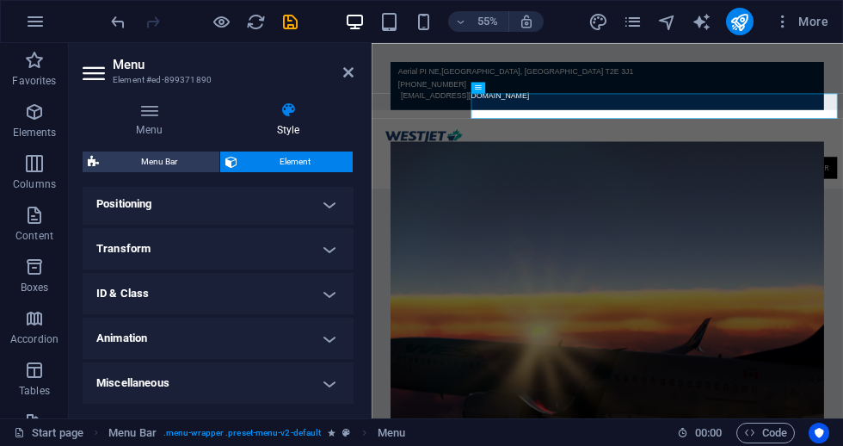
scroll to position [521, 0]
click at [327, 385] on h4 "Miscellaneous" at bounding box center [218, 384] width 271 height 41
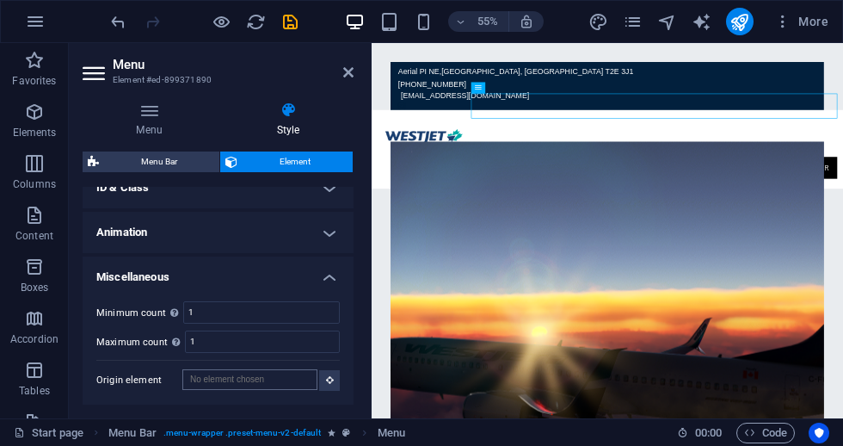
scroll to position [627, 0]
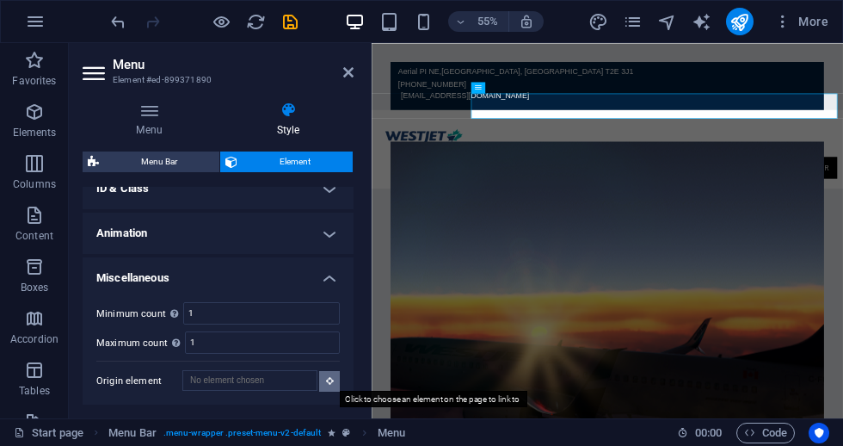
click at [336, 384] on button at bounding box center [329, 381] width 21 height 21
click at [842, 247] on nav "Home flights Legal Crew Center" at bounding box center [800, 270] width 836 height 46
type input "#ed-899371890"
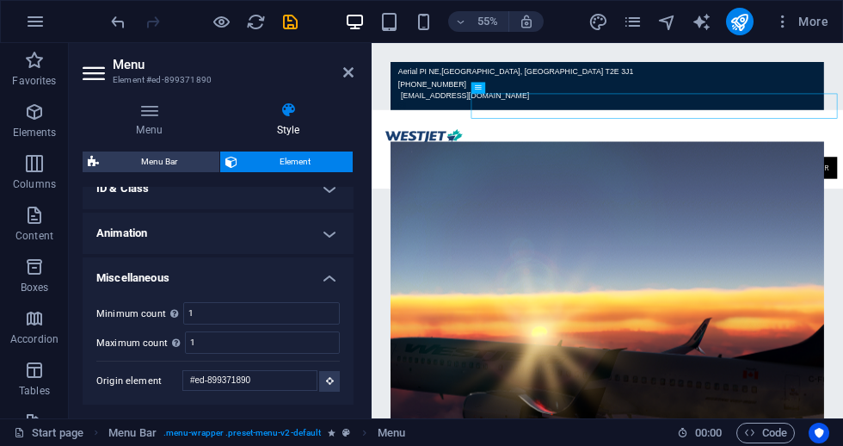
click at [238, 224] on h4 "Animation" at bounding box center [218, 233] width 271 height 41
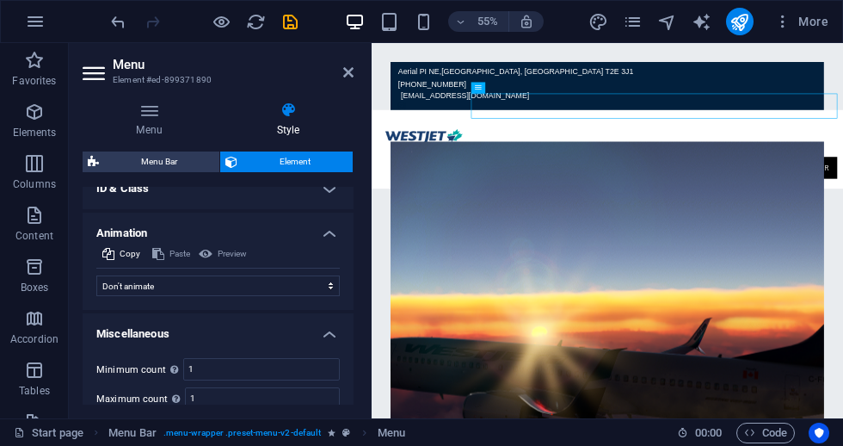
click at [237, 298] on div "Copy Paste Preview Don't animate Show / Hide Slide up/down Zoom in/out Slide le…" at bounding box center [218, 277] width 271 height 66
click at [238, 291] on select "Don't animate Show / Hide Slide up/down Zoom in/out Slide left to right Slide r…" at bounding box center [218, 285] width 244 height 21
select select "flash"
select select "scroll"
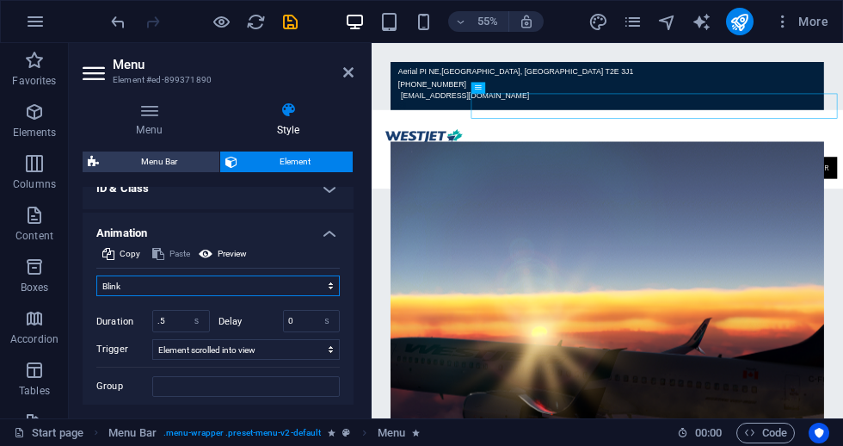
select select "overlay"
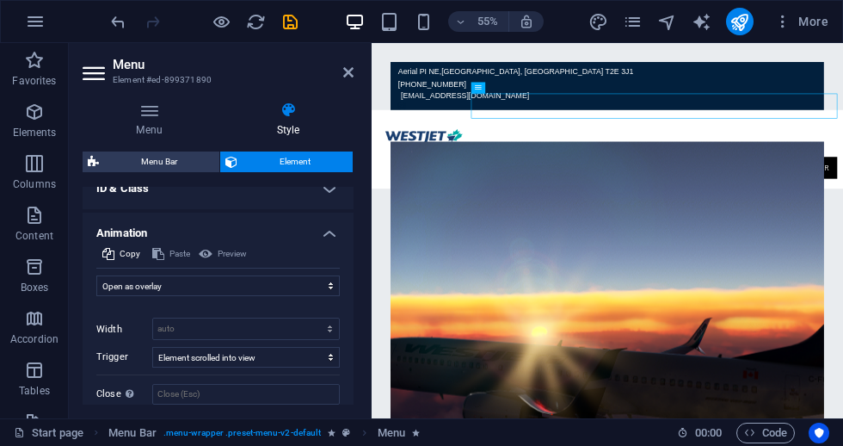
drag, startPoint x: 192, startPoint y: 321, endPoint x: -1, endPoint y: -1, distance: 375.1
click at [0, 0] on html "WESTJET VIRTUAL AIRLINES Start page Favorites Elements Columns Content Boxes Ac…" at bounding box center [421, 223] width 843 height 446
select select "DISABLED_OPTION_VALUE"
click at [213, 397] on input "Close This label appears when hovering over the close button, indicating its fu…" at bounding box center [246, 394] width 188 height 21
select select "onload"
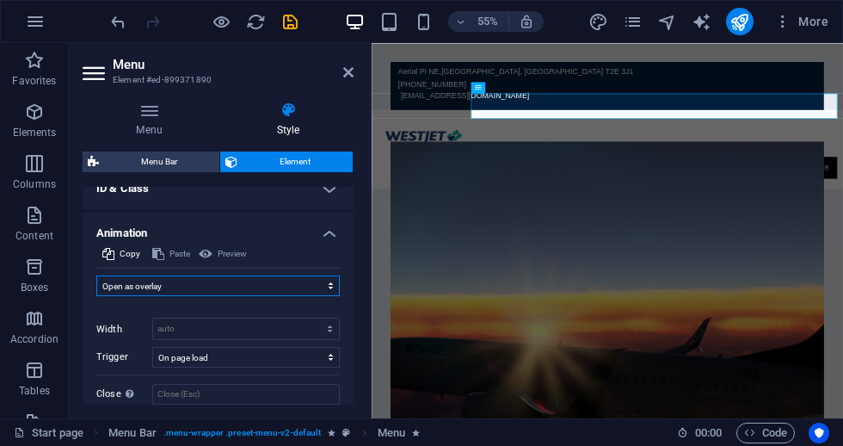
click at [163, 279] on select "Don't animate Show / Hide Slide up/down Zoom in/out Slide left to right Slide r…" at bounding box center [218, 285] width 244 height 21
select select "none"
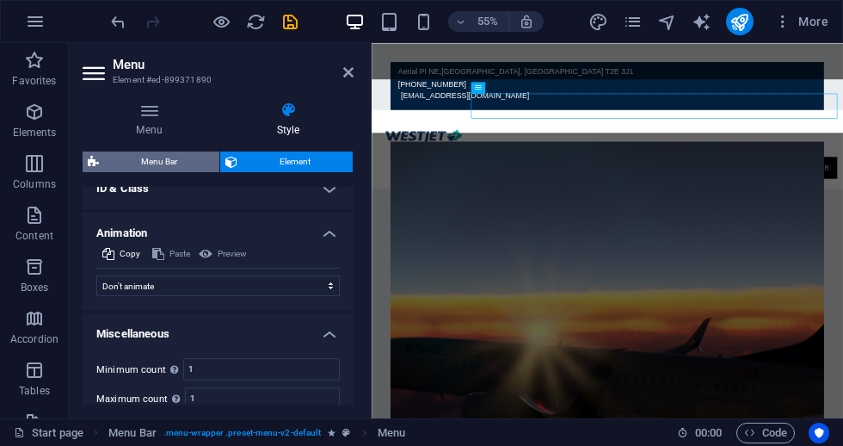
click at [164, 157] on span "Menu Bar" at bounding box center [159, 161] width 110 height 21
select select "rem"
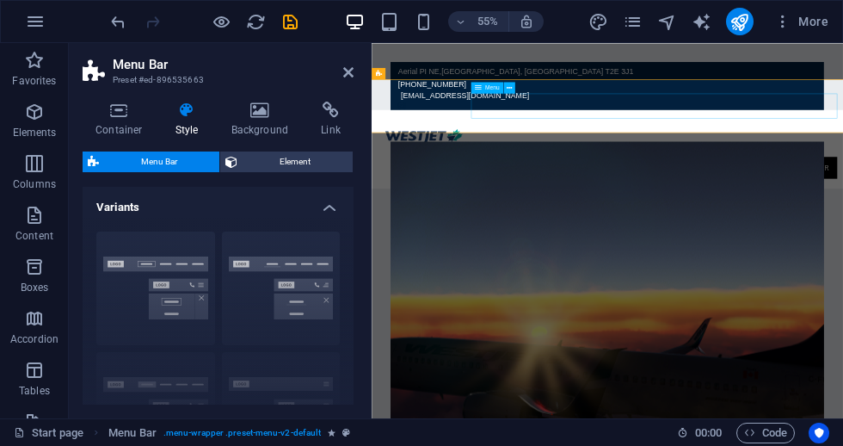
click at [842, 247] on nav "Home flights Legal Crew Center" at bounding box center [800, 270] width 836 height 46
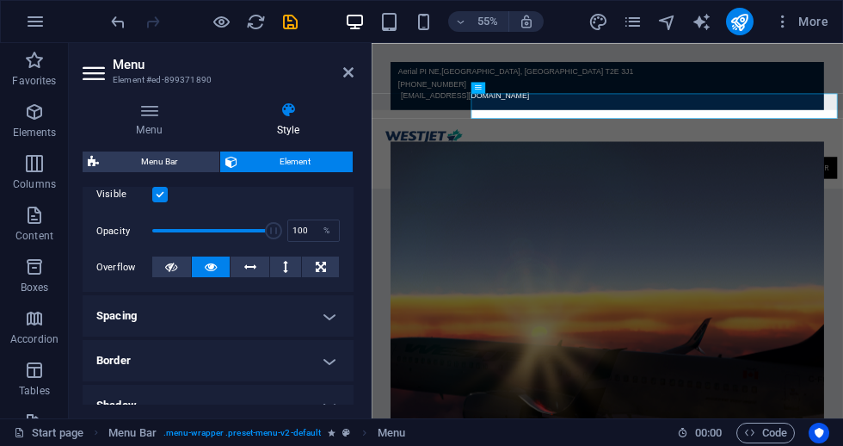
scroll to position [254, 0]
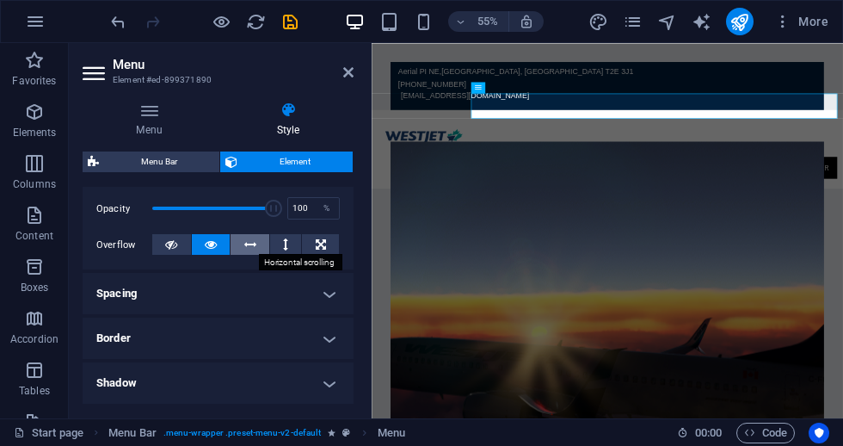
click at [241, 244] on button at bounding box center [250, 244] width 39 height 21
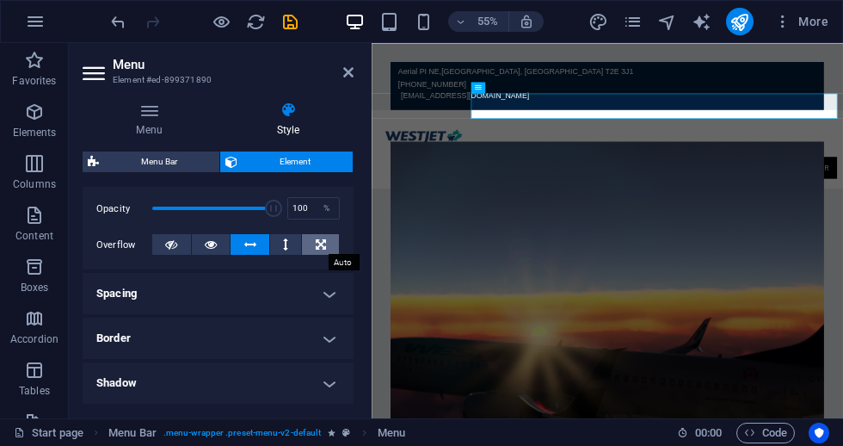
click at [328, 245] on button at bounding box center [320, 244] width 37 height 21
click at [246, 245] on icon at bounding box center [250, 244] width 12 height 21
click at [216, 248] on icon at bounding box center [211, 244] width 12 height 21
click at [239, 274] on h4 "Spacing" at bounding box center [218, 293] width 271 height 41
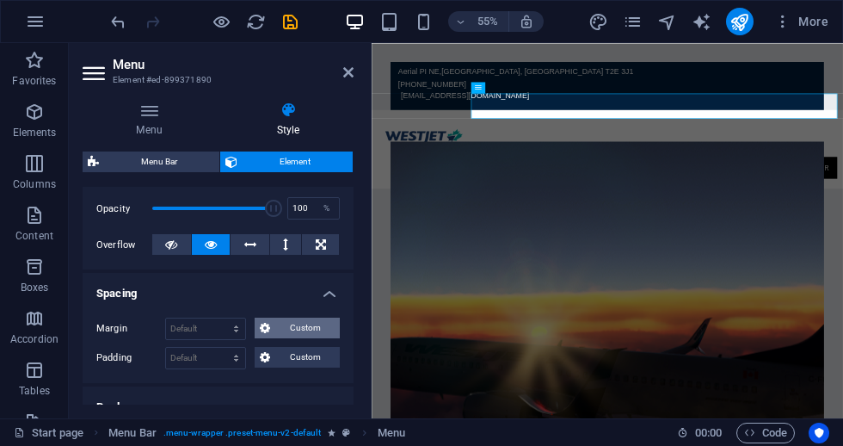
click at [274, 326] on button "Custom" at bounding box center [297, 327] width 85 height 21
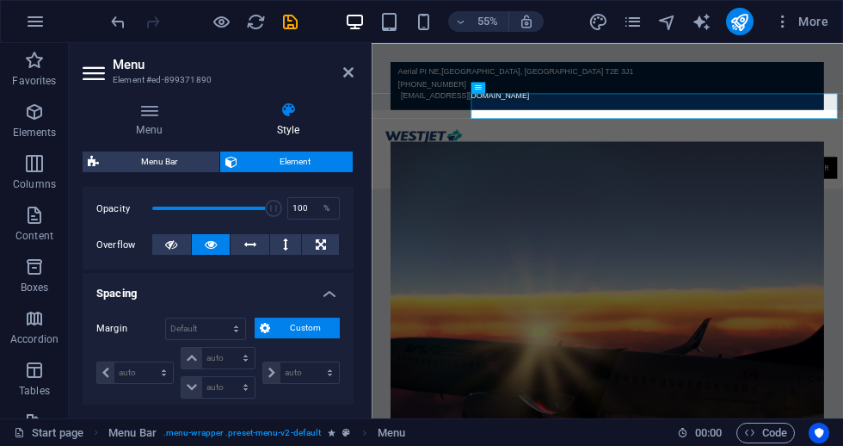
click at [263, 328] on icon at bounding box center [265, 327] width 10 height 21
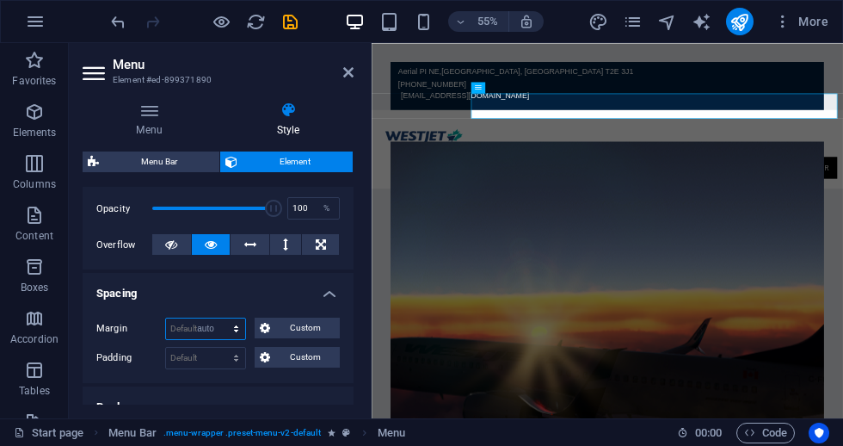
select select "DISABLED_OPTION_VALUE"
click at [209, 356] on select "Default px rem % vh vw Custom" at bounding box center [205, 358] width 79 height 21
select select "DISABLED_OPTION_VALUE"
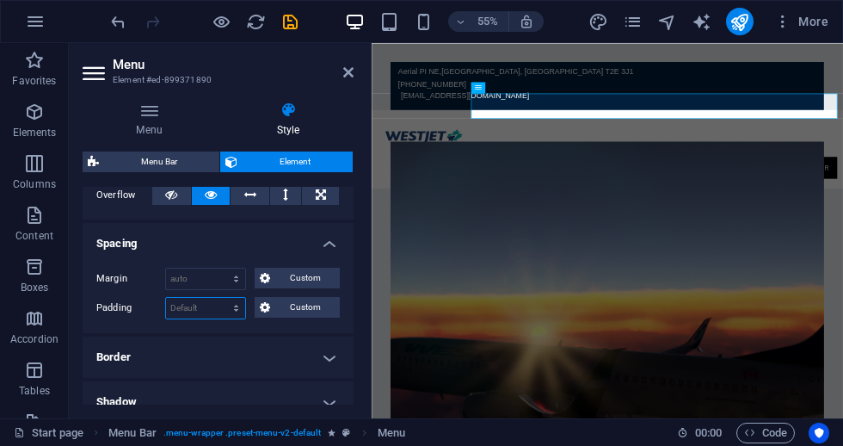
scroll to position [327, 0]
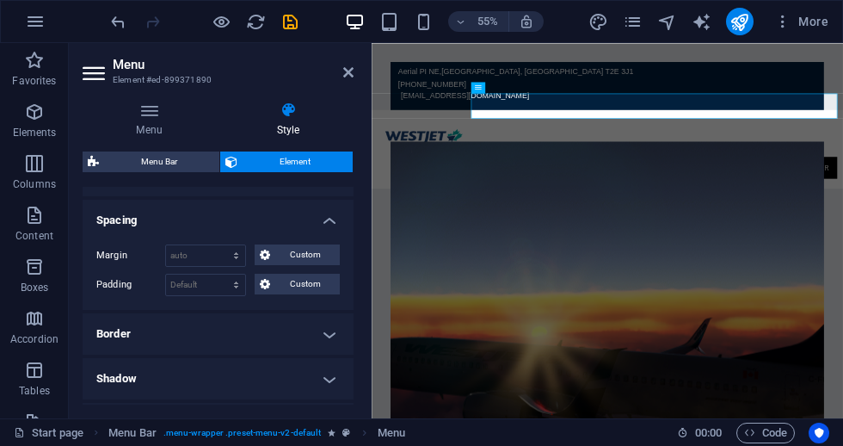
click at [134, 336] on h4 "Border" at bounding box center [218, 333] width 271 height 41
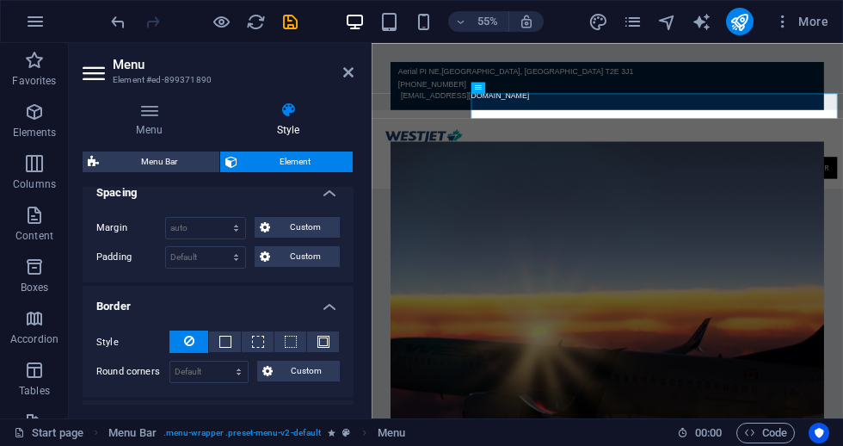
scroll to position [380, 0]
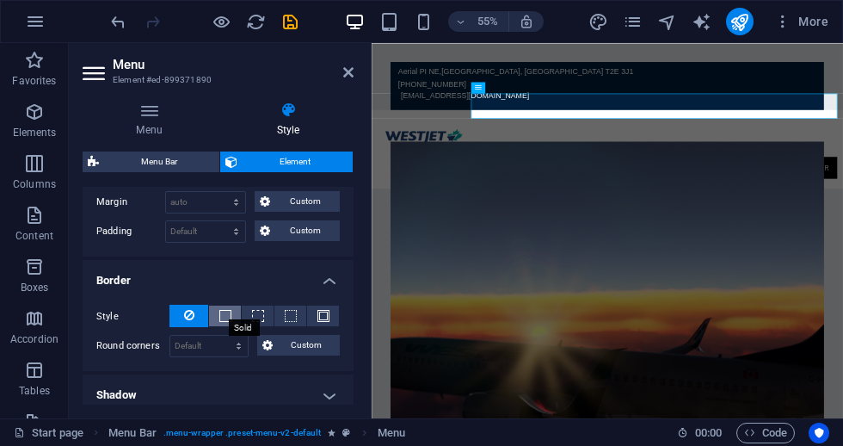
click at [224, 319] on span at bounding box center [225, 316] width 12 height 12
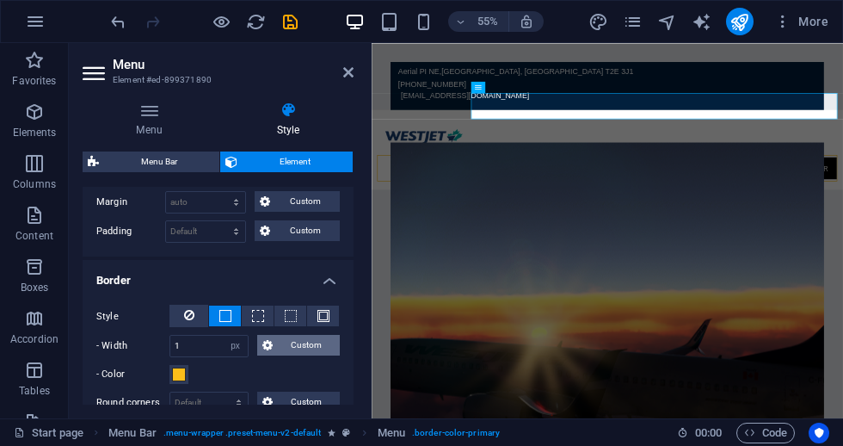
click at [298, 342] on span "Custom" at bounding box center [307, 345] width 58 height 21
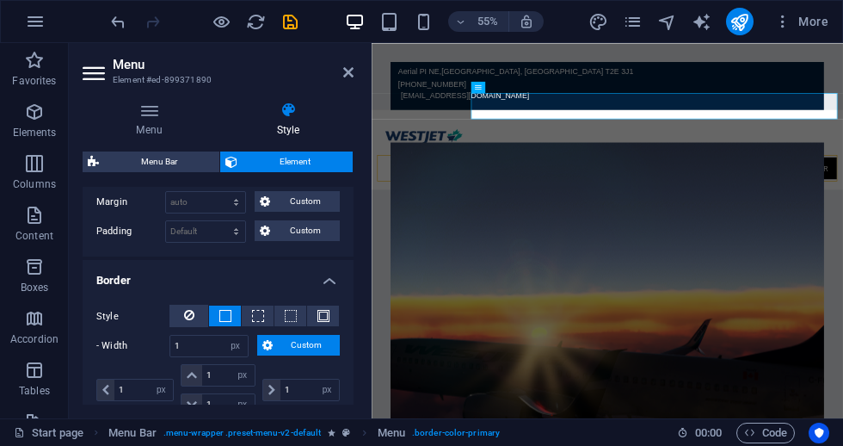
click at [298, 343] on span "Custom" at bounding box center [307, 345] width 58 height 21
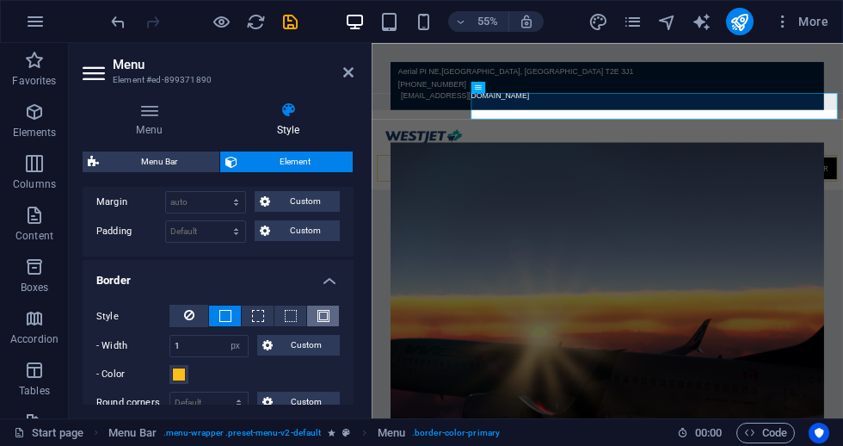
click at [322, 317] on span at bounding box center [323, 316] width 12 height 12
click at [297, 320] on button at bounding box center [290, 315] width 32 height 21
click at [264, 317] on button at bounding box center [258, 315] width 32 height 21
click at [166, 374] on label "- Color" at bounding box center [132, 374] width 73 height 21
click at [170, 374] on button "- Color" at bounding box center [179, 374] width 19 height 19
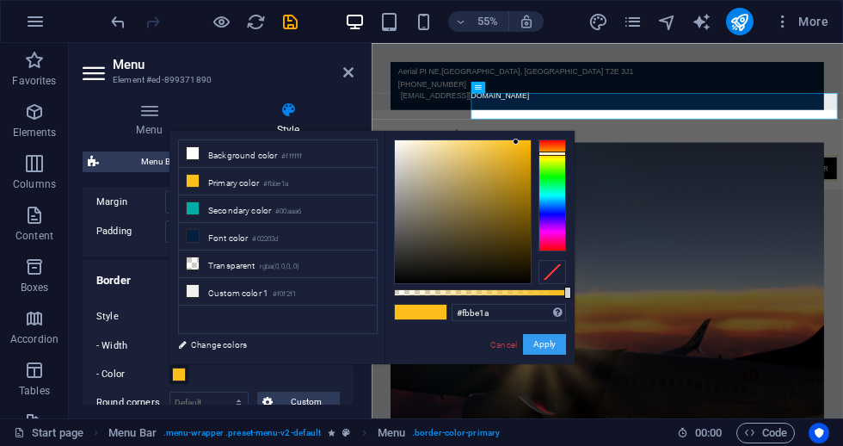
click at [541, 343] on button "Apply" at bounding box center [544, 344] width 43 height 21
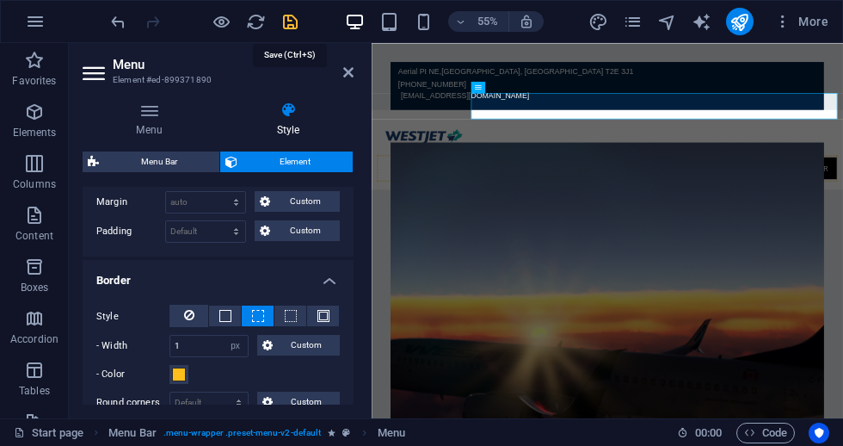
click at [287, 25] on icon "save" at bounding box center [291, 22] width 20 height 20
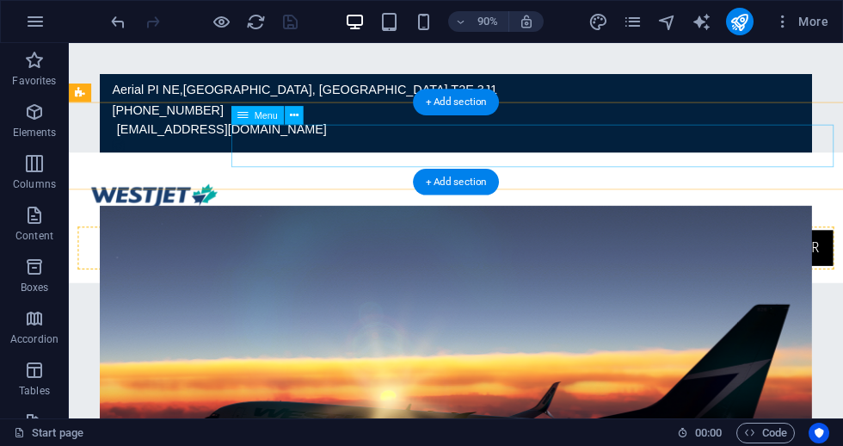
click at [821, 247] on nav "Home flights Legal Crew Center" at bounding box center [499, 270] width 841 height 47
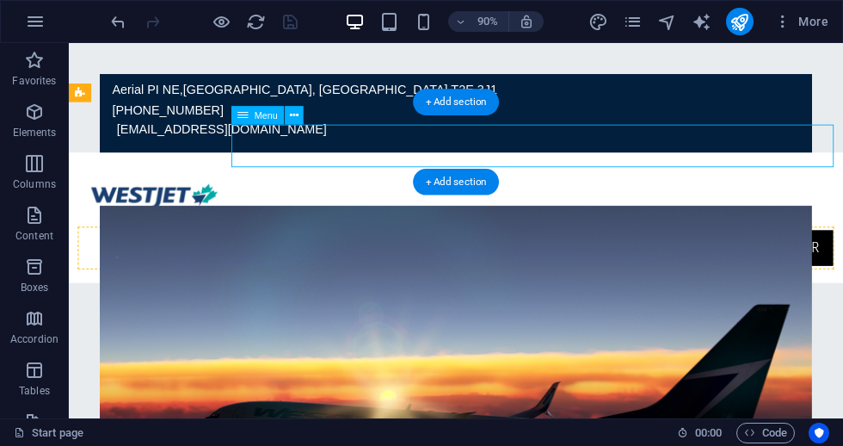
click at [821, 247] on nav "Home flights Legal Crew Center" at bounding box center [499, 270] width 841 height 47
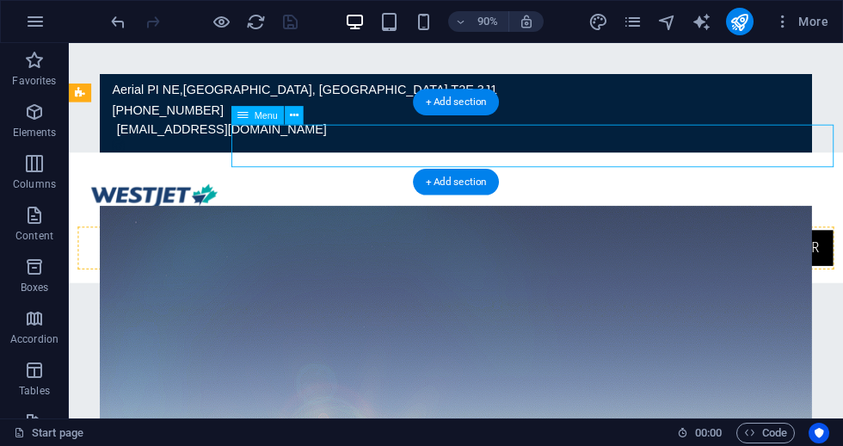
select select "px"
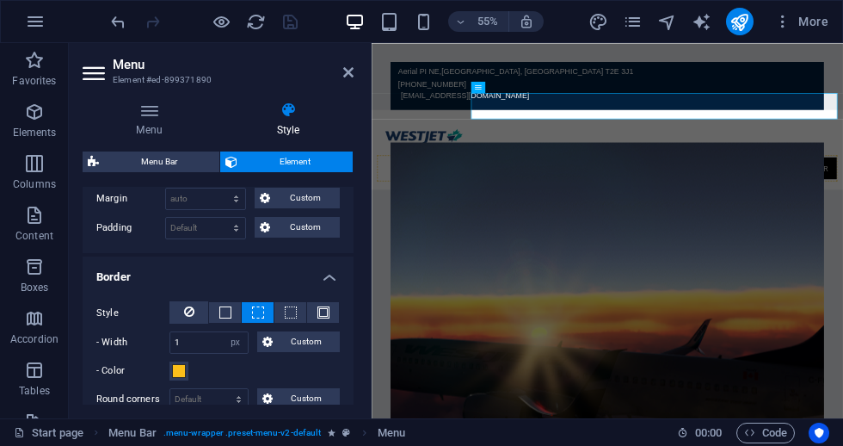
scroll to position [453, 0]
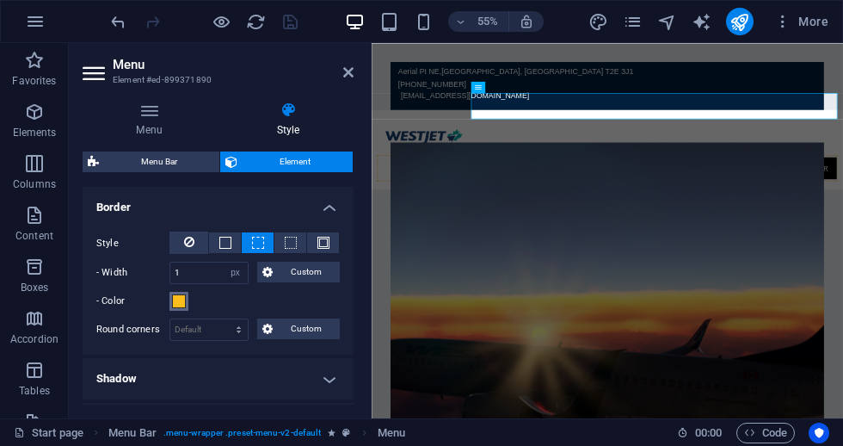
click at [180, 299] on span at bounding box center [179, 301] width 14 height 14
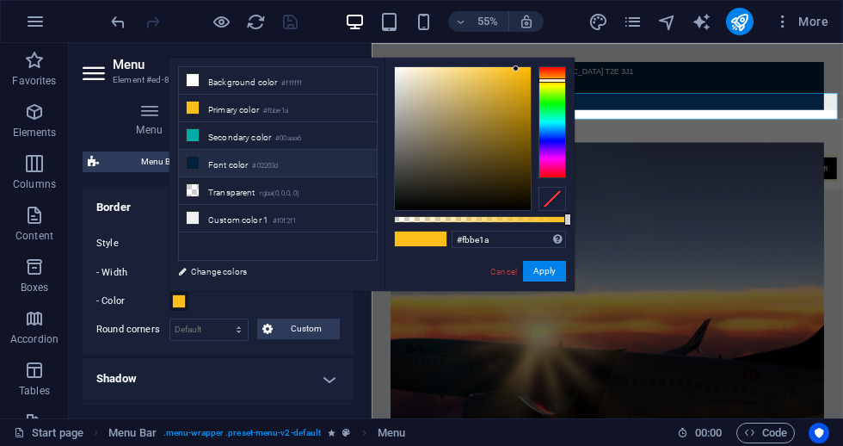
click at [207, 157] on li "Font color #02203d" at bounding box center [278, 164] width 198 height 28
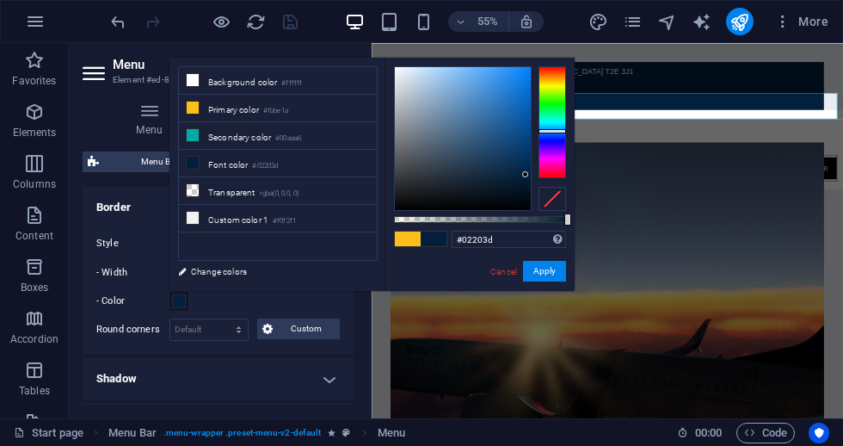
click at [407, 242] on span at bounding box center [408, 238] width 26 height 15
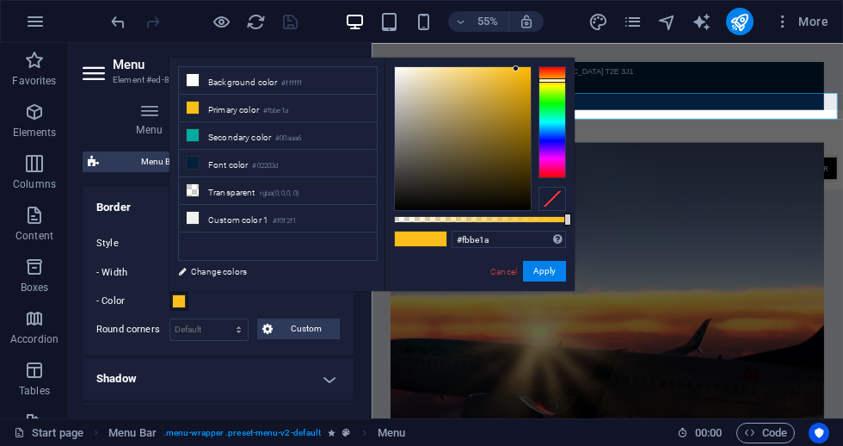
click at [409, 243] on span at bounding box center [408, 238] width 26 height 15
click at [206, 108] on li "Primary color #fbbe1a" at bounding box center [278, 109] width 198 height 28
click at [195, 107] on icon at bounding box center [193, 108] width 12 height 12
click at [441, 241] on span at bounding box center [434, 238] width 26 height 15
click at [435, 185] on div at bounding box center [463, 138] width 136 height 143
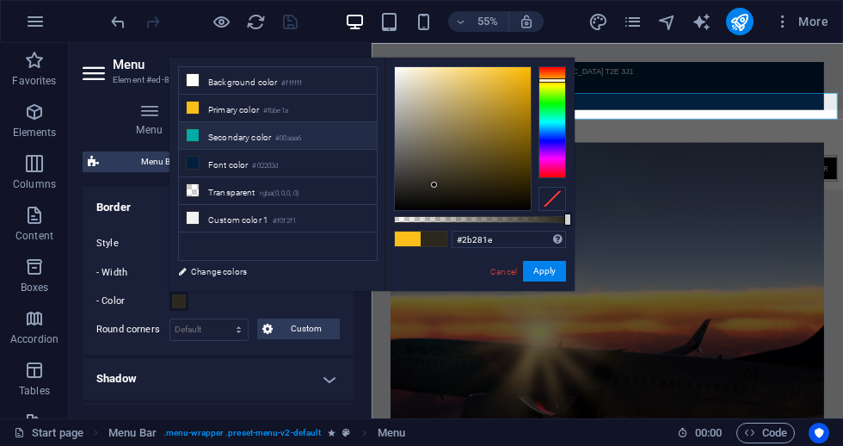
click at [254, 127] on li "Secondary color #00aaa6" at bounding box center [278, 136] width 198 height 28
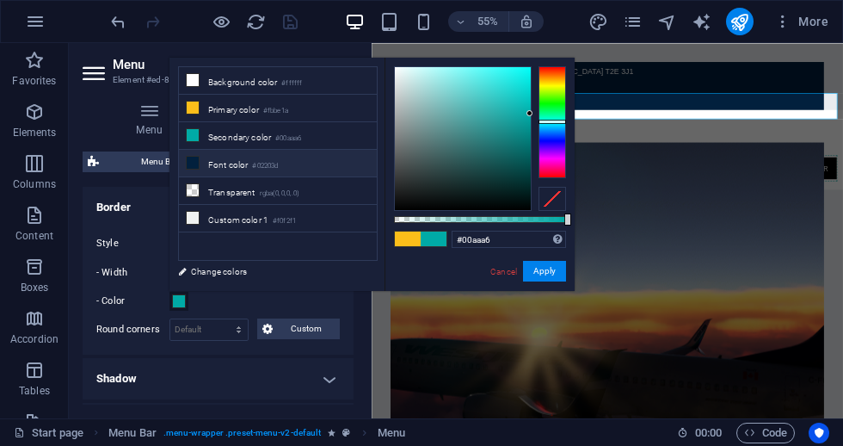
click at [297, 173] on li "Font color #02203d" at bounding box center [278, 164] width 198 height 28
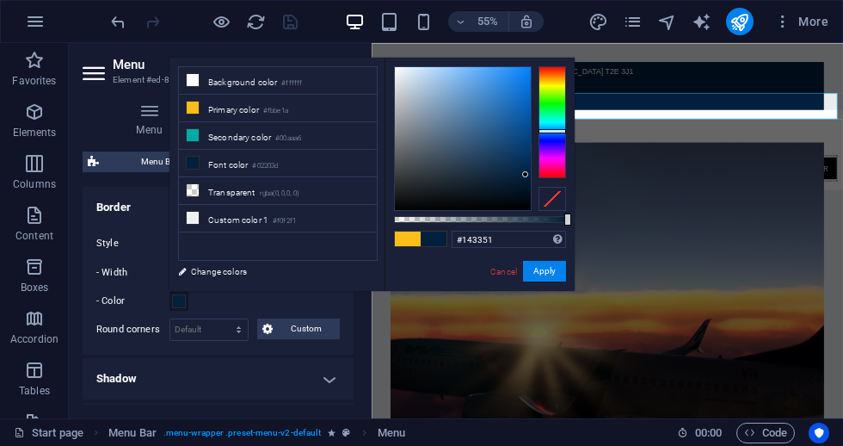
click at [497, 163] on div at bounding box center [463, 138] width 136 height 143
click at [510, 189] on div at bounding box center [463, 138] width 136 height 143
click at [504, 161] on div at bounding box center [463, 138] width 136 height 143
click at [405, 239] on span at bounding box center [408, 238] width 26 height 15
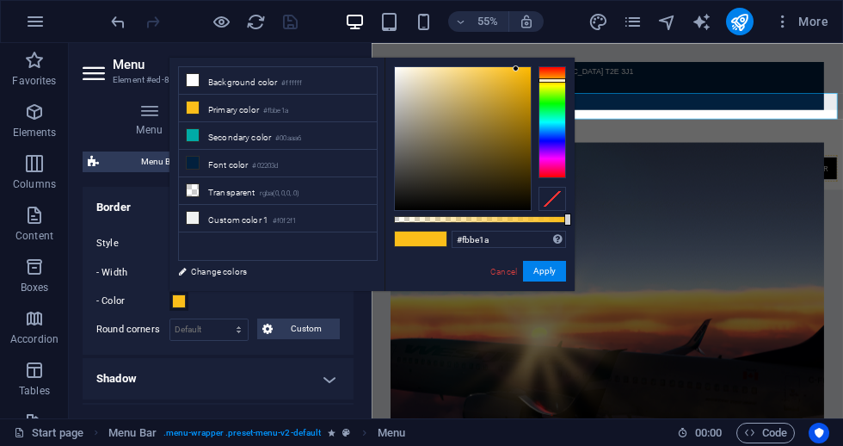
click at [434, 243] on span at bounding box center [434, 238] width 26 height 15
click at [404, 242] on span at bounding box center [408, 238] width 26 height 15
click at [293, 133] on small "#00aaa6" at bounding box center [288, 139] width 26 height 12
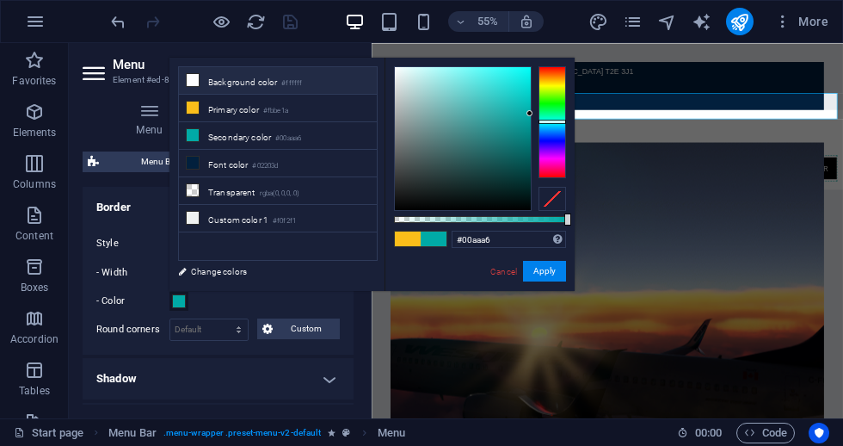
click at [287, 89] on li "Background color #ffffff" at bounding box center [278, 81] width 198 height 28
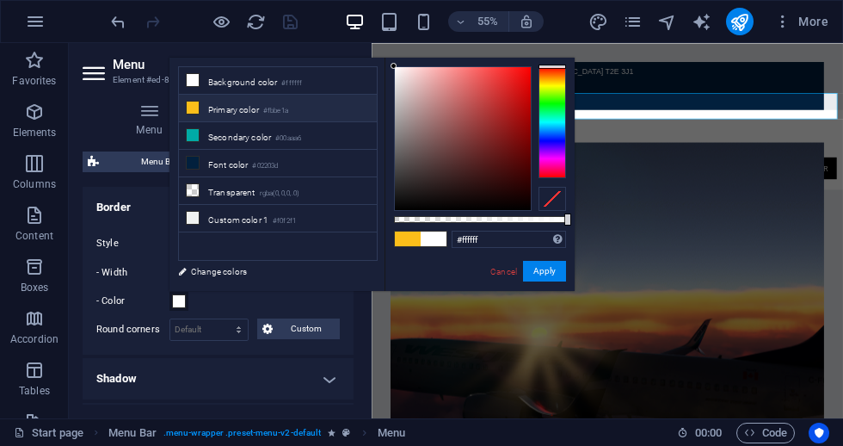
click at [288, 114] on small "#fbbe1a" at bounding box center [275, 111] width 25 height 12
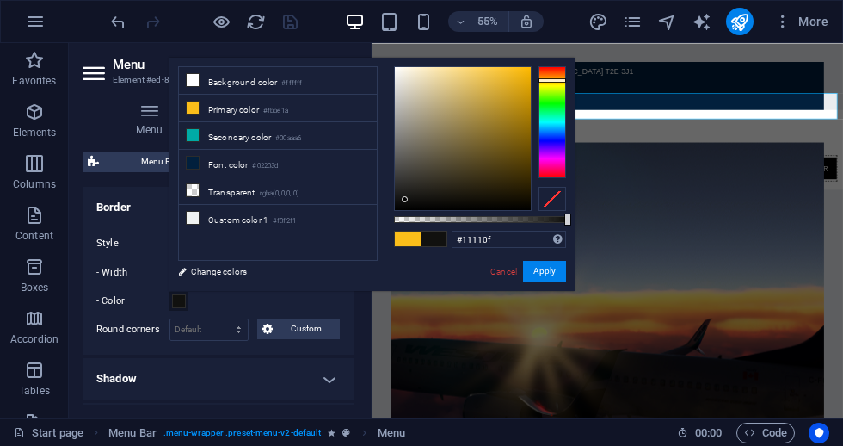
click at [405, 200] on div at bounding box center [463, 138] width 136 height 143
click at [318, 135] on li "Secondary color #00aaa6" at bounding box center [278, 136] width 198 height 28
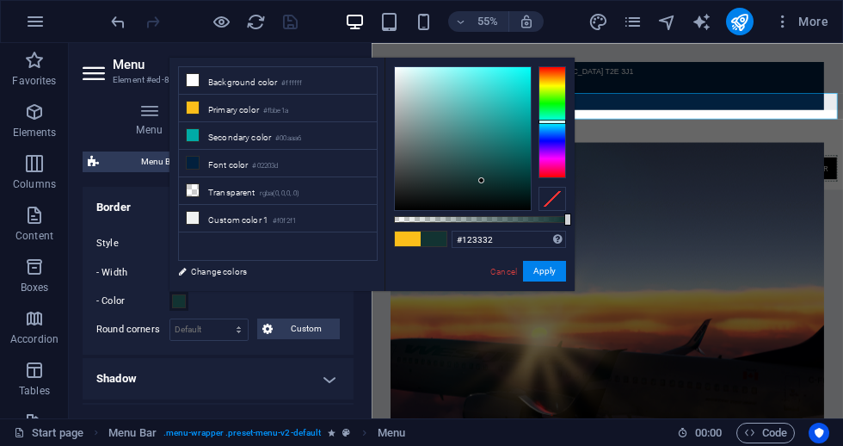
click at [482, 181] on div at bounding box center [463, 138] width 136 height 143
click at [233, 166] on li "Font color #02203d" at bounding box center [278, 164] width 198 height 28
type input "#02203d"
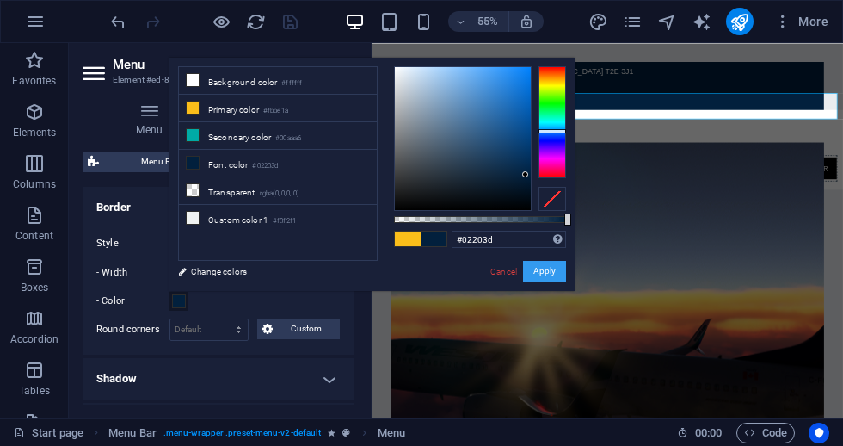
click at [558, 272] on button "Apply" at bounding box center [544, 271] width 43 height 21
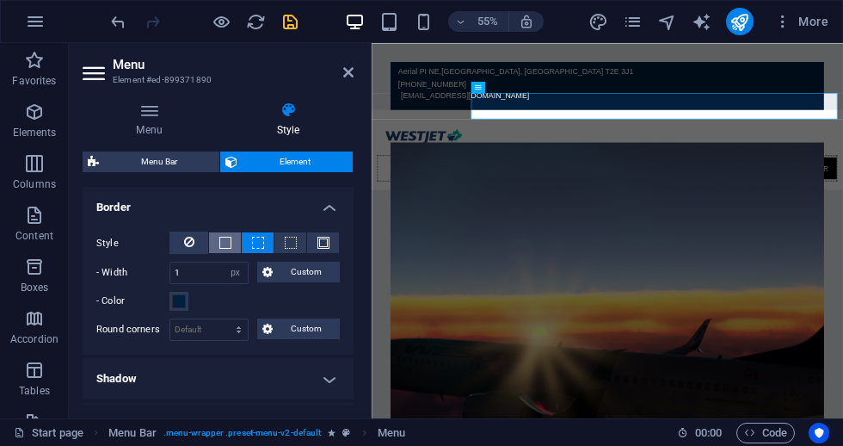
click at [224, 244] on span at bounding box center [225, 243] width 12 height 12
click at [276, 271] on button "Custom" at bounding box center [298, 272] width 83 height 21
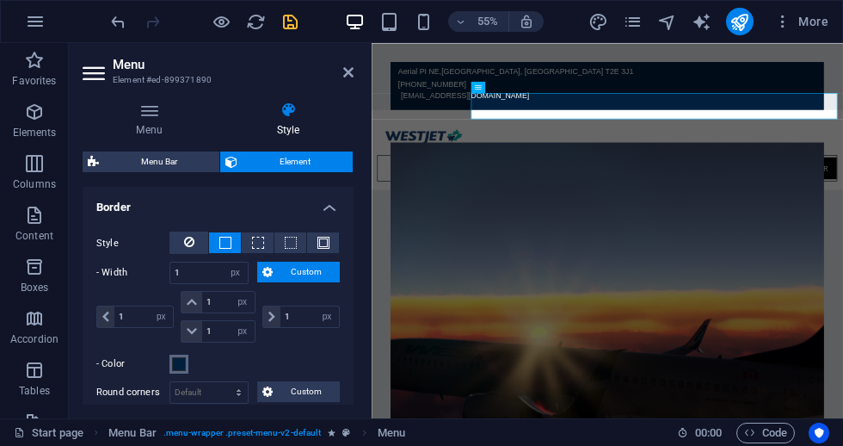
click at [176, 367] on span at bounding box center [179, 364] width 14 height 14
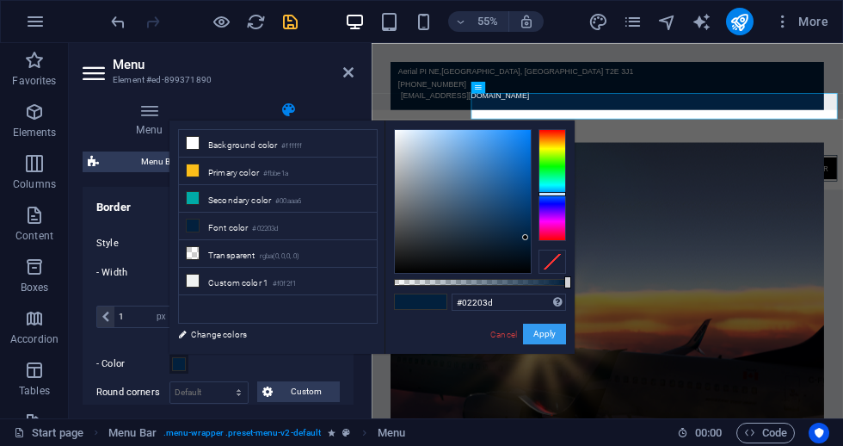
click at [535, 334] on button "Apply" at bounding box center [544, 334] width 43 height 21
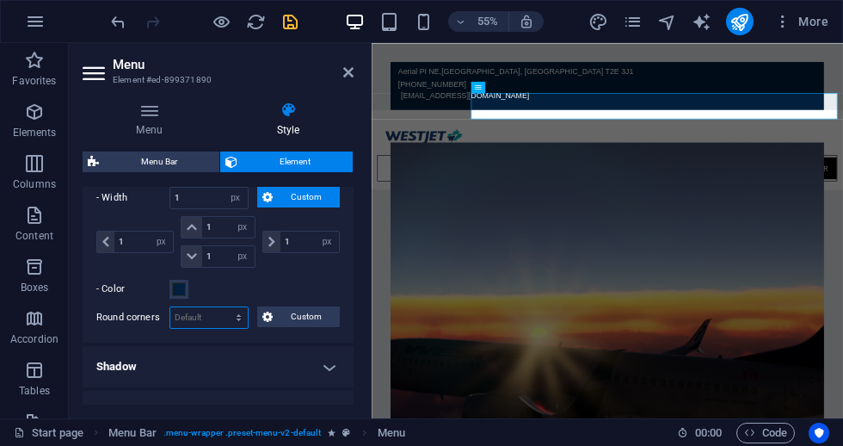
scroll to position [556, 0]
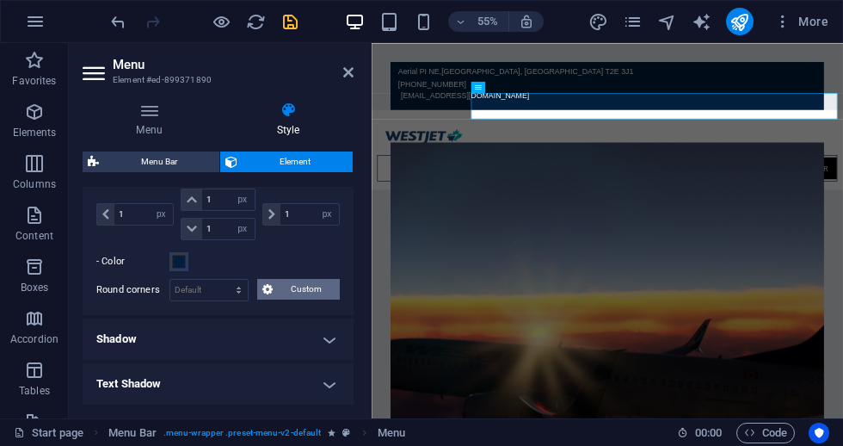
click at [287, 293] on span "Custom" at bounding box center [307, 289] width 58 height 21
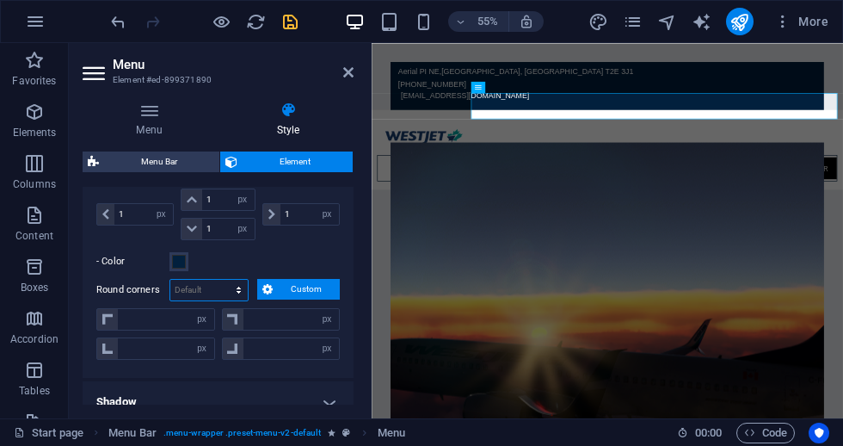
select select "vw"
type input "0"
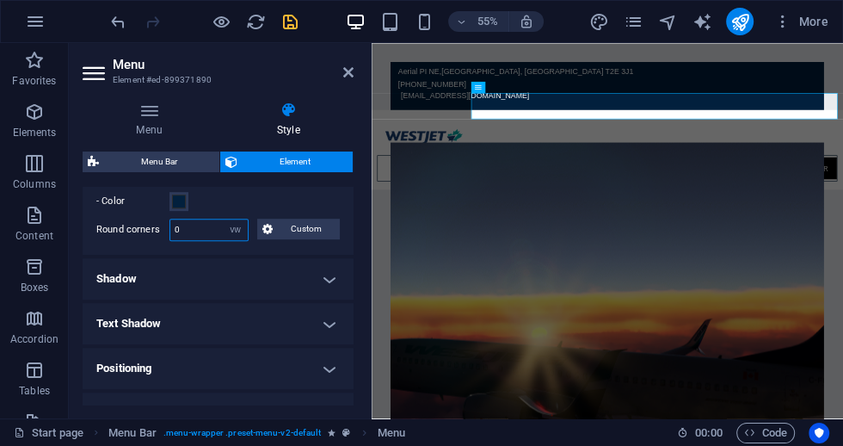
scroll to position [671, 0]
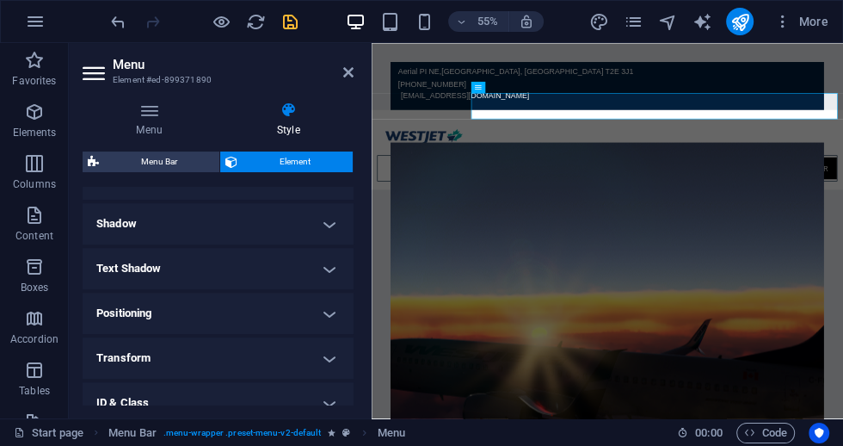
click at [210, 354] on h4 "Transform" at bounding box center [218, 357] width 271 height 41
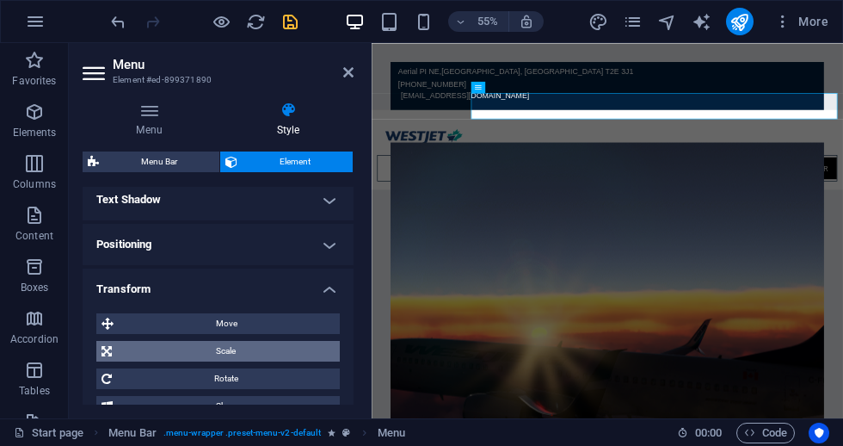
scroll to position [760, 0]
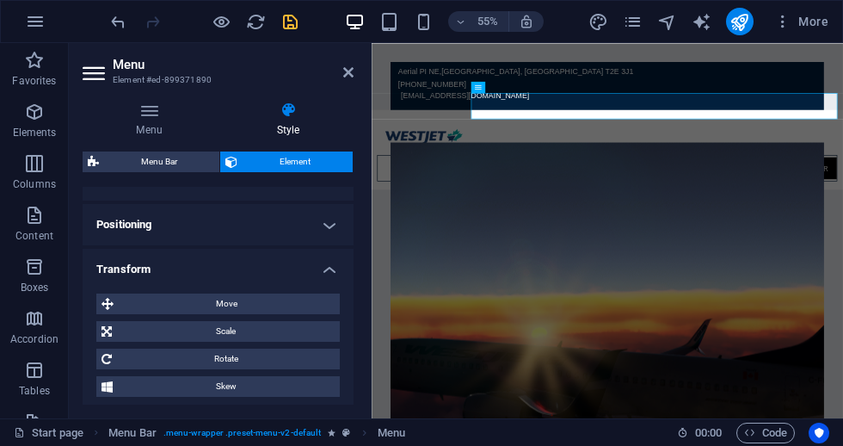
click at [247, 226] on h4 "Positioning" at bounding box center [218, 224] width 271 height 41
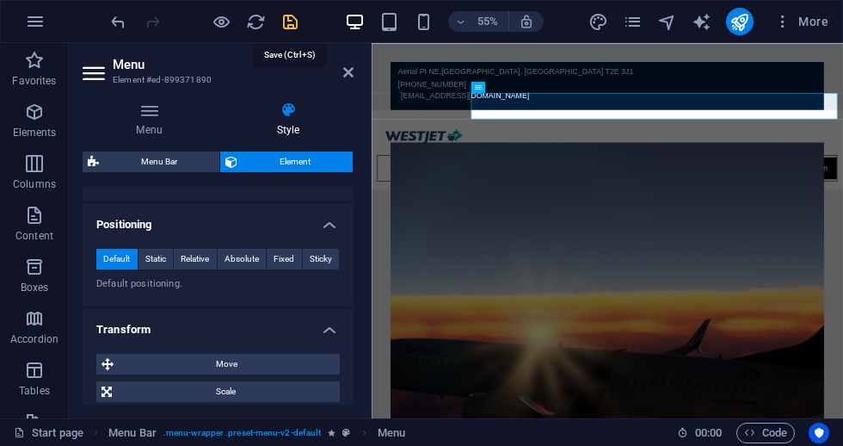
click at [294, 22] on icon "save" at bounding box center [291, 22] width 20 height 20
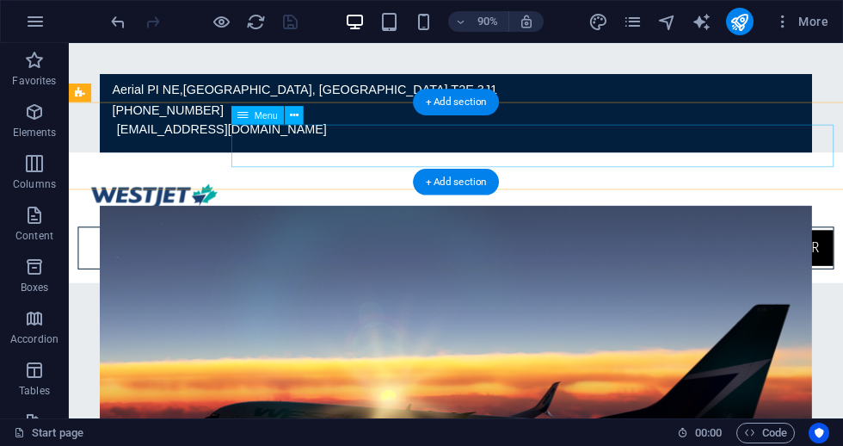
click at [842, 247] on nav "Home flights Legal Crew Center" at bounding box center [499, 270] width 841 height 47
click at [810, 247] on nav "Home flights Legal Crew Center" at bounding box center [499, 270] width 841 height 47
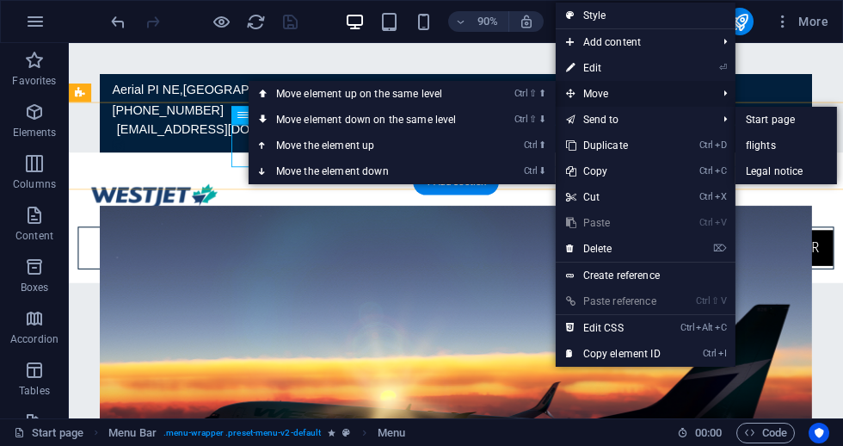
click at [670, 99] on span "Move" at bounding box center [633, 94] width 154 height 26
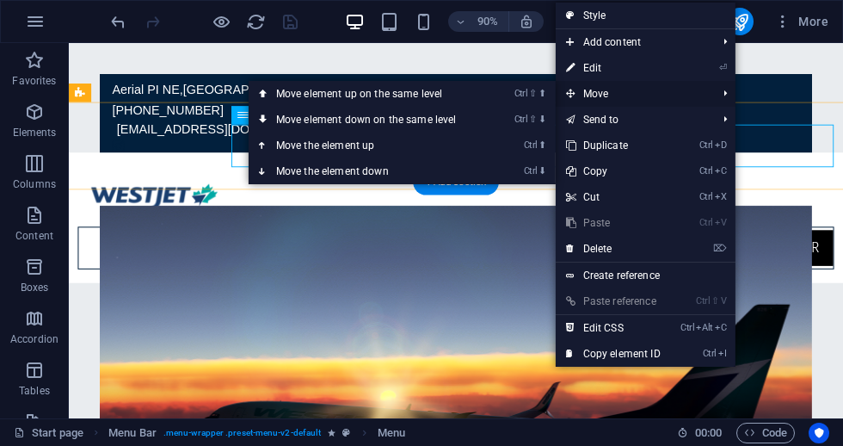
click at [668, 96] on span "Move" at bounding box center [633, 94] width 154 height 26
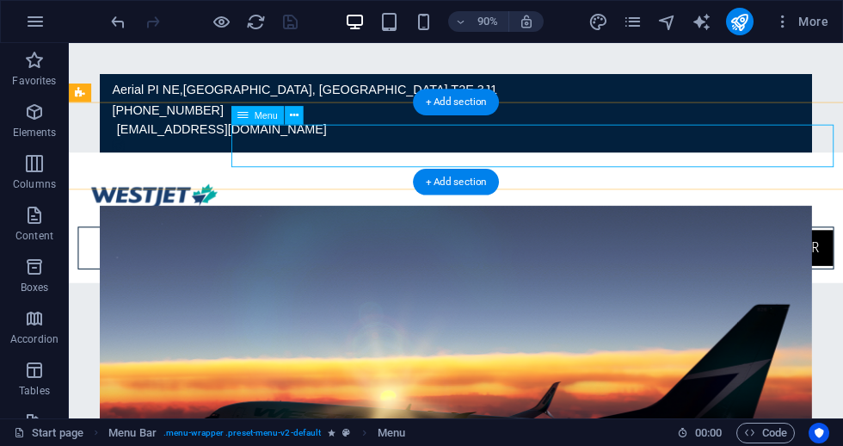
click at [330, 247] on nav "Home flights Legal Crew Center" at bounding box center [499, 270] width 841 height 47
click at [297, 116] on icon at bounding box center [294, 115] width 9 height 16
click at [842, 247] on nav "Home flights Legal Crew Center" at bounding box center [499, 270] width 841 height 47
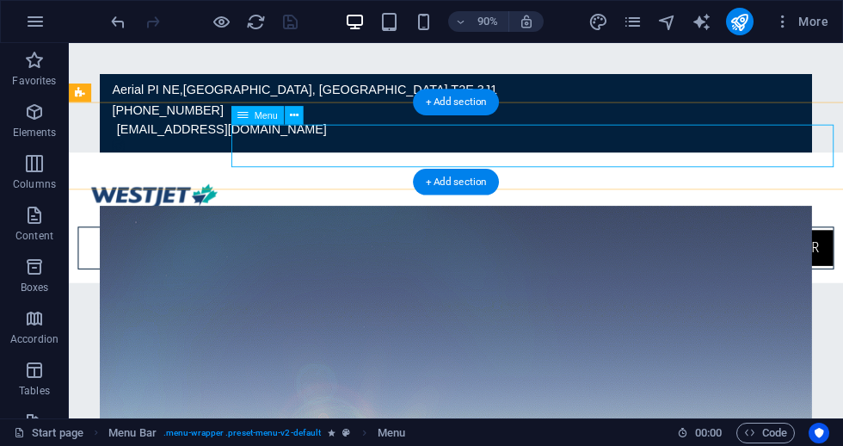
select select "px"
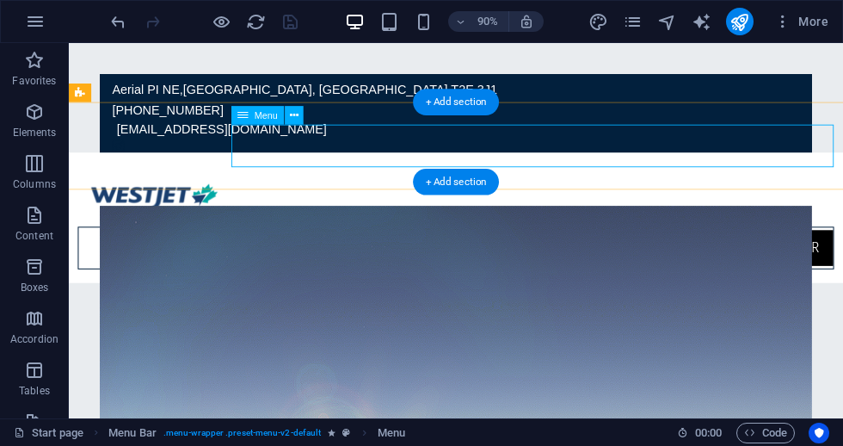
select select "vw"
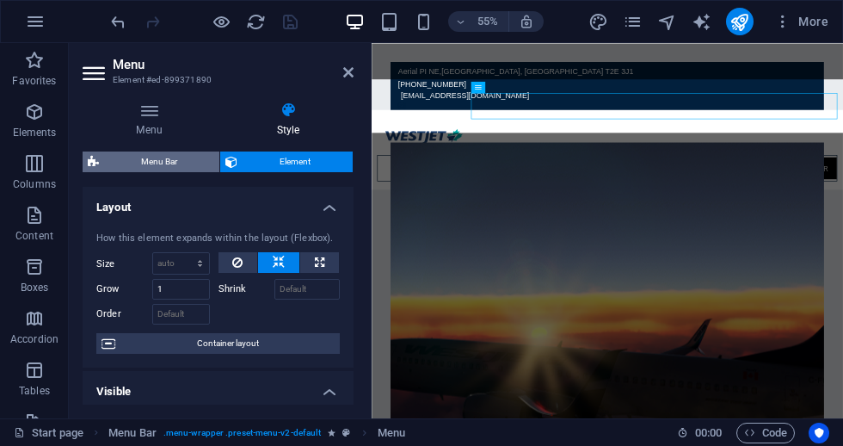
click at [126, 163] on span "Menu Bar" at bounding box center [159, 161] width 110 height 21
select select "rem"
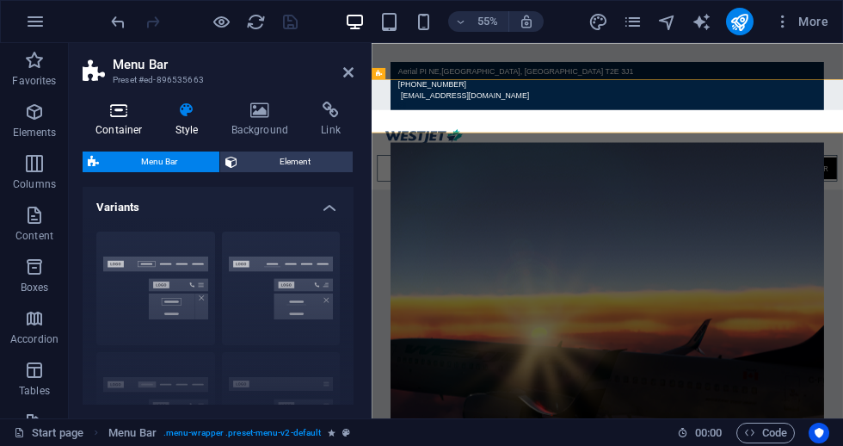
click at [122, 112] on icon at bounding box center [119, 110] width 73 height 17
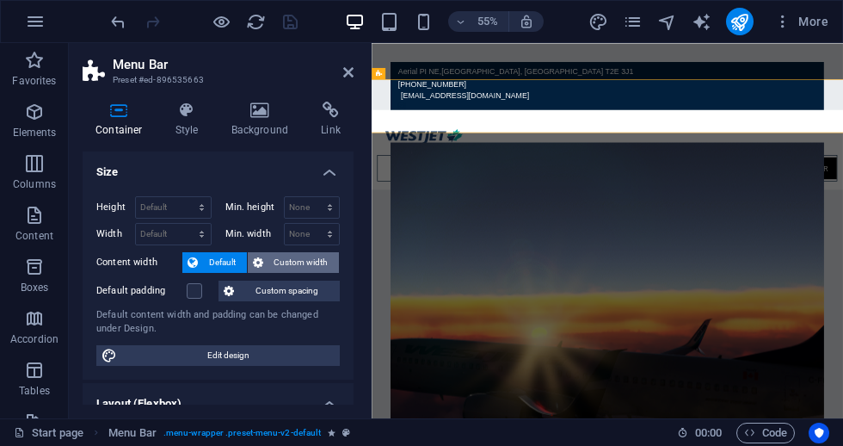
click at [274, 261] on span "Custom width" at bounding box center [301, 262] width 66 height 21
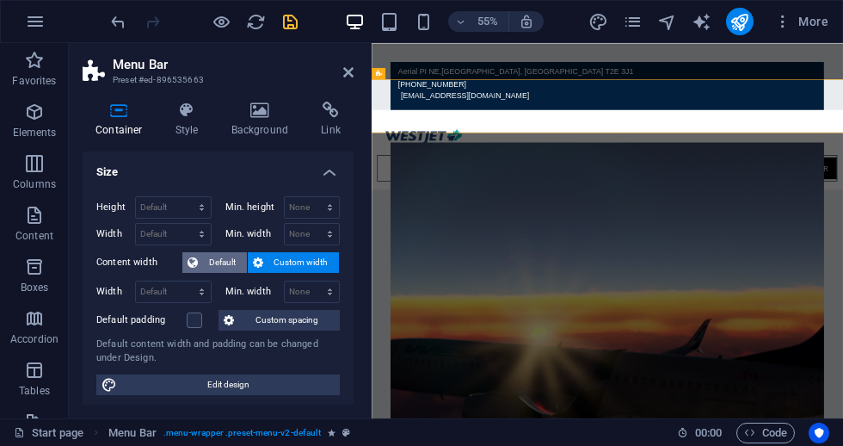
click at [213, 258] on span "Default" at bounding box center [222, 262] width 39 height 21
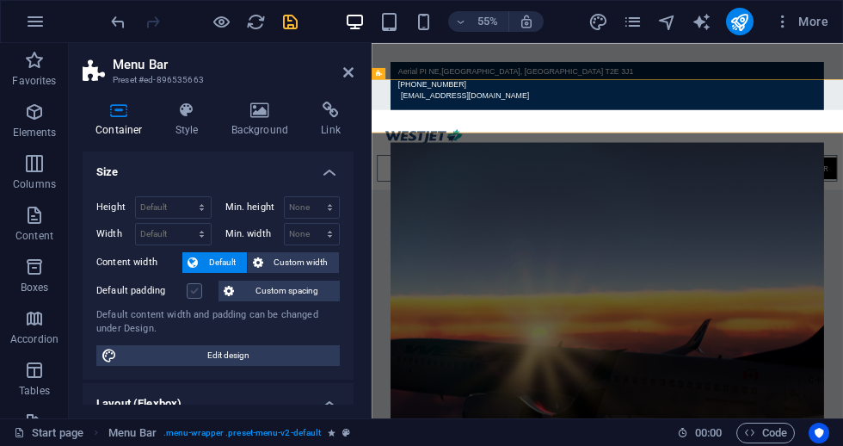
click at [194, 292] on label at bounding box center [194, 290] width 15 height 15
click at [0, 0] on input "Default padding" at bounding box center [0, 0] width 0 height 0
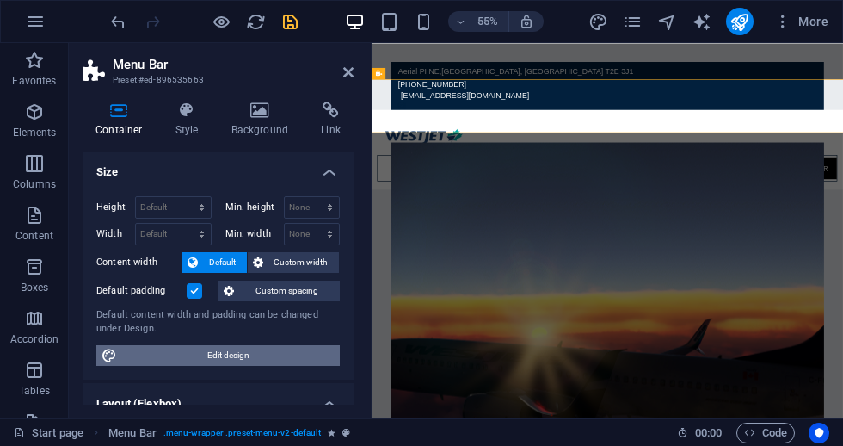
click at [244, 359] on span "Edit design" at bounding box center [228, 355] width 213 height 21
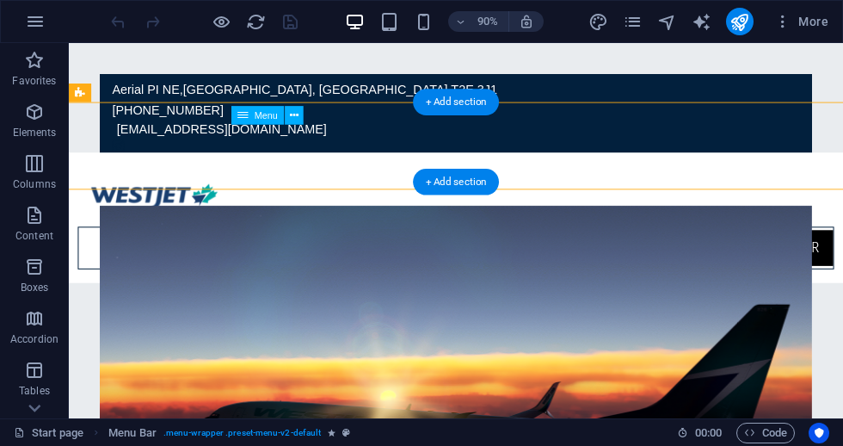
drag, startPoint x: 806, startPoint y: 140, endPoint x: 792, endPoint y: 137, distance: 15.0
click at [792, 247] on nav "Home flights Legal Crew Center" at bounding box center [499, 270] width 841 height 47
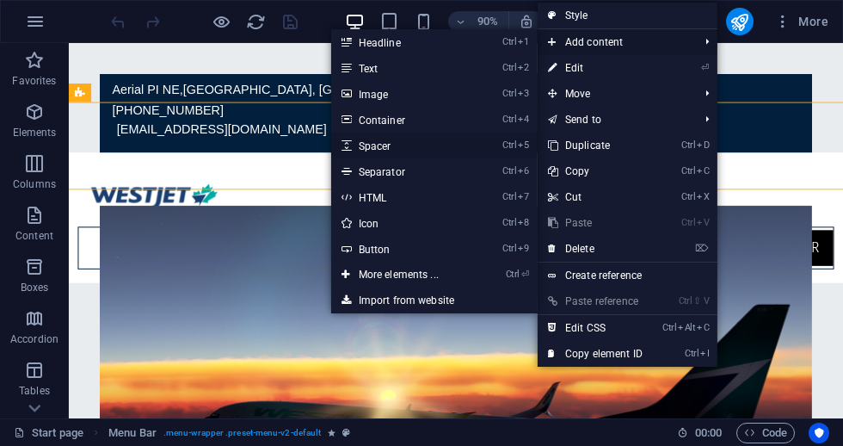
click at [368, 146] on link "Ctrl 5 Spacer" at bounding box center [402, 146] width 142 height 26
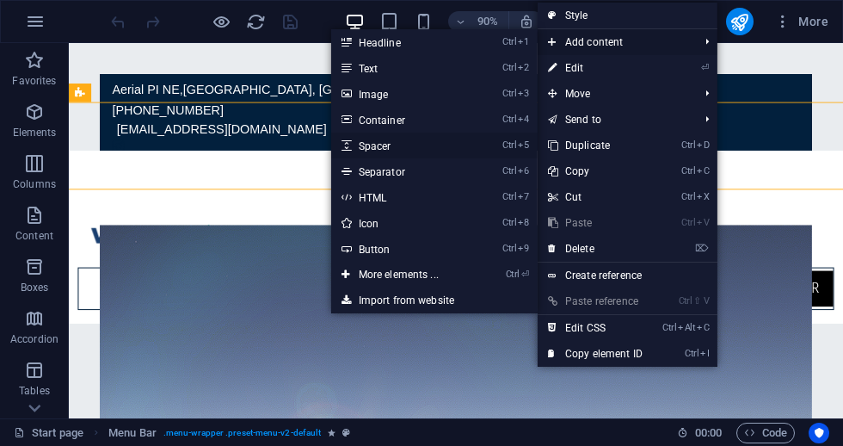
select select "px"
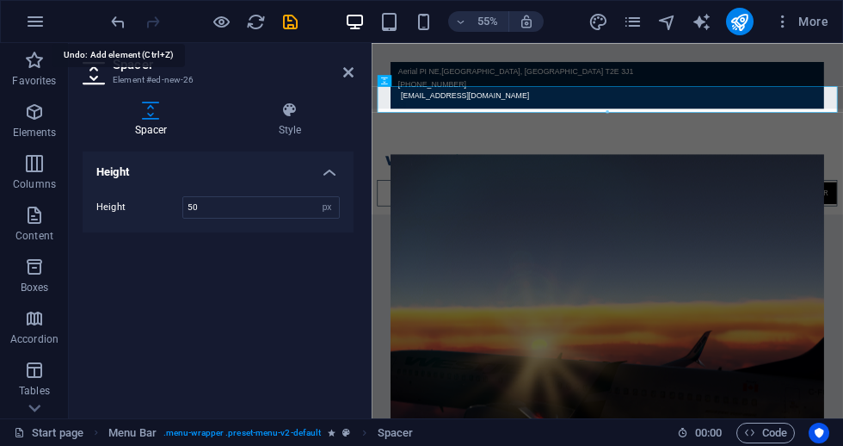
click at [119, 26] on icon "undo" at bounding box center [118, 22] width 20 height 20
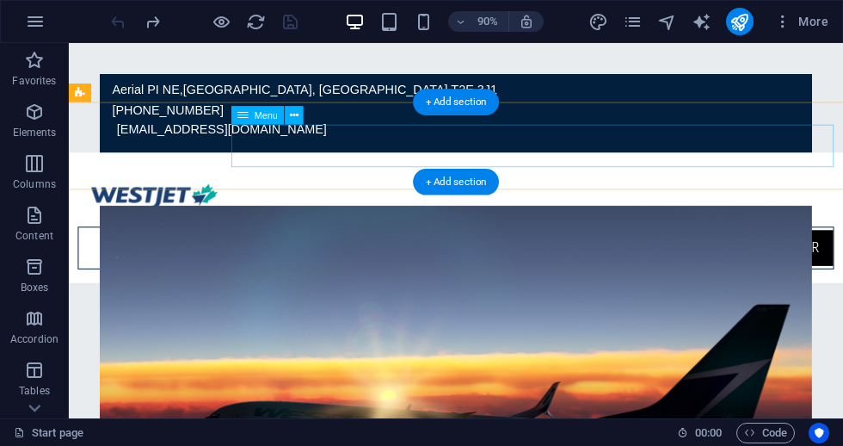
click at [585, 247] on nav "Home flights Legal Crew Center" at bounding box center [499, 270] width 841 height 47
click at [823, 247] on nav "Home flights Legal Crew Center" at bounding box center [499, 270] width 841 height 47
click at [660, 247] on nav "Home flights Legal Crew Center" at bounding box center [499, 270] width 841 height 47
click at [236, 120] on div "Menu" at bounding box center [257, 115] width 52 height 19
click at [300, 114] on button at bounding box center [294, 115] width 19 height 19
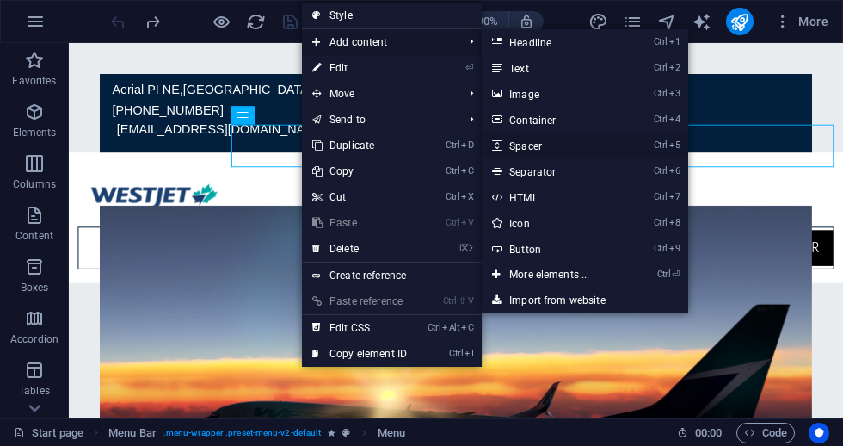
click at [590, 149] on link "Ctrl 5 Spacer" at bounding box center [553, 146] width 142 height 26
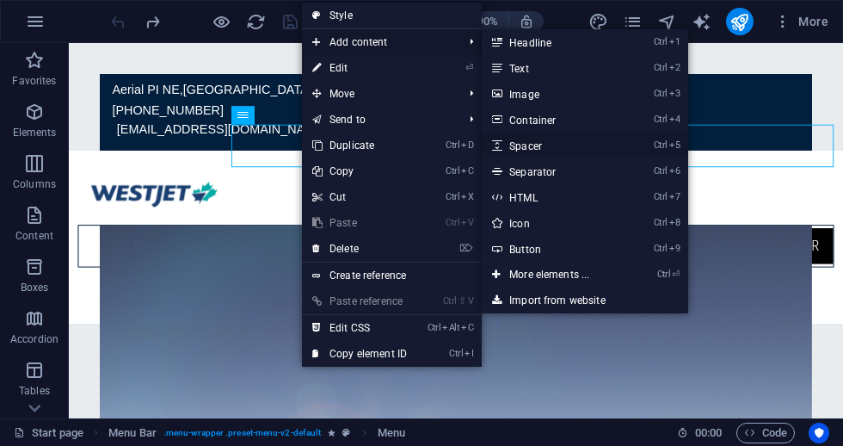
select select "px"
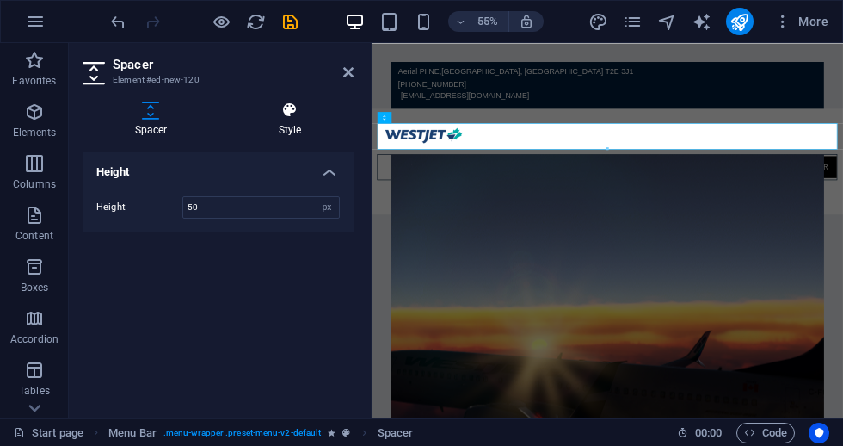
click at [282, 120] on h4 "Style" at bounding box center [289, 120] width 127 height 36
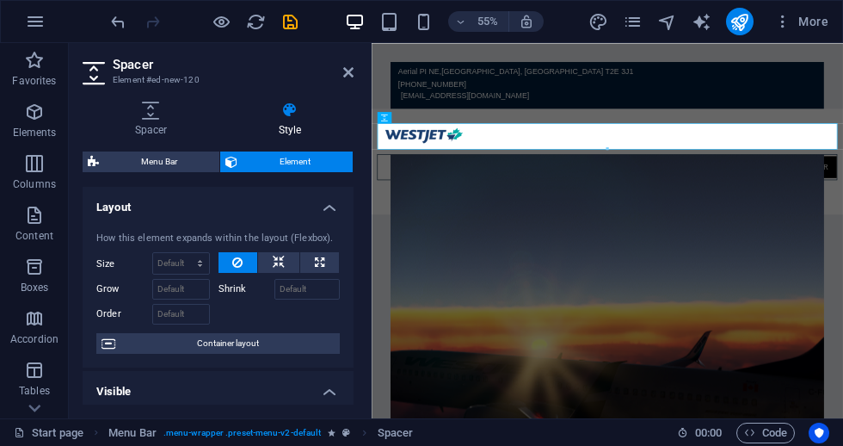
click at [179, 172] on div "Menu Bar Element Layout How this element expands within the layout (Flexbox). S…" at bounding box center [218, 277] width 271 height 253
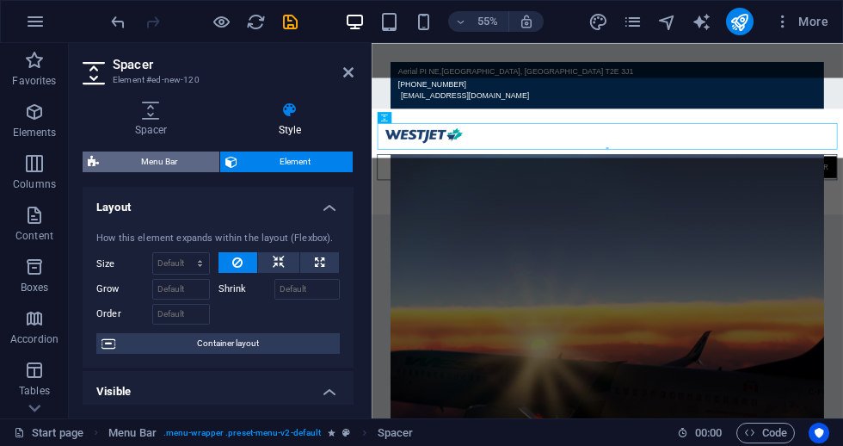
click at [176, 168] on span "Menu Bar" at bounding box center [159, 161] width 110 height 21
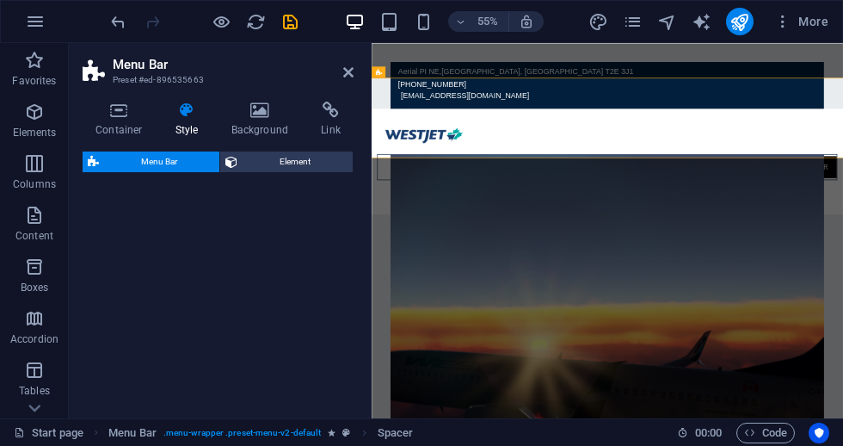
select select "rem"
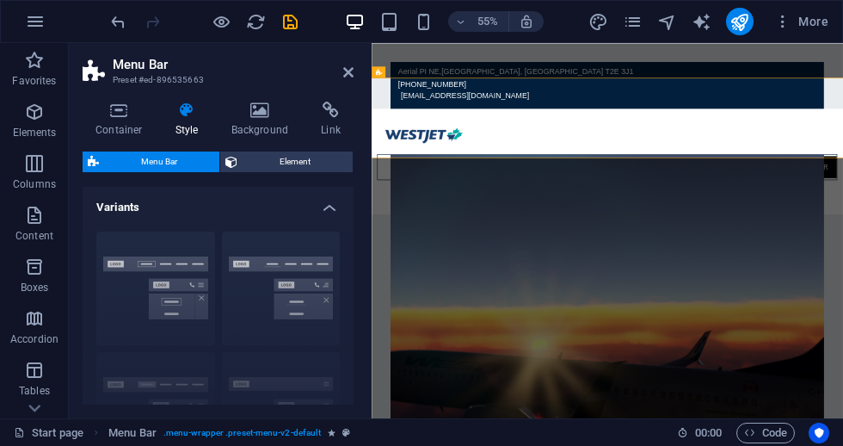
click at [176, 169] on span "Menu Bar" at bounding box center [159, 161] width 110 height 21
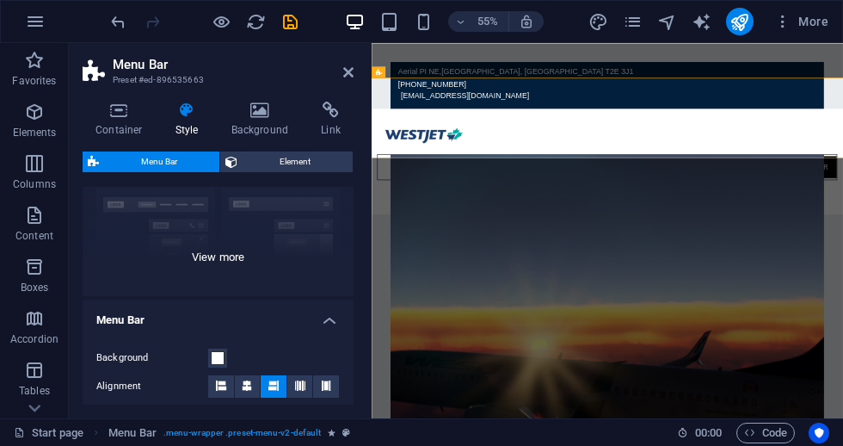
scroll to position [172, 0]
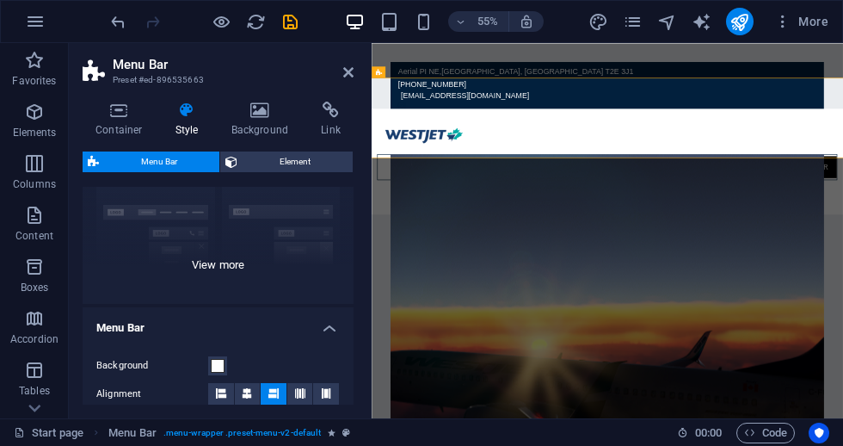
click at [208, 267] on div "Border Centered Default Fixed Loki Trigger Wide XXL" at bounding box center [218, 175] width 271 height 258
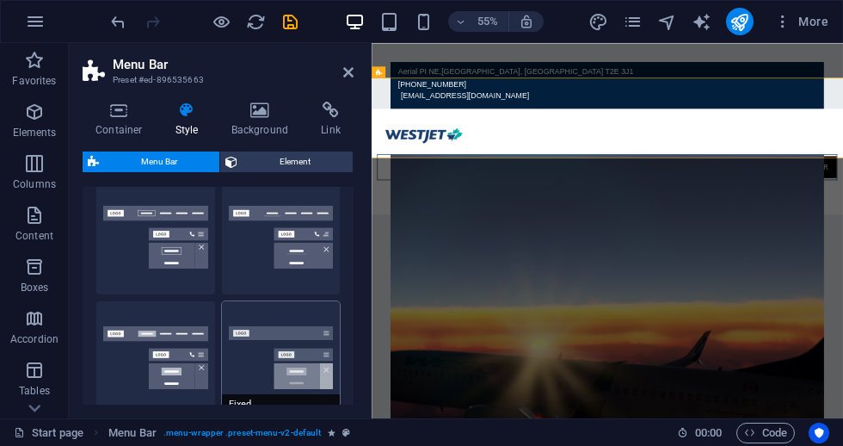
scroll to position [0, 0]
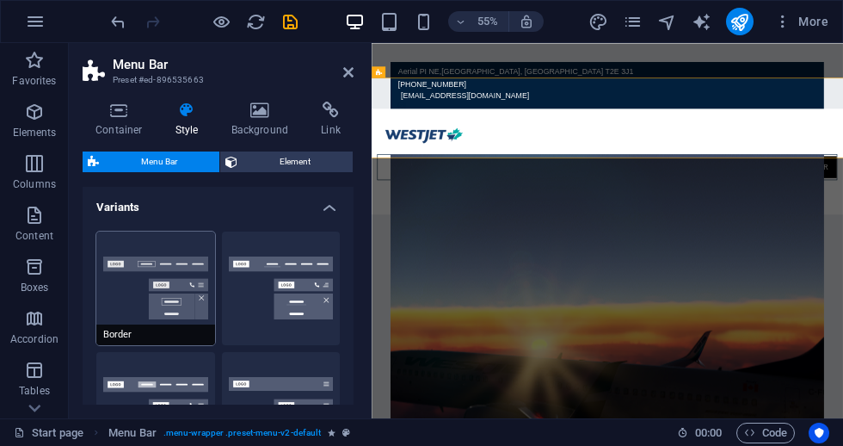
click at [176, 276] on button "Border" at bounding box center [155, 288] width 119 height 114
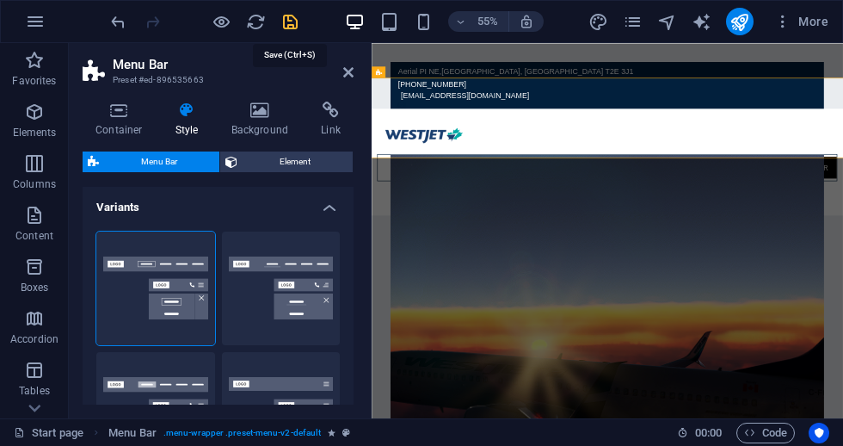
click at [293, 23] on icon "save" at bounding box center [291, 22] width 20 height 20
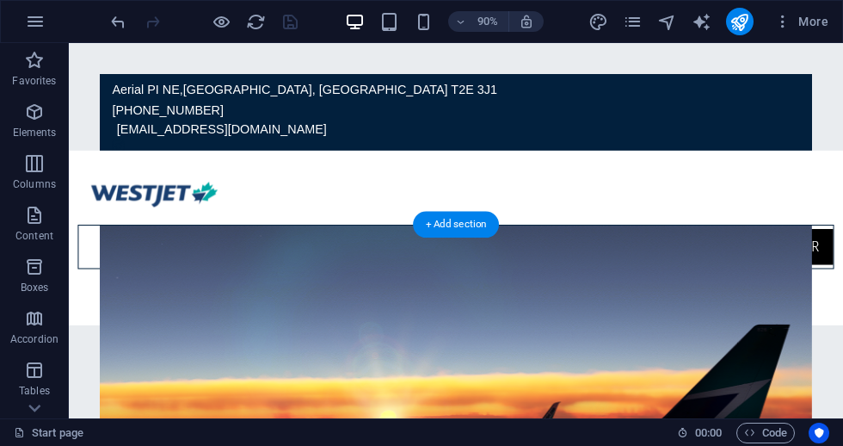
click at [307, 244] on nav "Home flights Legal Crew Center" at bounding box center [499, 268] width 841 height 49
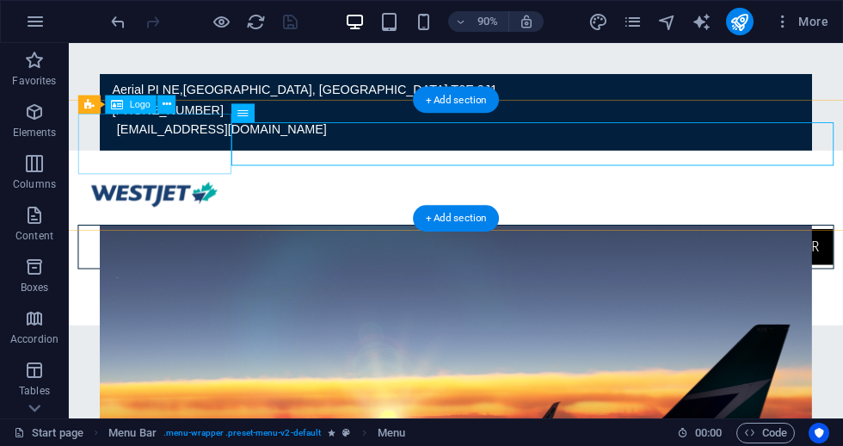
click at [138, 103] on span "Logo" at bounding box center [140, 104] width 21 height 9
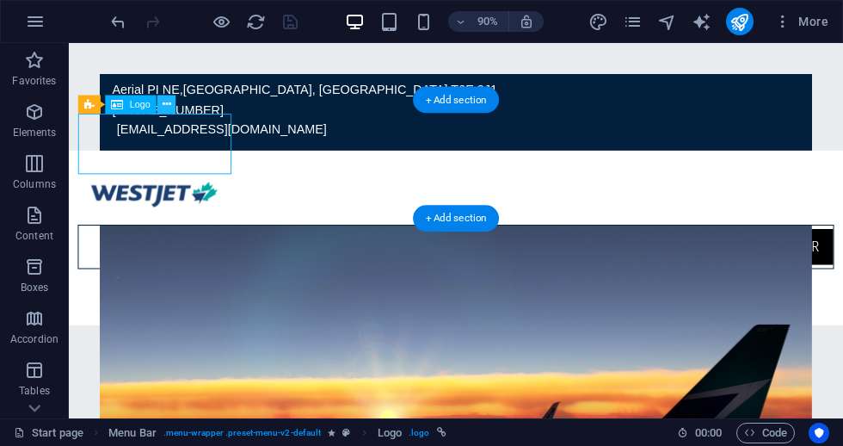
click at [163, 105] on icon at bounding box center [167, 104] width 9 height 16
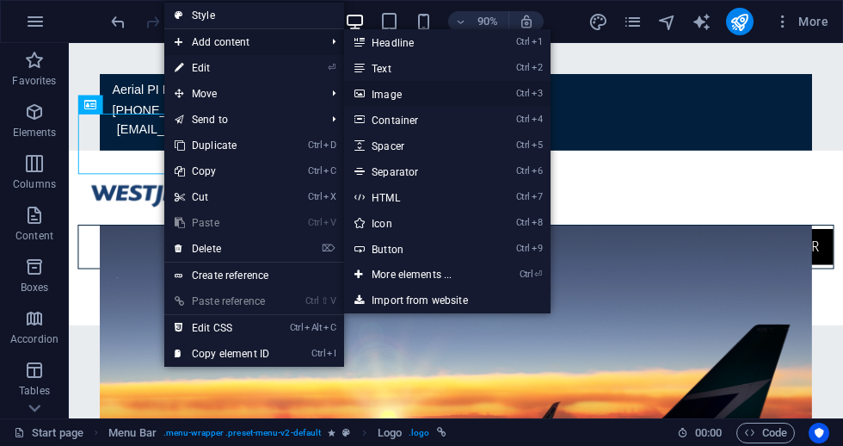
click at [409, 95] on link "Ctrl 3 Image" at bounding box center [415, 94] width 142 height 26
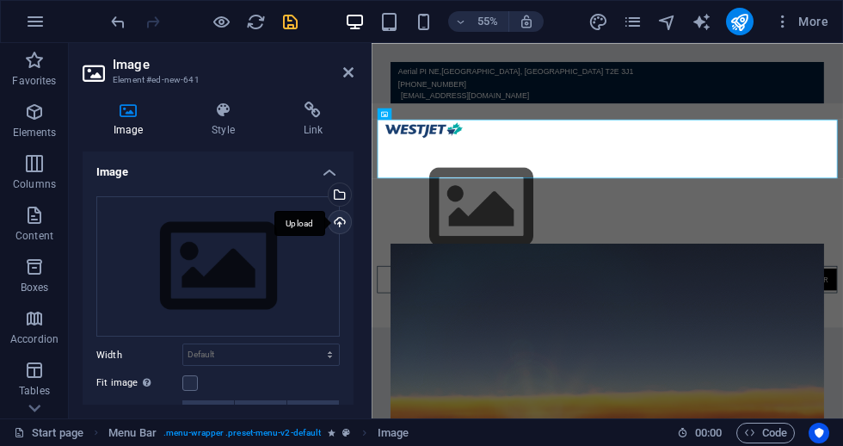
click at [337, 220] on div "Upload" at bounding box center [338, 224] width 26 height 26
click at [335, 227] on div "Upload" at bounding box center [338, 224] width 26 height 26
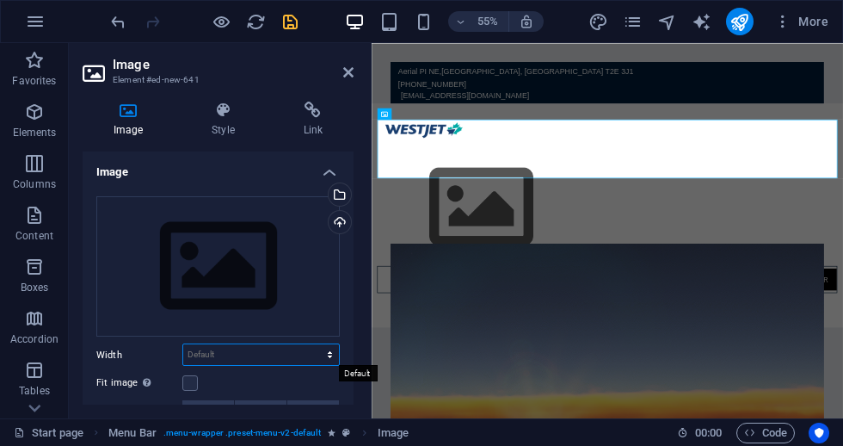
click at [256, 355] on select "Default auto px rem % em vh vw" at bounding box center [261, 354] width 156 height 21
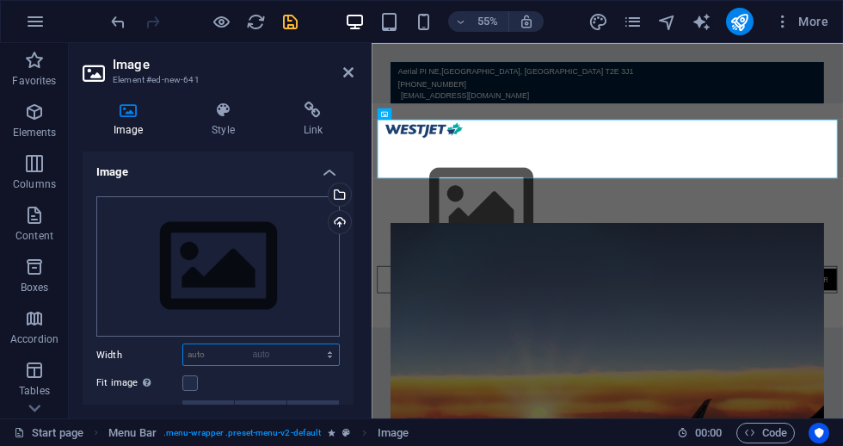
select select "DISABLED_OPTION_VALUE"
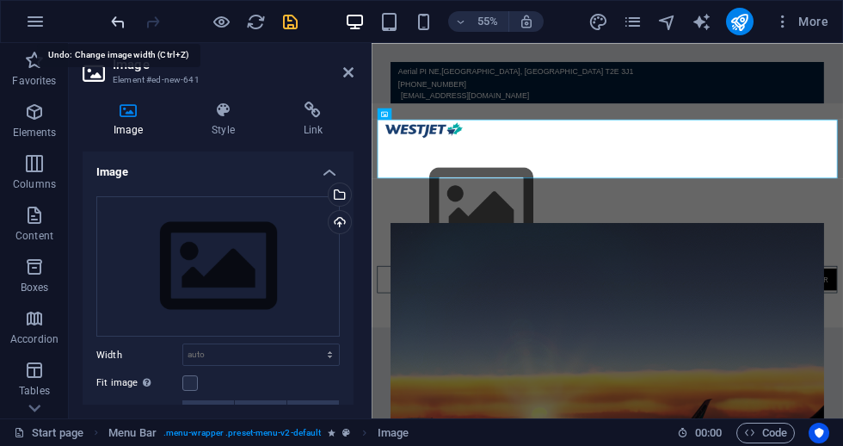
click at [120, 22] on icon "undo" at bounding box center [118, 22] width 20 height 20
click at [124, 22] on icon "undo" at bounding box center [118, 22] width 20 height 20
click at [154, 21] on icon "redo" at bounding box center [153, 22] width 20 height 20
click at [166, 172] on h4 "Image" at bounding box center [218, 166] width 271 height 31
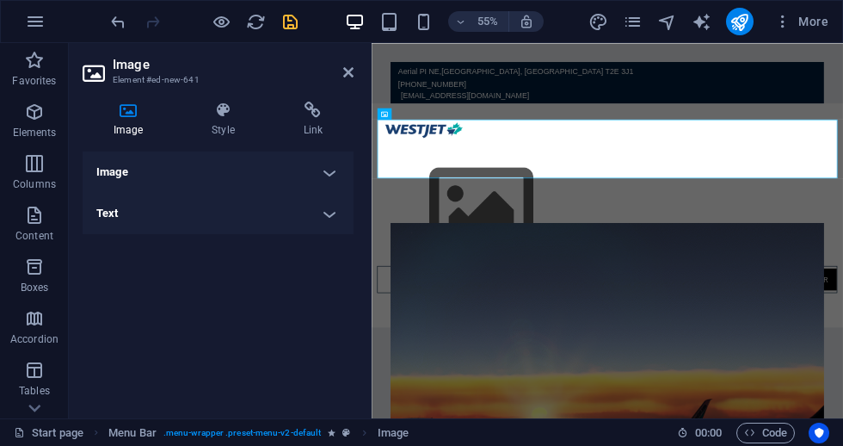
click at [164, 176] on h4 "Image" at bounding box center [218, 171] width 271 height 41
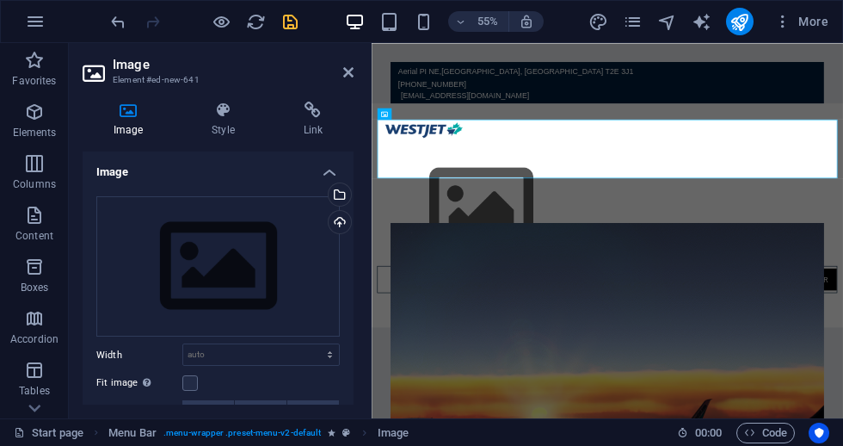
scroll to position [121, 0]
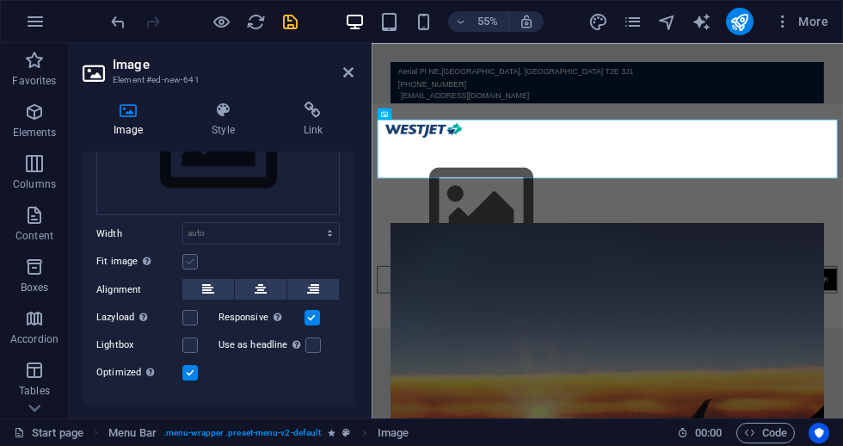
click at [186, 263] on label at bounding box center [189, 261] width 15 height 15
click at [0, 0] on input "Fit image Automatically fit image to a fixed width and height" at bounding box center [0, 0] width 0 height 0
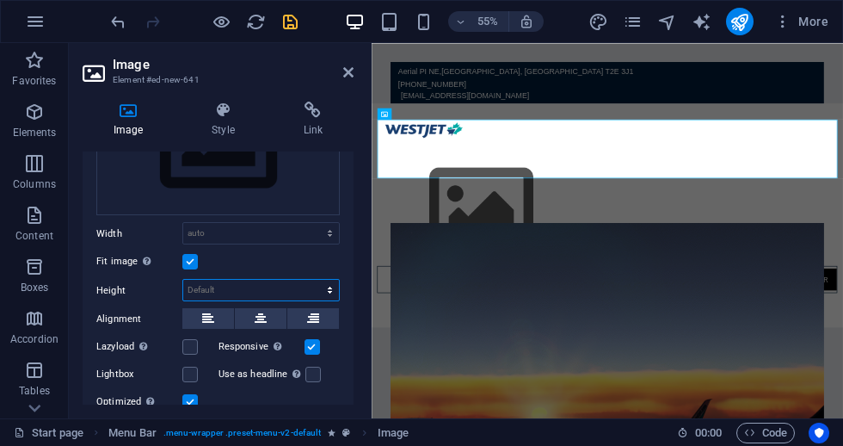
click at [198, 291] on select "Default auto px" at bounding box center [261, 290] width 156 height 21
select select "DISABLED_OPTION_VALUE"
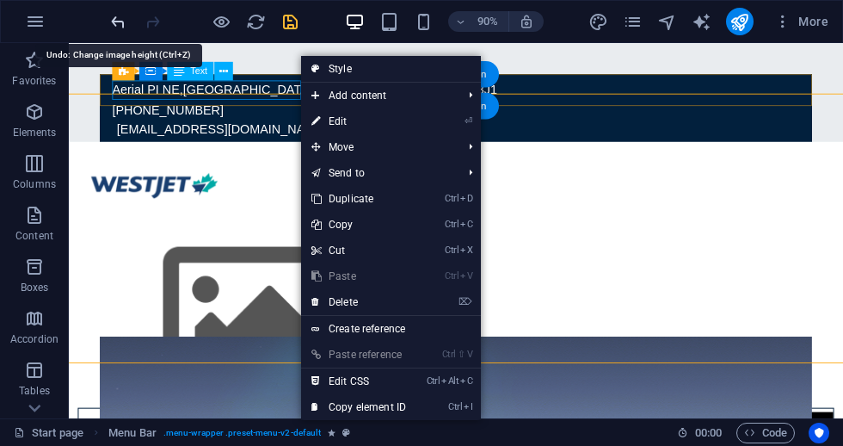
click at [116, 26] on icon "undo" at bounding box center [118, 22] width 20 height 20
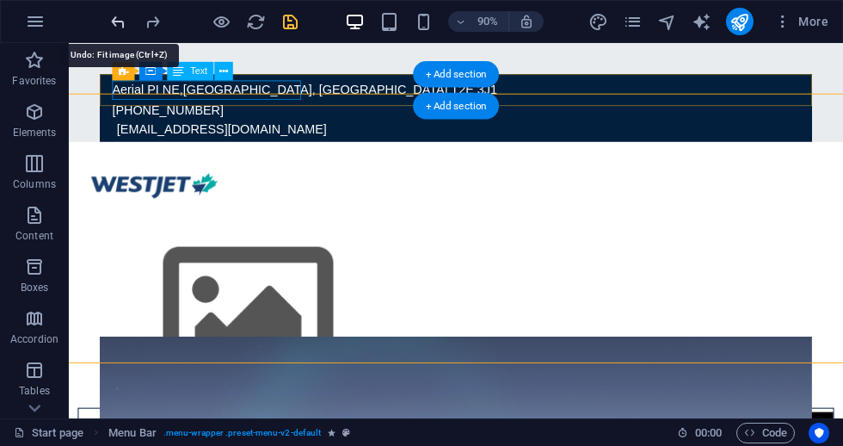
click at [119, 24] on icon "undo" at bounding box center [118, 22] width 20 height 20
click at [146, 23] on icon "redo" at bounding box center [153, 22] width 20 height 20
click at [120, 26] on icon "undo" at bounding box center [118, 22] width 20 height 20
click at [120, 25] on icon "undo" at bounding box center [118, 22] width 20 height 20
click at [120, 26] on icon "undo" at bounding box center [118, 22] width 20 height 20
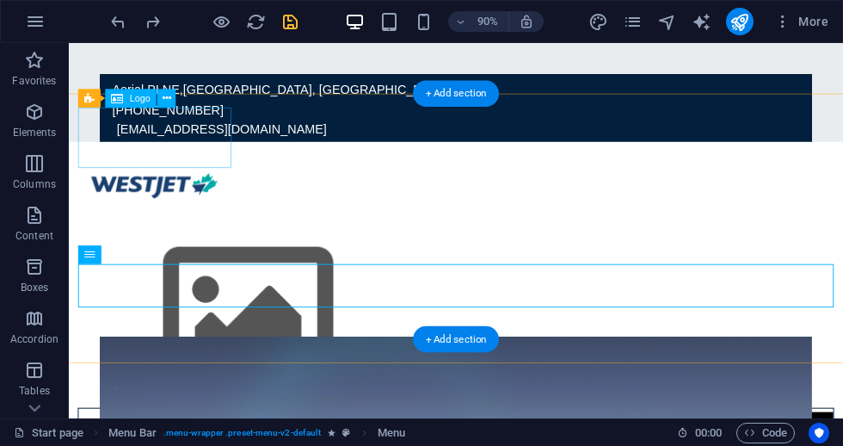
click at [226, 168] on div at bounding box center [499, 201] width 841 height 67
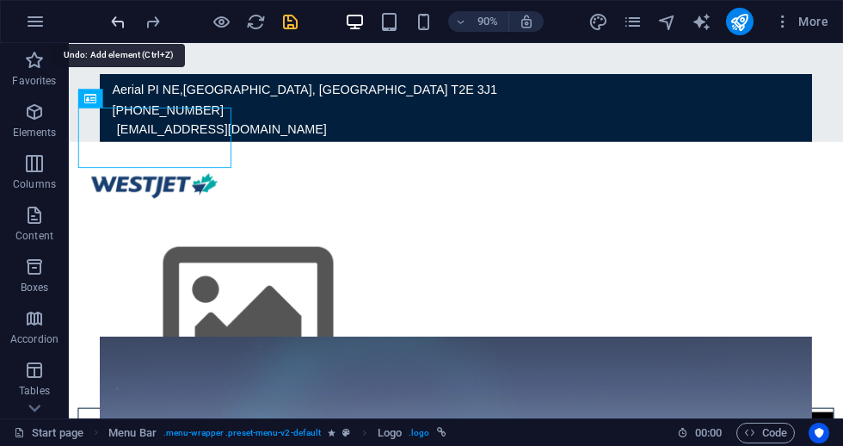
click at [117, 31] on icon "undo" at bounding box center [118, 22] width 20 height 20
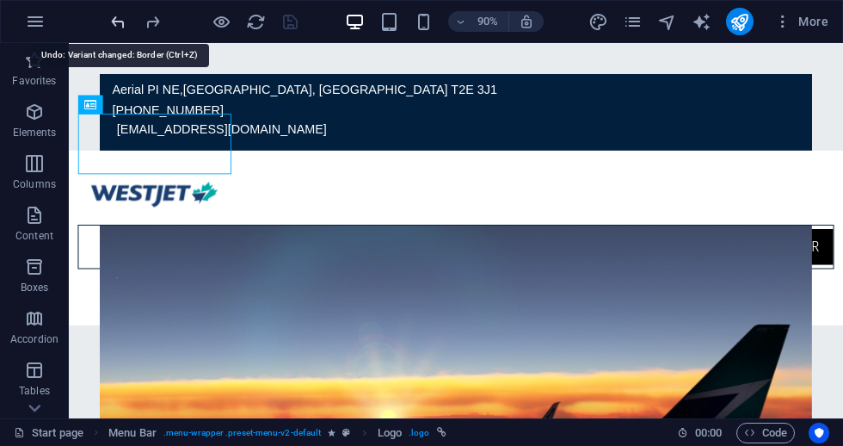
click at [118, 25] on icon "undo" at bounding box center [118, 22] width 20 height 20
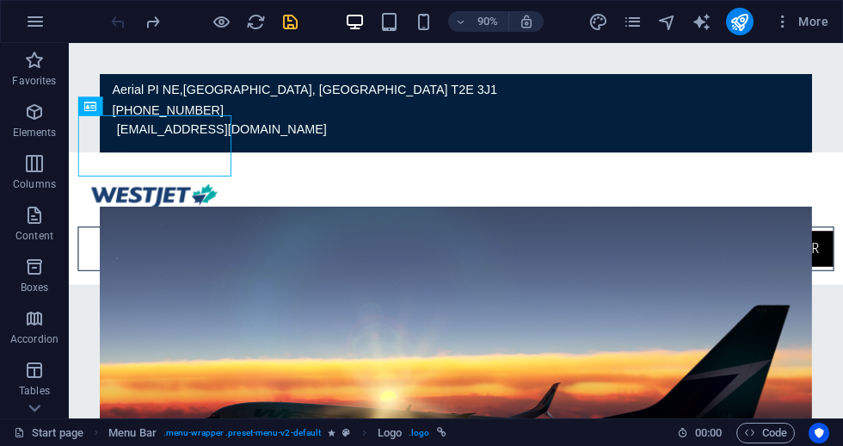
click at [118, 25] on div at bounding box center [204, 22] width 193 height 28
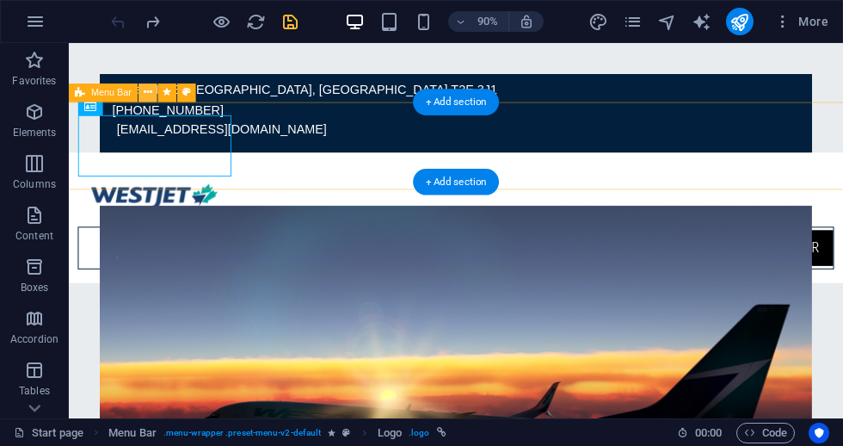
click at [142, 94] on button at bounding box center [148, 92] width 19 height 19
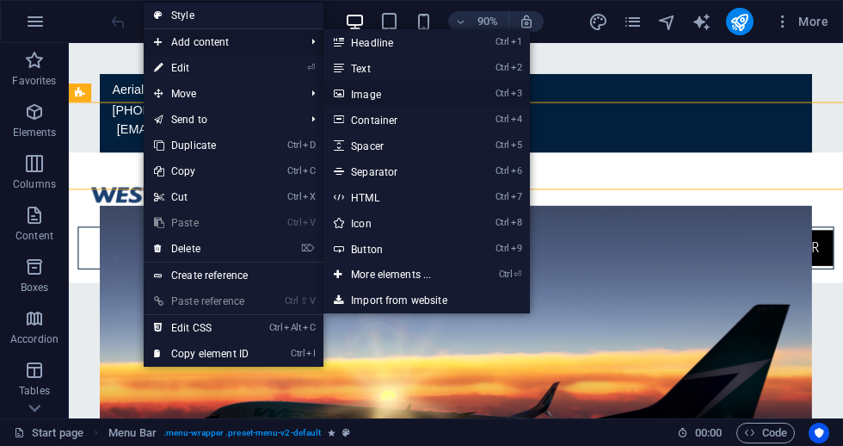
click at [368, 96] on link "Ctrl 3 Image" at bounding box center [395, 94] width 142 height 26
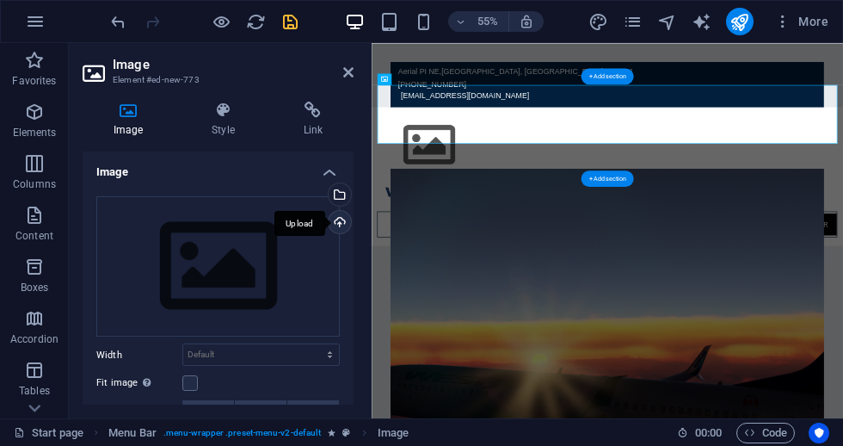
click at [339, 222] on div "Upload" at bounding box center [338, 224] width 26 height 26
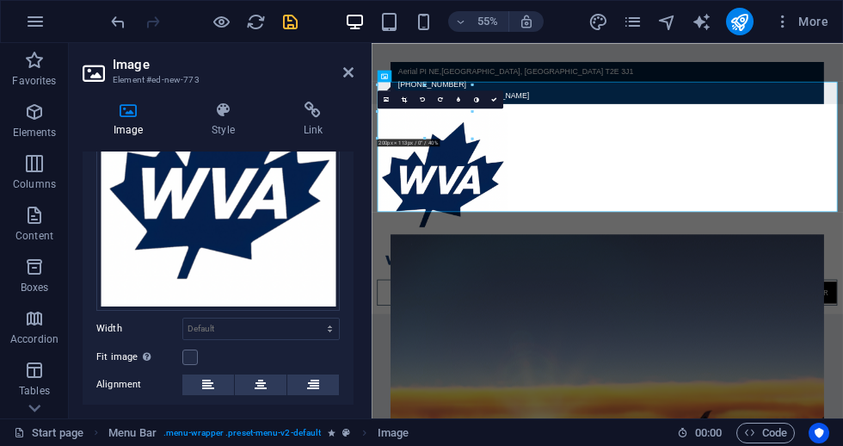
scroll to position [130, 0]
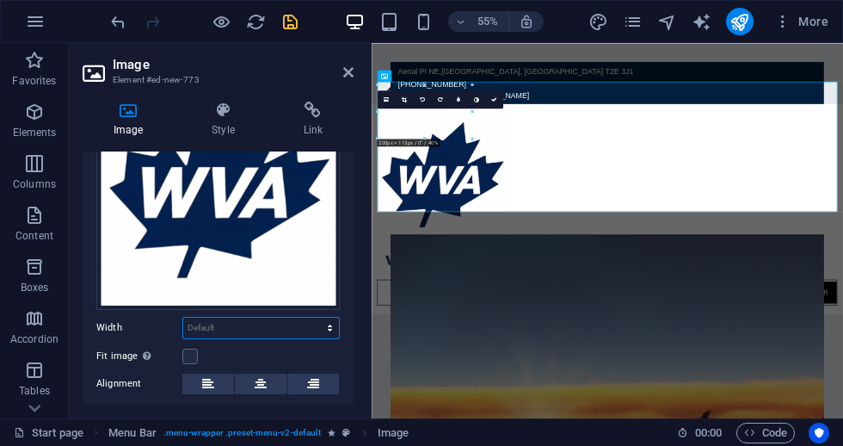
click at [210, 334] on select "Default auto px rem % em vh vw" at bounding box center [261, 327] width 156 height 21
select select "%"
type input "28.3"
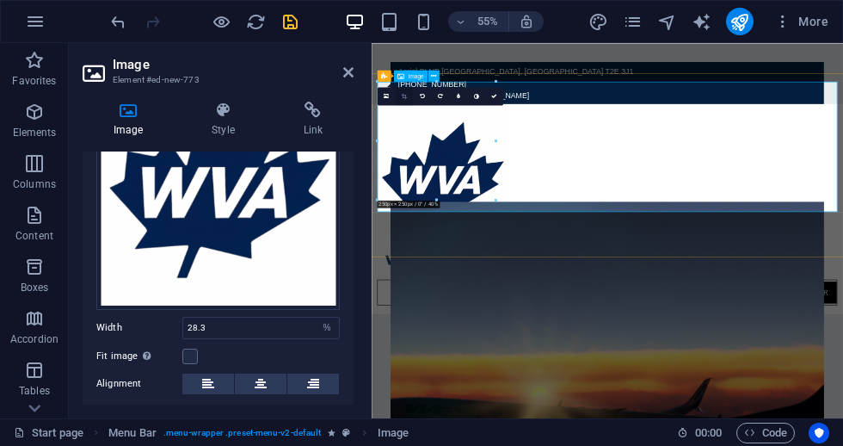
click at [404, 96] on icon at bounding box center [404, 96] width 5 height 6
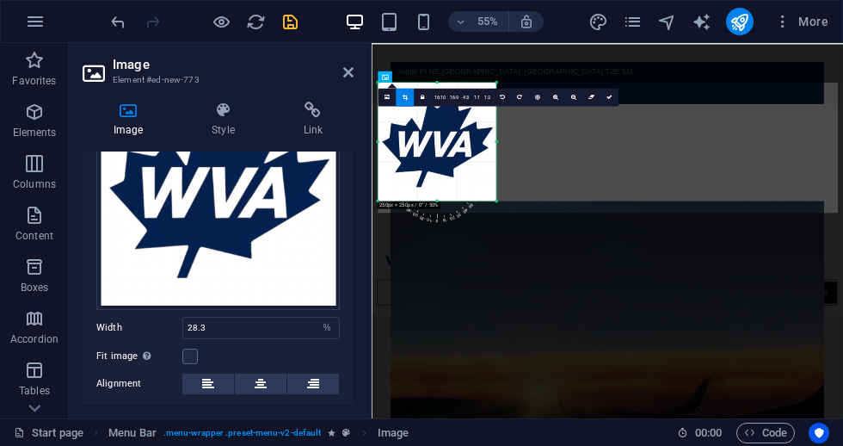
scroll to position [0, 0]
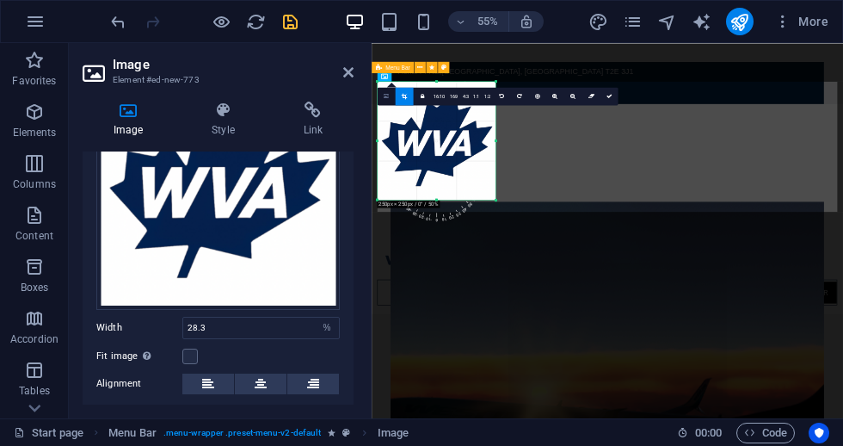
click at [385, 95] on icon at bounding box center [386, 96] width 5 height 7
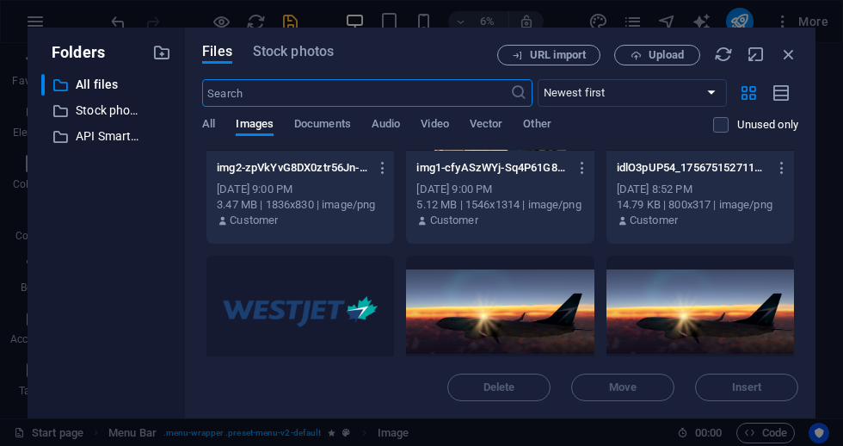
scroll to position [537, 0]
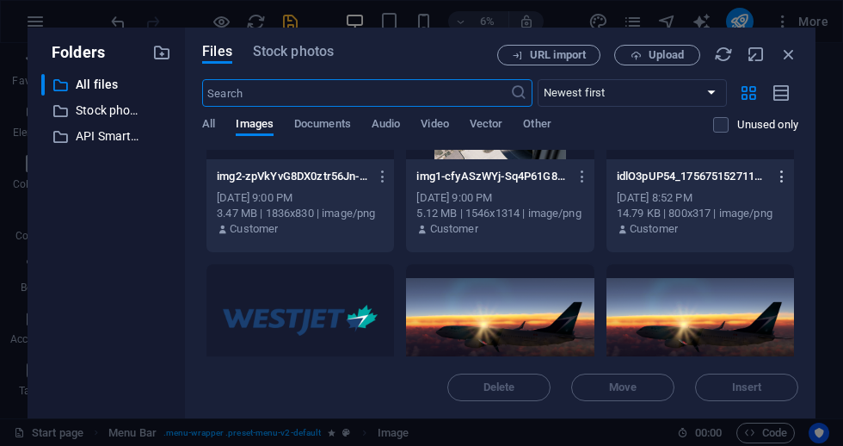
click at [784, 180] on icon "button" at bounding box center [782, 176] width 16 height 15
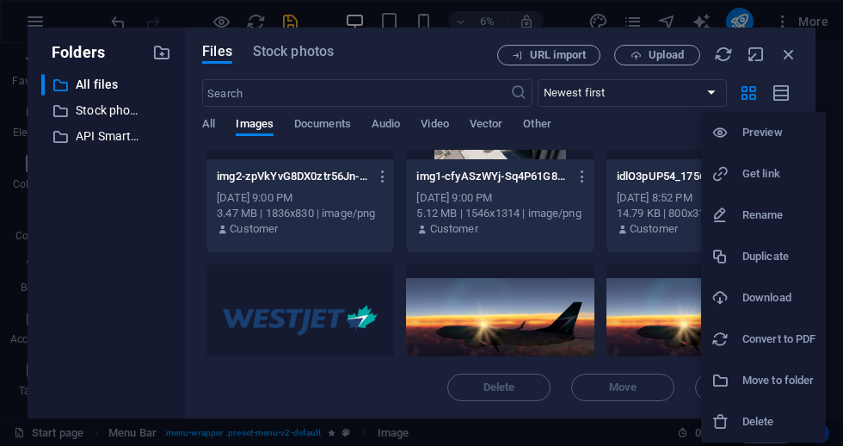
click at [787, 176] on h6 "Get link" at bounding box center [779, 173] width 73 height 21
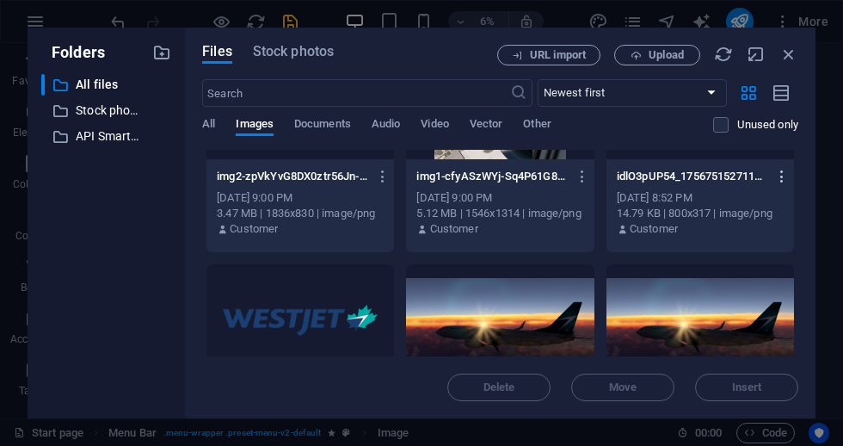
click at [786, 175] on icon "button" at bounding box center [782, 176] width 16 height 15
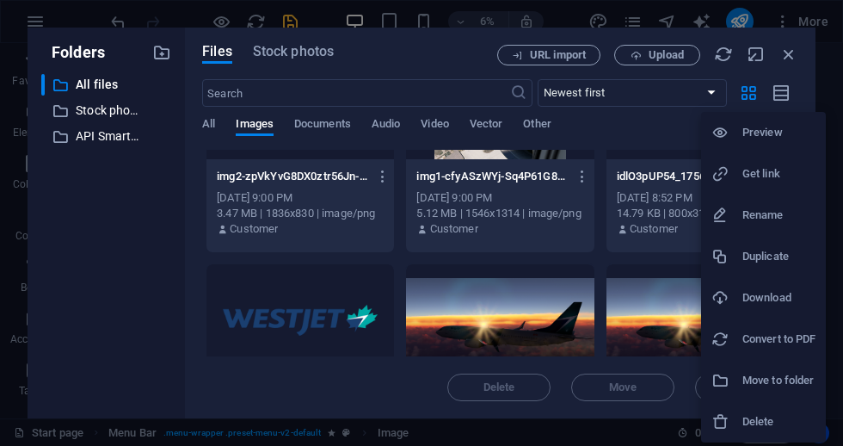
click at [764, 304] on h6 "Download" at bounding box center [779, 297] width 73 height 21
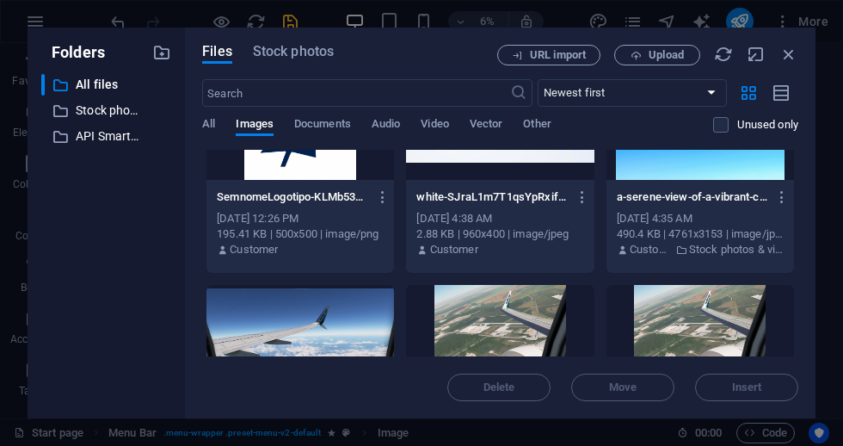
scroll to position [83, 0]
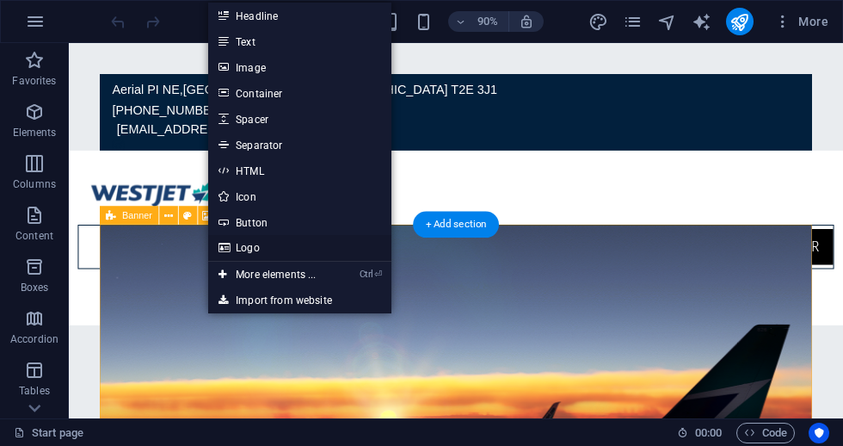
click at [235, 249] on link "Logo" at bounding box center [299, 248] width 182 height 26
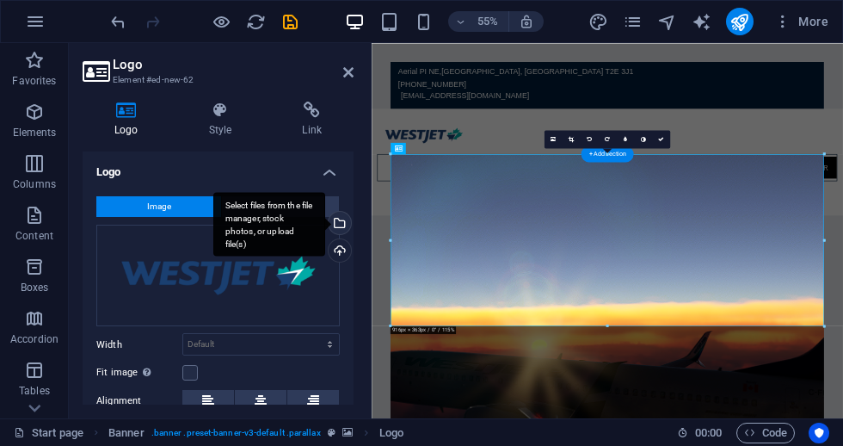
click at [325, 219] on div "Select files from the file manager, stock photos, or upload file(s)" at bounding box center [269, 224] width 112 height 65
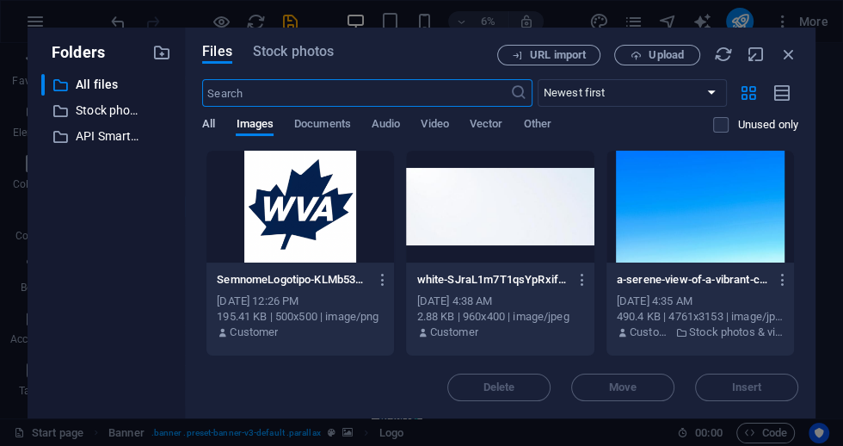
click at [210, 127] on span "All" at bounding box center [208, 126] width 13 height 24
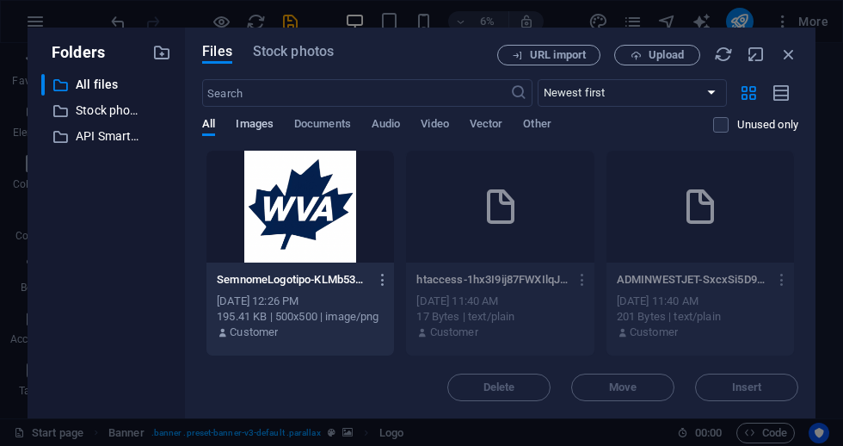
click at [254, 124] on span "Images" at bounding box center [255, 126] width 38 height 24
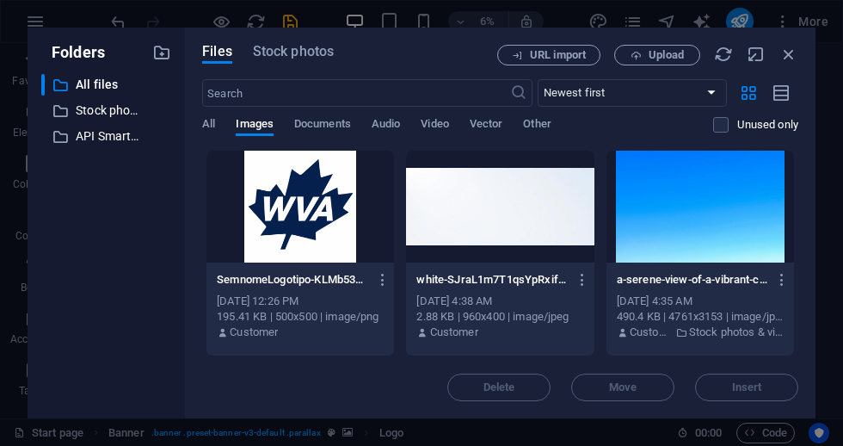
click at [284, 207] on div at bounding box center [301, 207] width 188 height 112
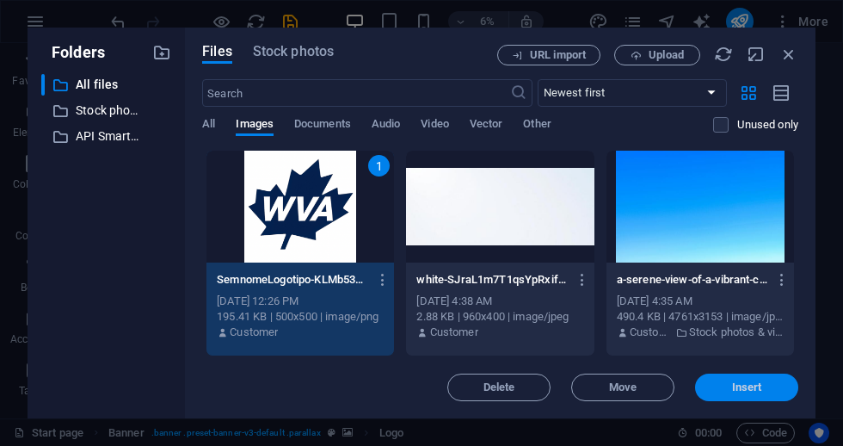
click at [729, 391] on span "Insert" at bounding box center [746, 387] width 89 height 10
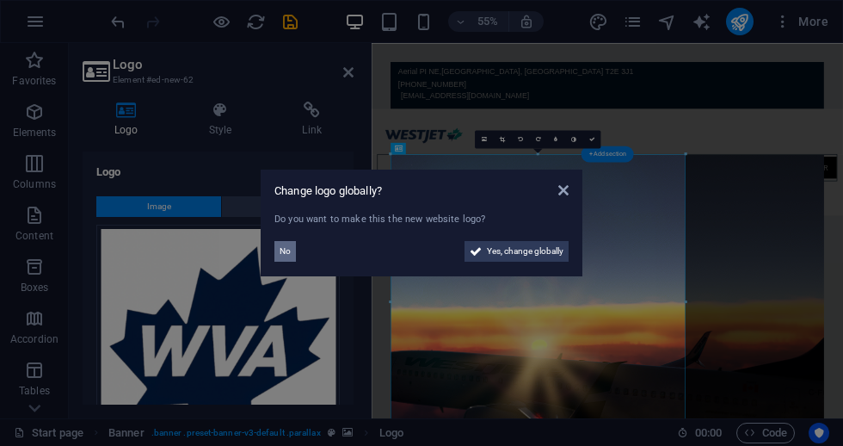
click at [278, 254] on button "No" at bounding box center [285, 251] width 22 height 21
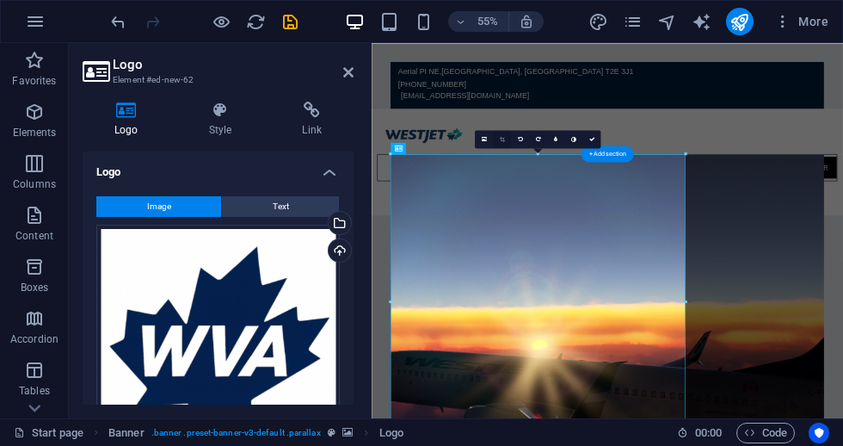
click at [496, 140] on link at bounding box center [502, 139] width 18 height 18
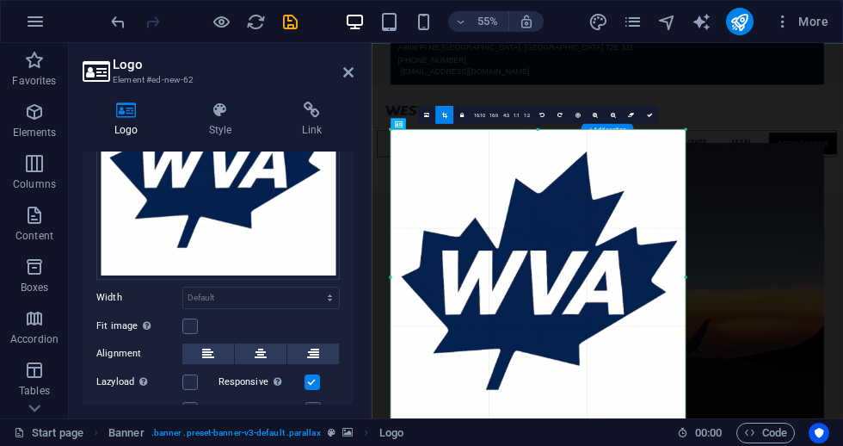
scroll to position [189, 0]
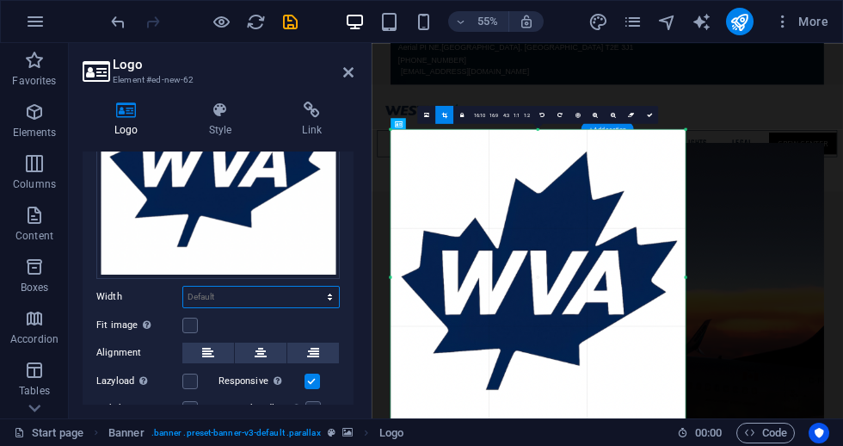
click at [198, 287] on select "Default auto px rem % em vh vw" at bounding box center [261, 297] width 156 height 21
click at [207, 293] on select "Default auto px rem % em vh vw" at bounding box center [261, 297] width 156 height 21
select select "DISABLED_OPTION_VALUE"
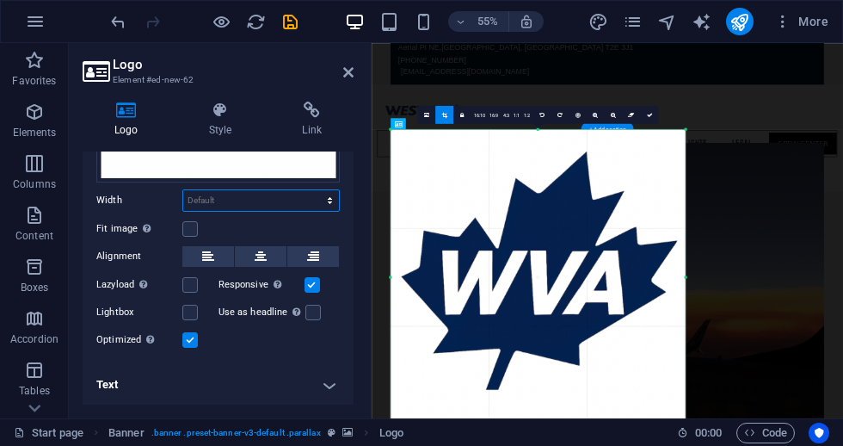
scroll to position [286, 0]
click at [258, 253] on icon at bounding box center [261, 256] width 12 height 21
click at [672, 125] on div at bounding box center [538, 277] width 314 height 314
click at [186, 307] on label at bounding box center [189, 312] width 15 height 15
click at [0, 0] on input "Lightbox" at bounding box center [0, 0] width 0 height 0
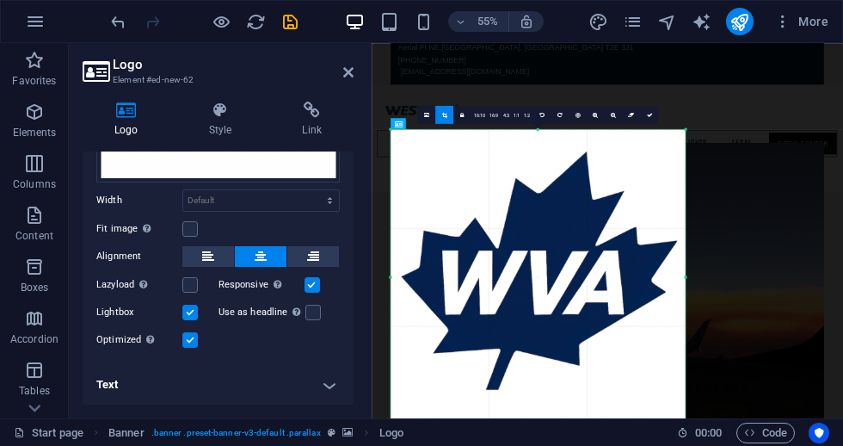
click at [687, 128] on div at bounding box center [685, 129] width 4 height 4
click at [444, 115] on icon at bounding box center [444, 115] width 5 height 6
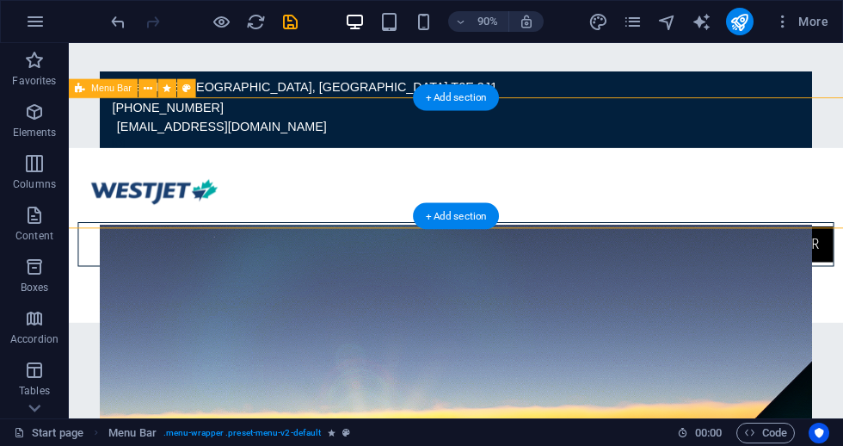
scroll to position [0, 0]
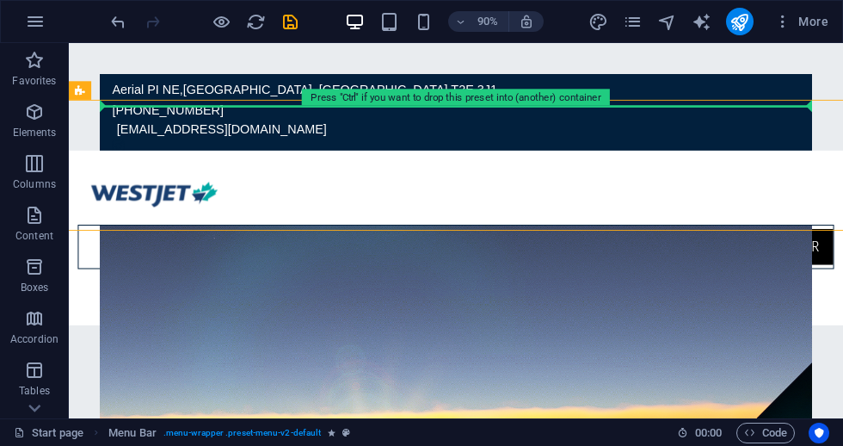
drag, startPoint x: 638, startPoint y: 194, endPoint x: 751, endPoint y: 106, distance: 142.9
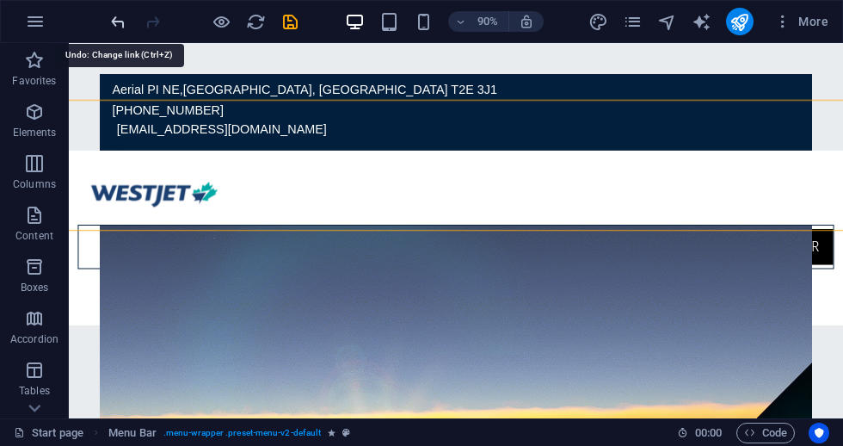
click at [116, 21] on icon "undo" at bounding box center [118, 22] width 20 height 20
click at [117, 20] on icon "undo" at bounding box center [118, 22] width 20 height 20
click at [116, 21] on icon "undo" at bounding box center [118, 22] width 20 height 20
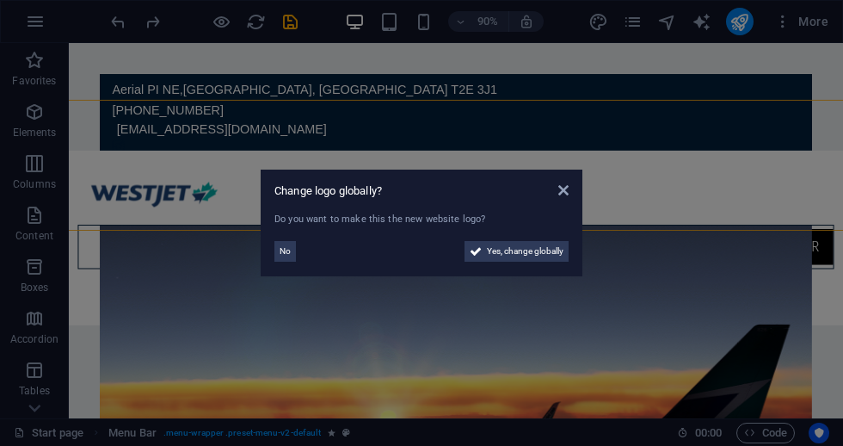
click at [272, 245] on div "Change logo globally? Do you want to make this the new website logo? No Yes, ch…" at bounding box center [422, 223] width 322 height 107
click at [294, 254] on button "No" at bounding box center [285, 251] width 22 height 21
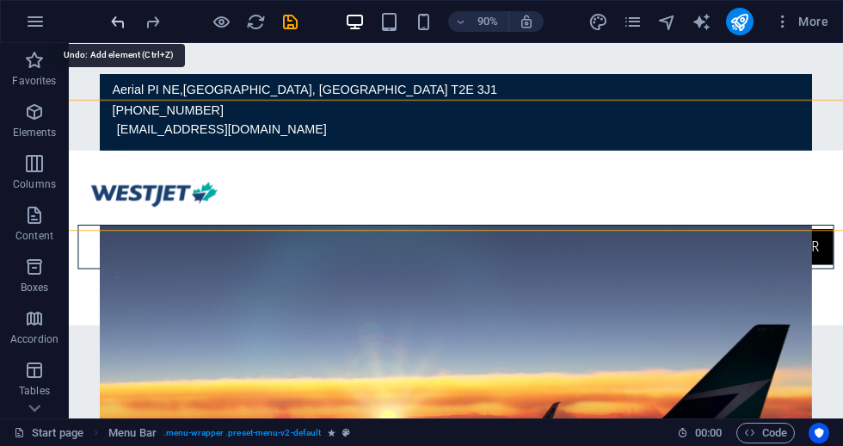
click at [115, 20] on icon "undo" at bounding box center [118, 22] width 20 height 20
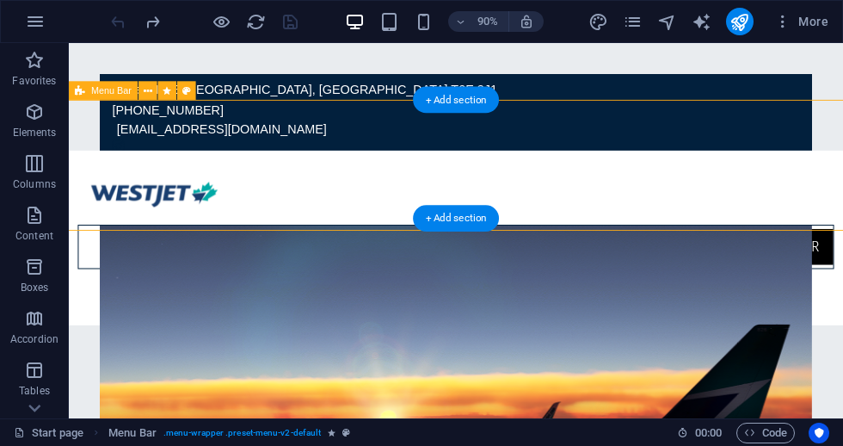
click at [825, 244] on nav "Home flights Legal Crew Center" at bounding box center [499, 268] width 841 height 49
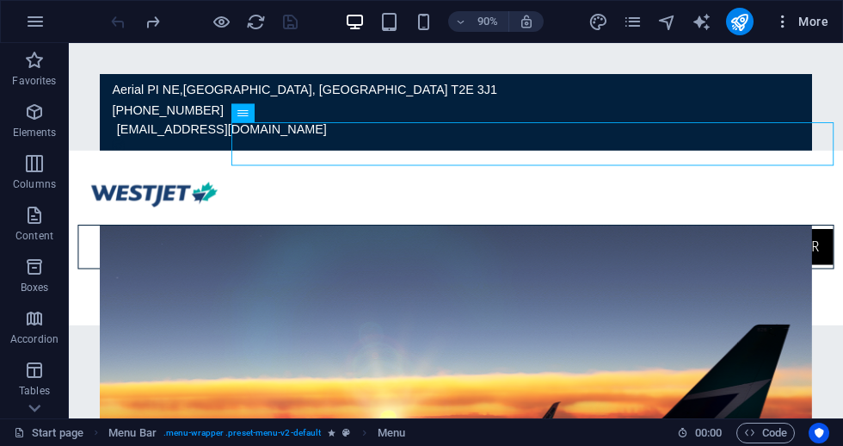
click at [808, 22] on span "More" at bounding box center [801, 21] width 54 height 17
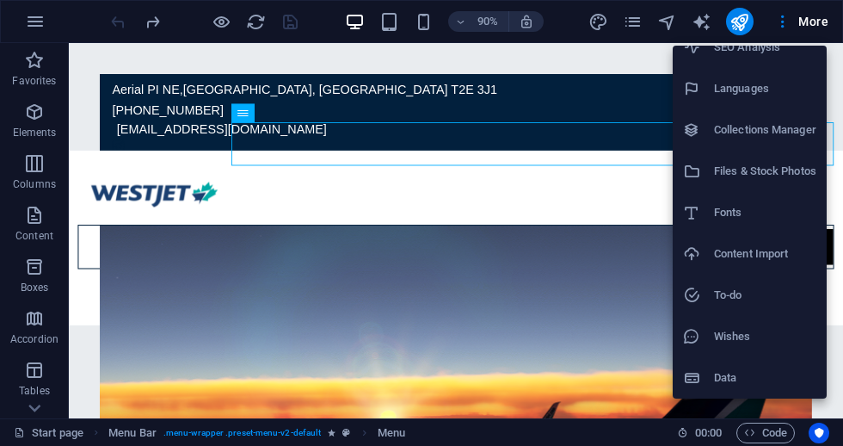
scroll to position [102, 0]
click at [733, 258] on h6 "Content Import" at bounding box center [765, 254] width 102 height 21
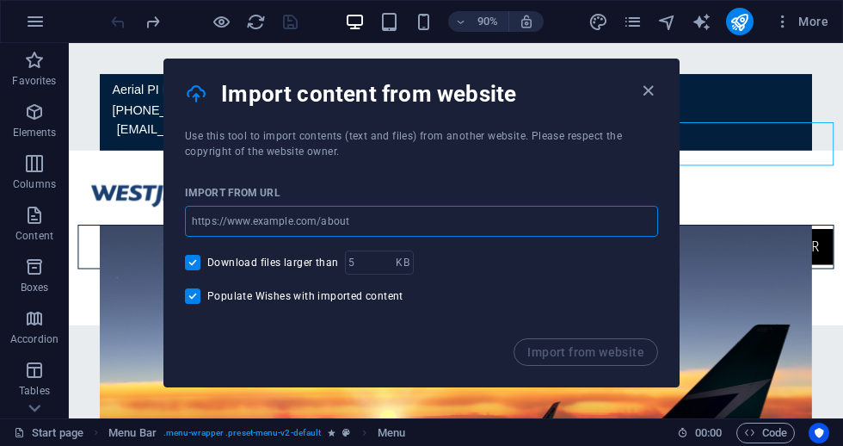
click at [405, 218] on input "url" at bounding box center [421, 221] width 473 height 31
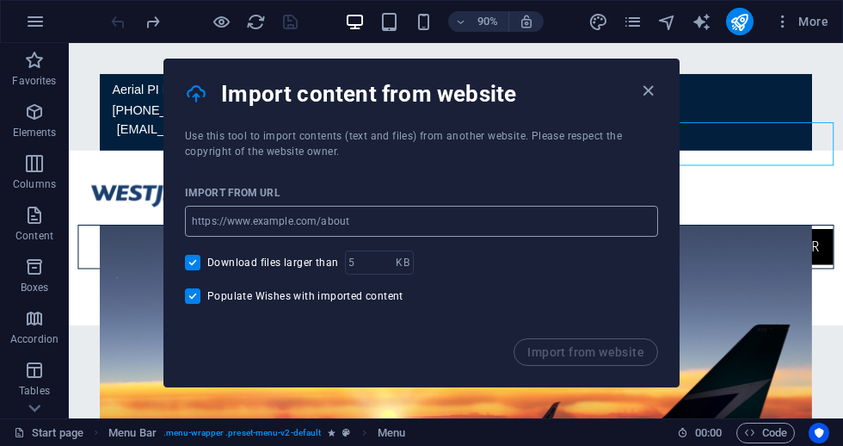
click at [299, 216] on input "url" at bounding box center [421, 221] width 473 height 31
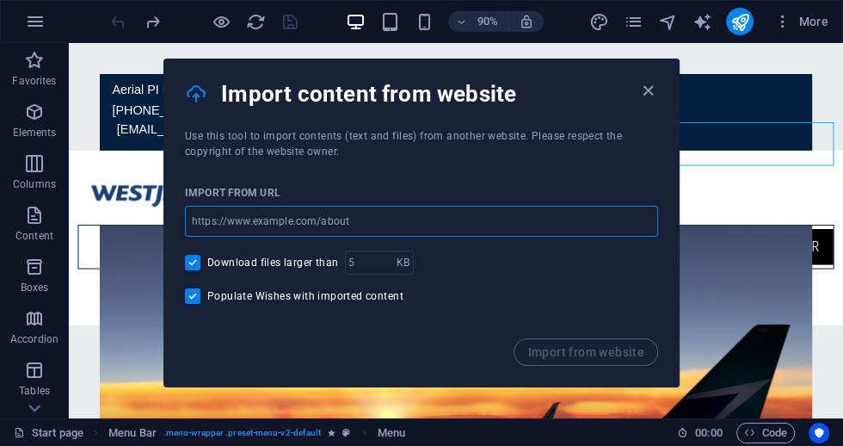
click at [354, 216] on input "url" at bounding box center [421, 221] width 473 height 31
paste input "<!DOCTYPE html> <html> <head> <title>HTML Button Generator</title> <style> butt…"
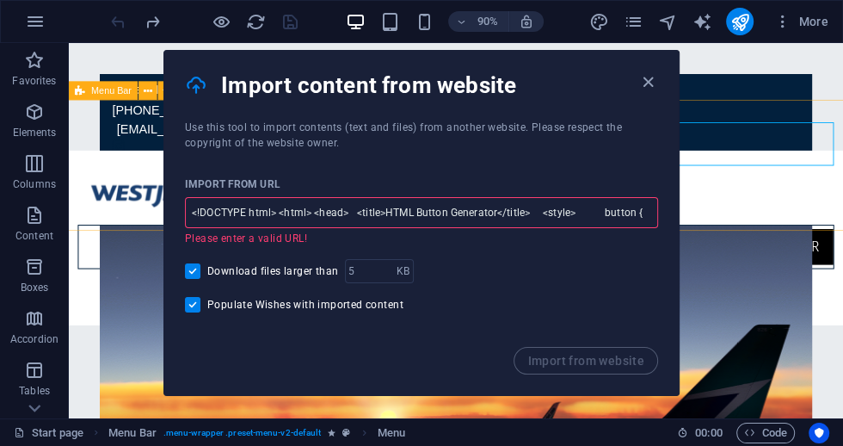
click at [561, 213] on input "<!DOCTYPE html> <html> <head> <title>HTML Button Generator</title> <style> butt…" at bounding box center [421, 212] width 473 height 31
click at [561, 212] on input "<!DOCTYPE html> <html> <head> <title>HTML Button Generator</title> <style> butt…" at bounding box center [421, 212] width 473 height 31
type input "<!DOCTYPE html> <html> <head> <title>HTML Button Generator</title> <style> butt…"
click at [645, 84] on icon "button" at bounding box center [648, 82] width 20 height 20
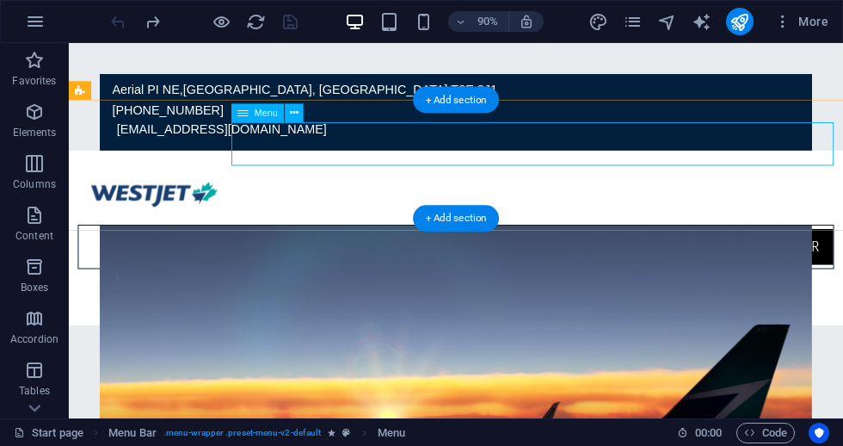
click at [827, 244] on nav "Home flights Legal Crew Center" at bounding box center [499, 268] width 841 height 49
select select "1"
select select
select select "external"
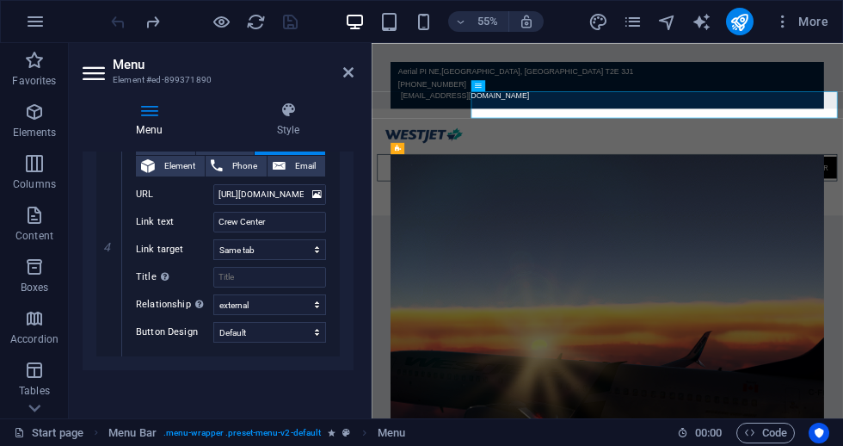
scroll to position [685, 0]
click at [238, 327] on select "None Default Primary Secondary" at bounding box center [269, 332] width 113 height 21
select select "primary"
select select
click at [289, 15] on icon "save" at bounding box center [291, 22] width 20 height 20
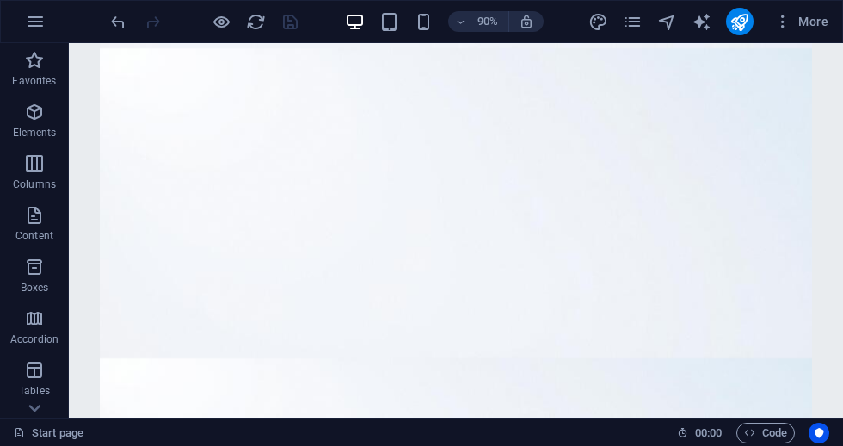
scroll to position [1031, 0]
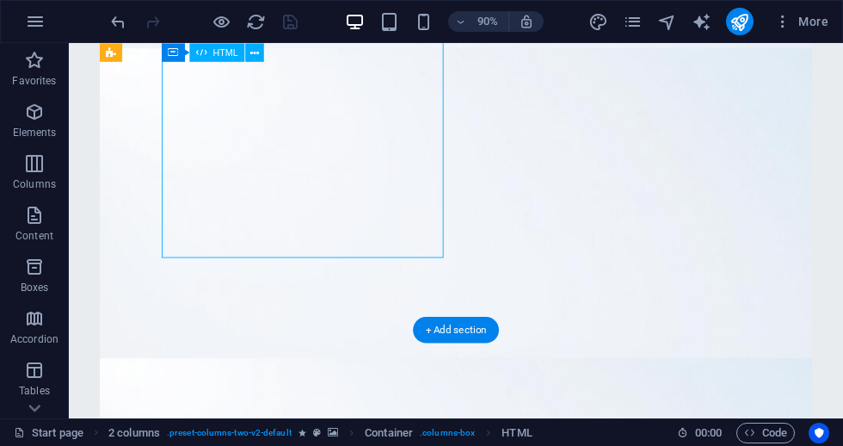
click at [737, 24] on icon "publish" at bounding box center [740, 22] width 20 height 20
